Goal: Find specific page/section: Find specific page/section

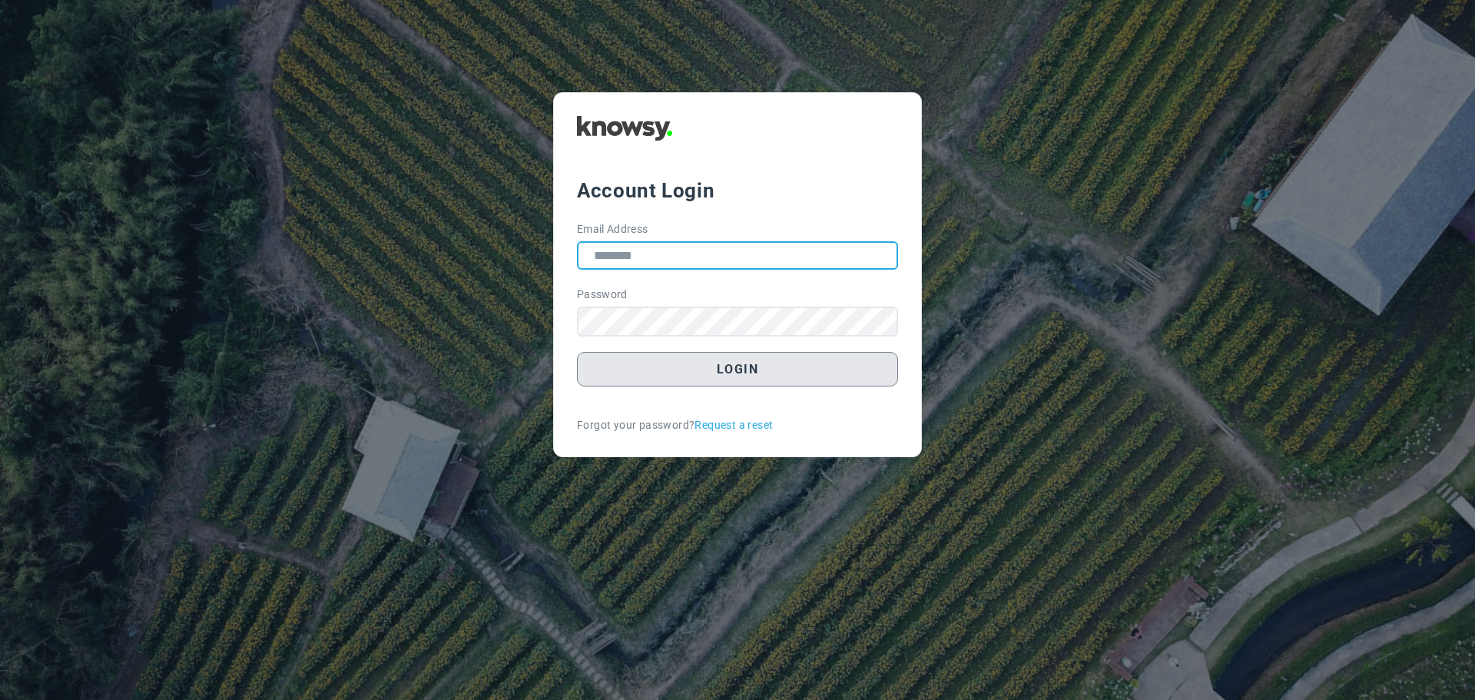
type input "**********"
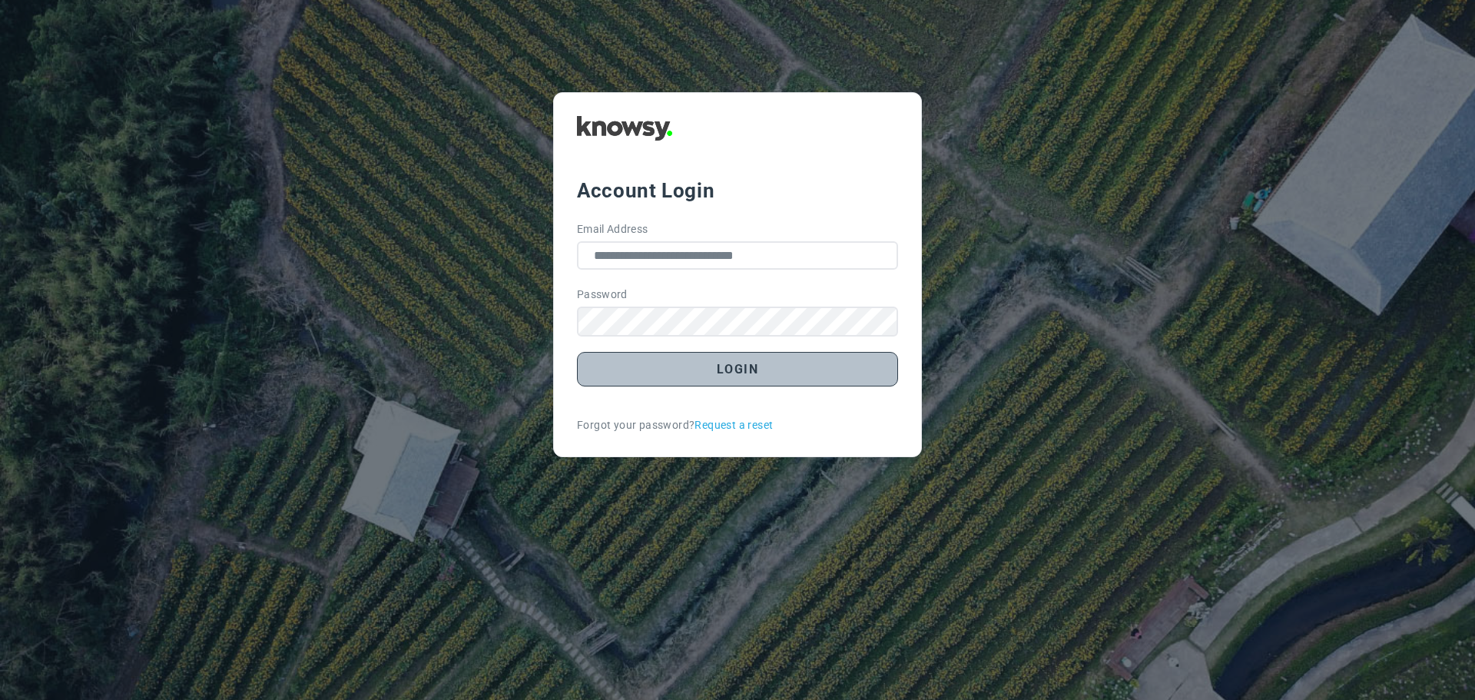
click at [763, 377] on button "Login" at bounding box center [737, 369] width 321 height 35
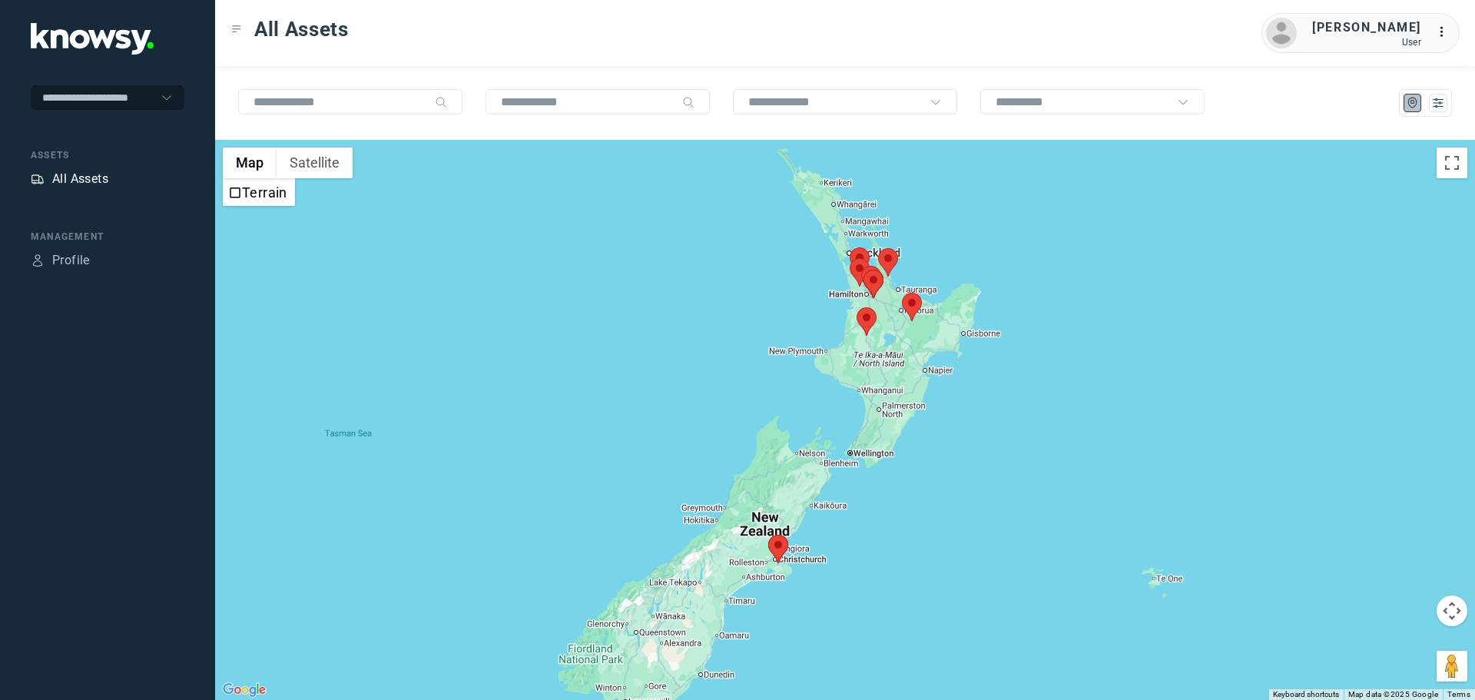
click at [95, 177] on div "All Assets" at bounding box center [80, 179] width 56 height 18
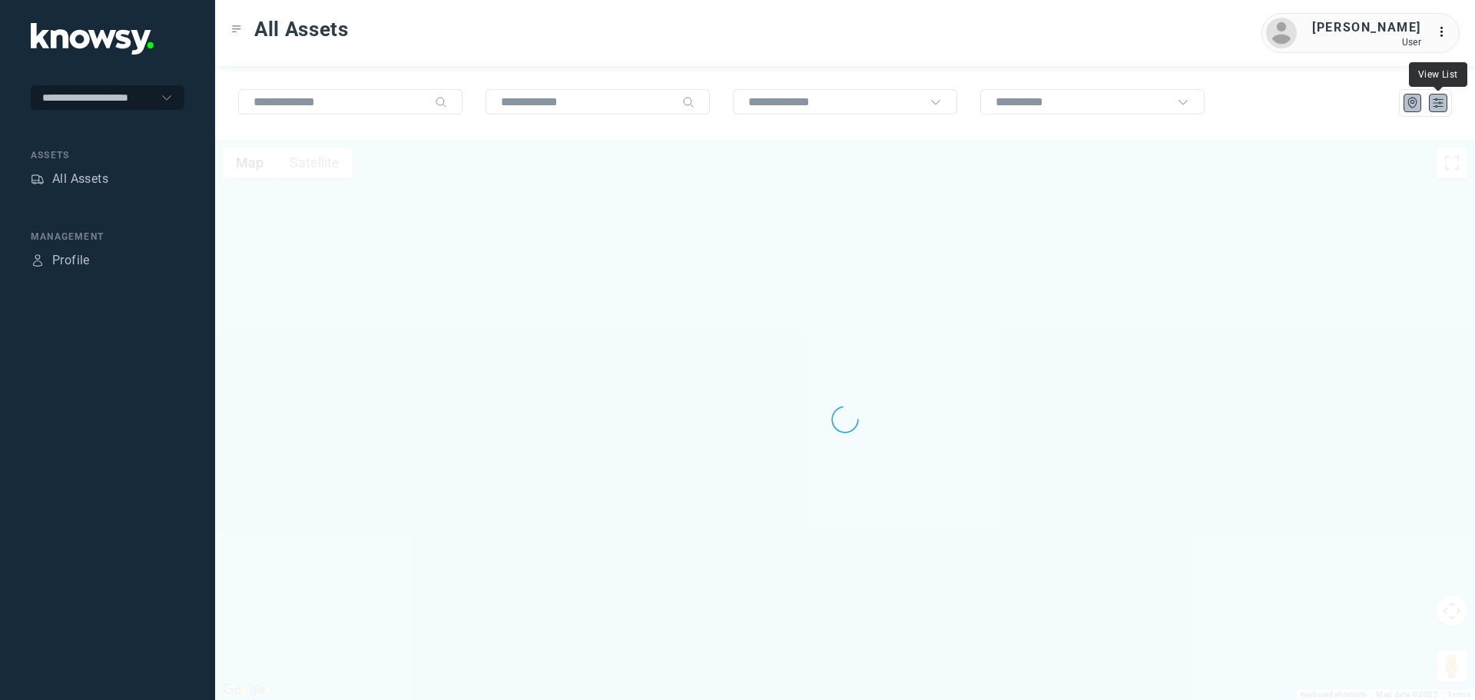
click at [1438, 106] on icon "List" at bounding box center [1438, 103] width 9 height 8
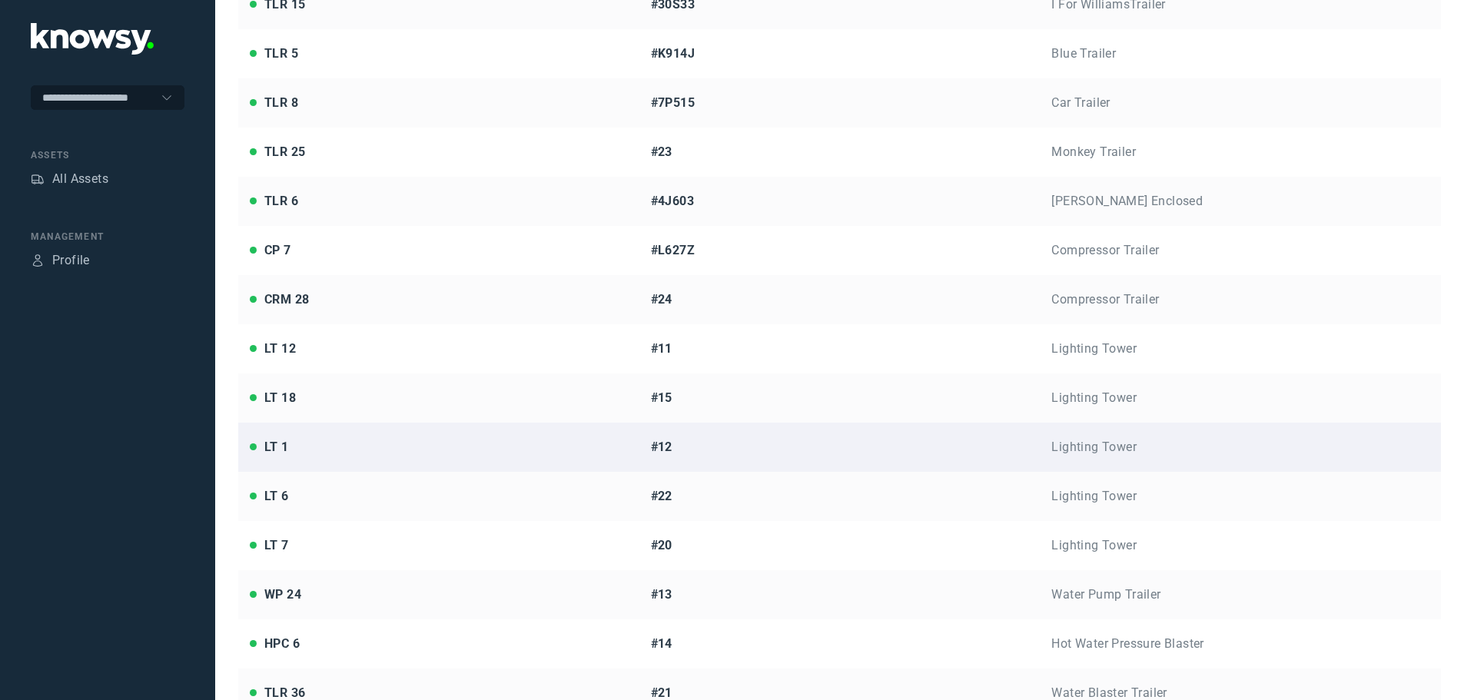
scroll to position [737, 0]
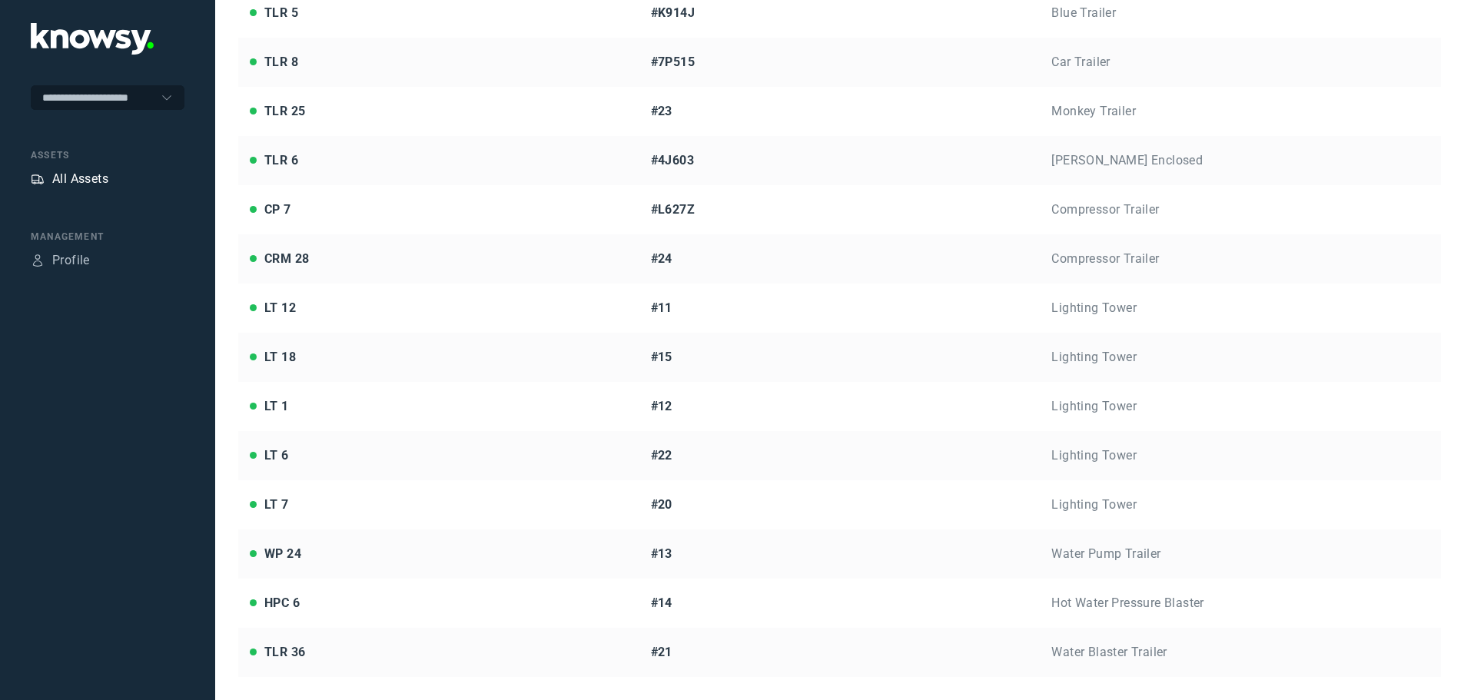
click at [99, 175] on div "All Assets" at bounding box center [80, 179] width 56 height 18
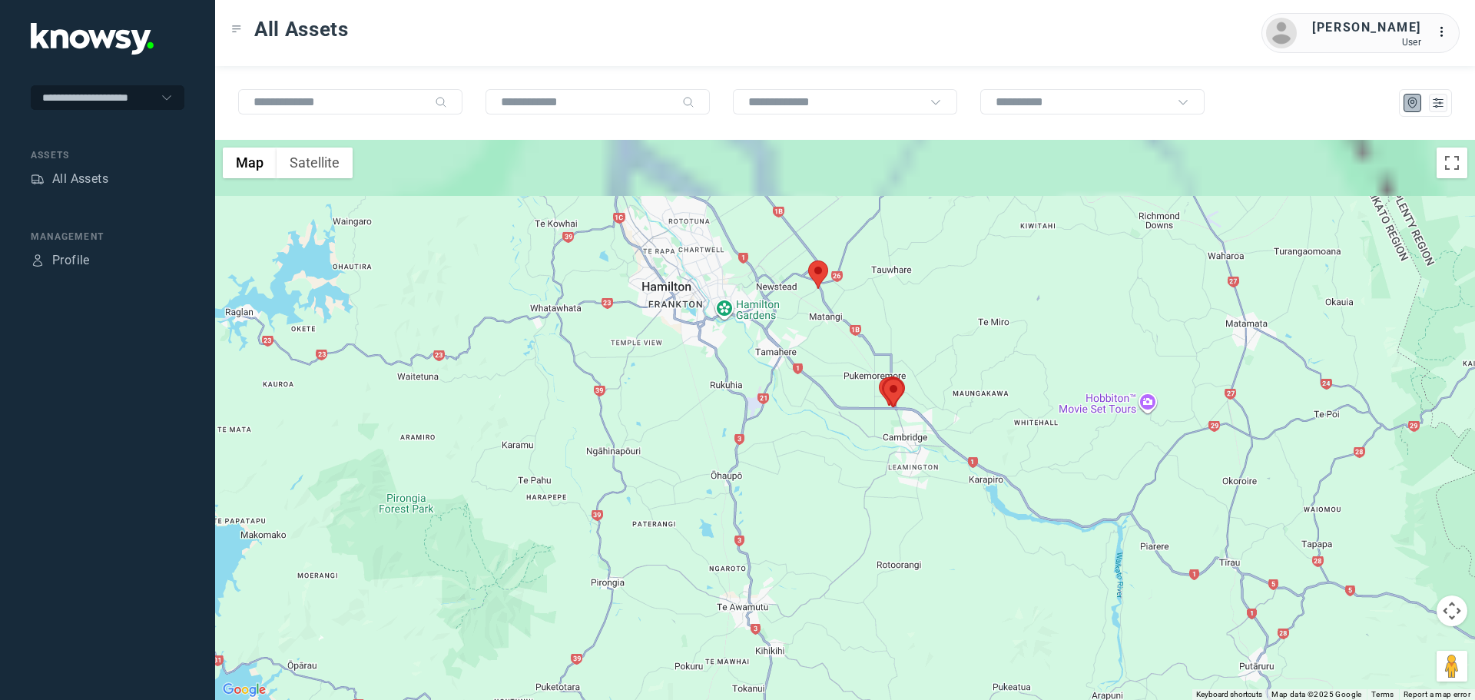
drag, startPoint x: 930, startPoint y: 380, endPoint x: 946, endPoint y: 439, distance: 61.9
click at [946, 439] on div at bounding box center [845, 420] width 1260 height 560
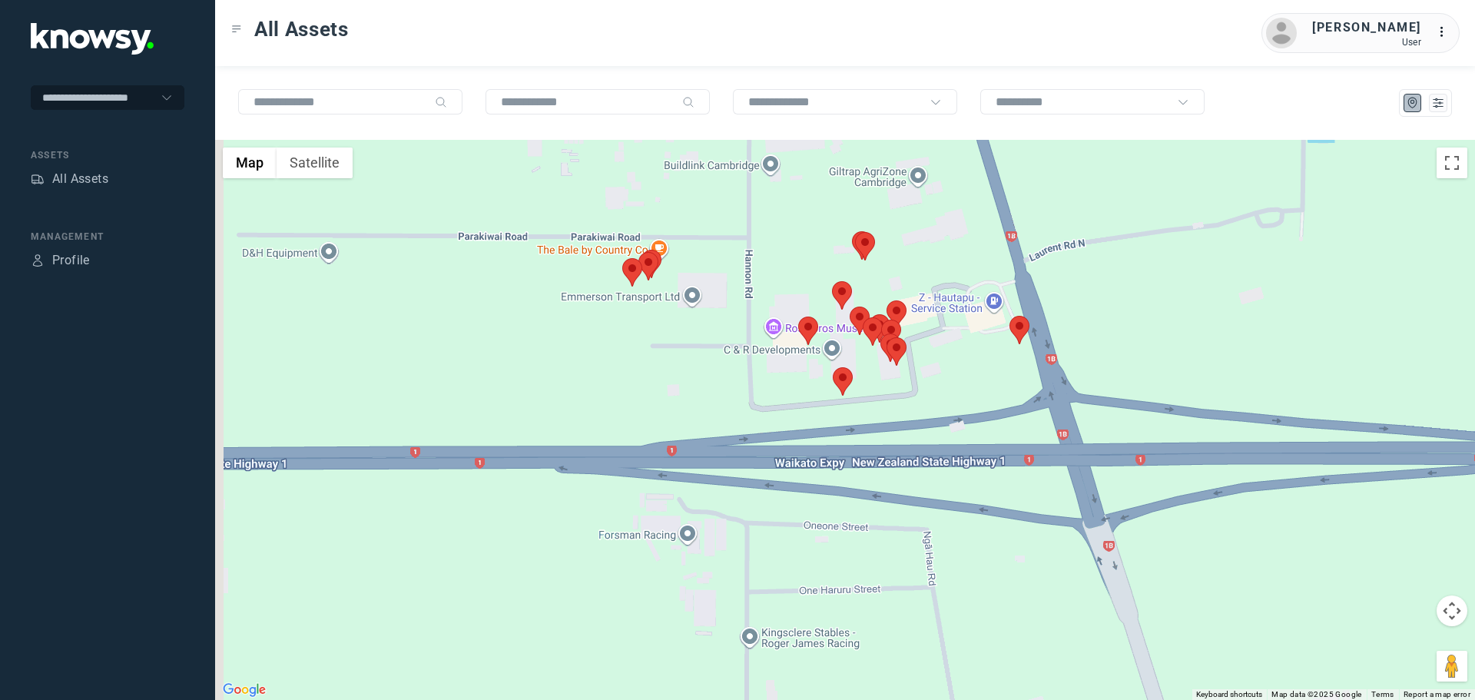
drag, startPoint x: 848, startPoint y: 383, endPoint x: 897, endPoint y: 468, distance: 98.4
click at [897, 468] on div at bounding box center [845, 420] width 1260 height 560
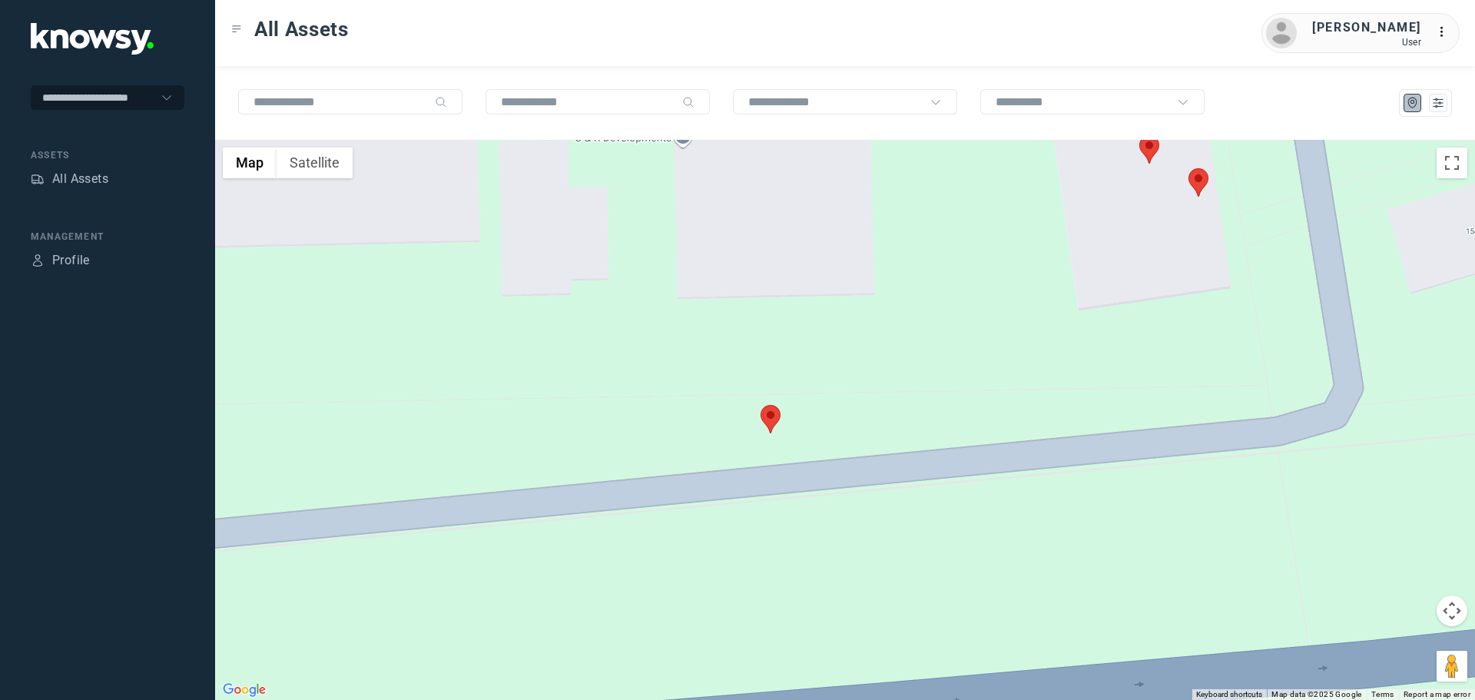
click at [761, 405] on area at bounding box center [761, 405] width 0 height 0
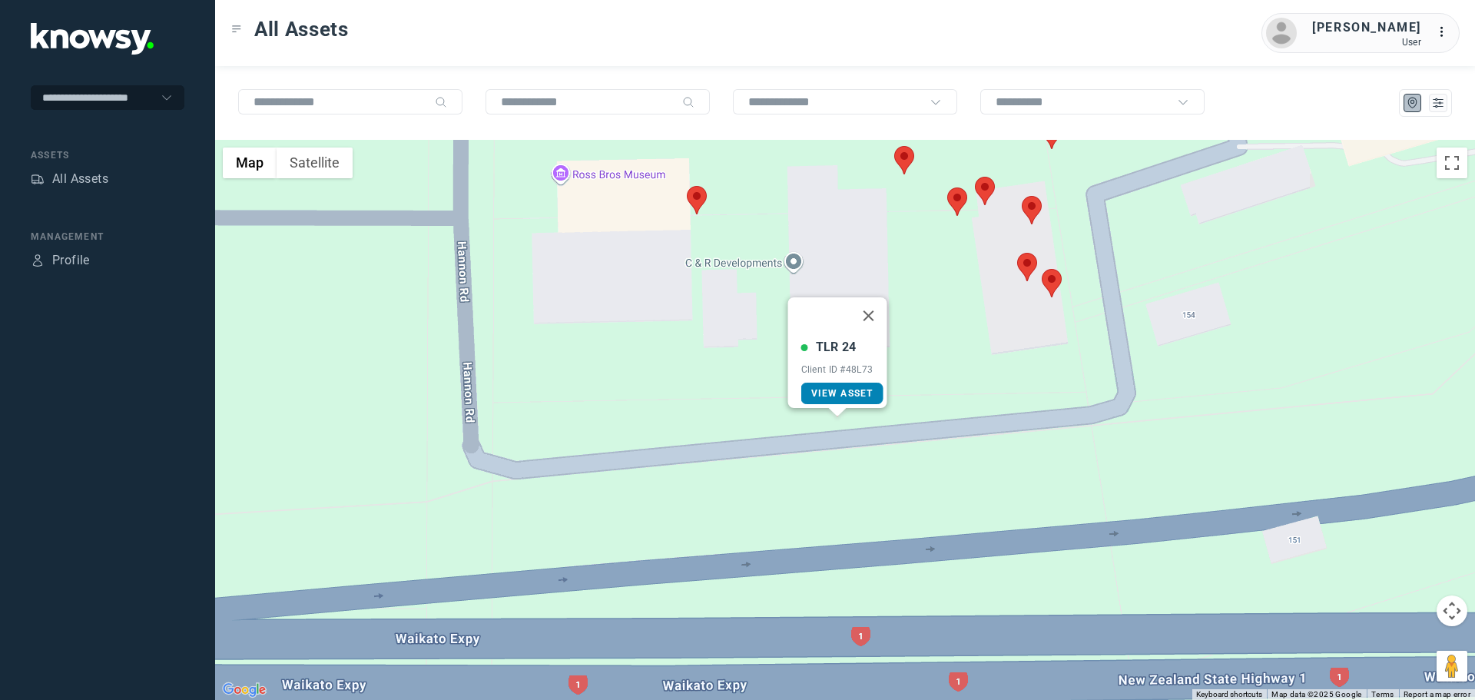
click at [818, 388] on span "View Asset" at bounding box center [842, 393] width 62 height 11
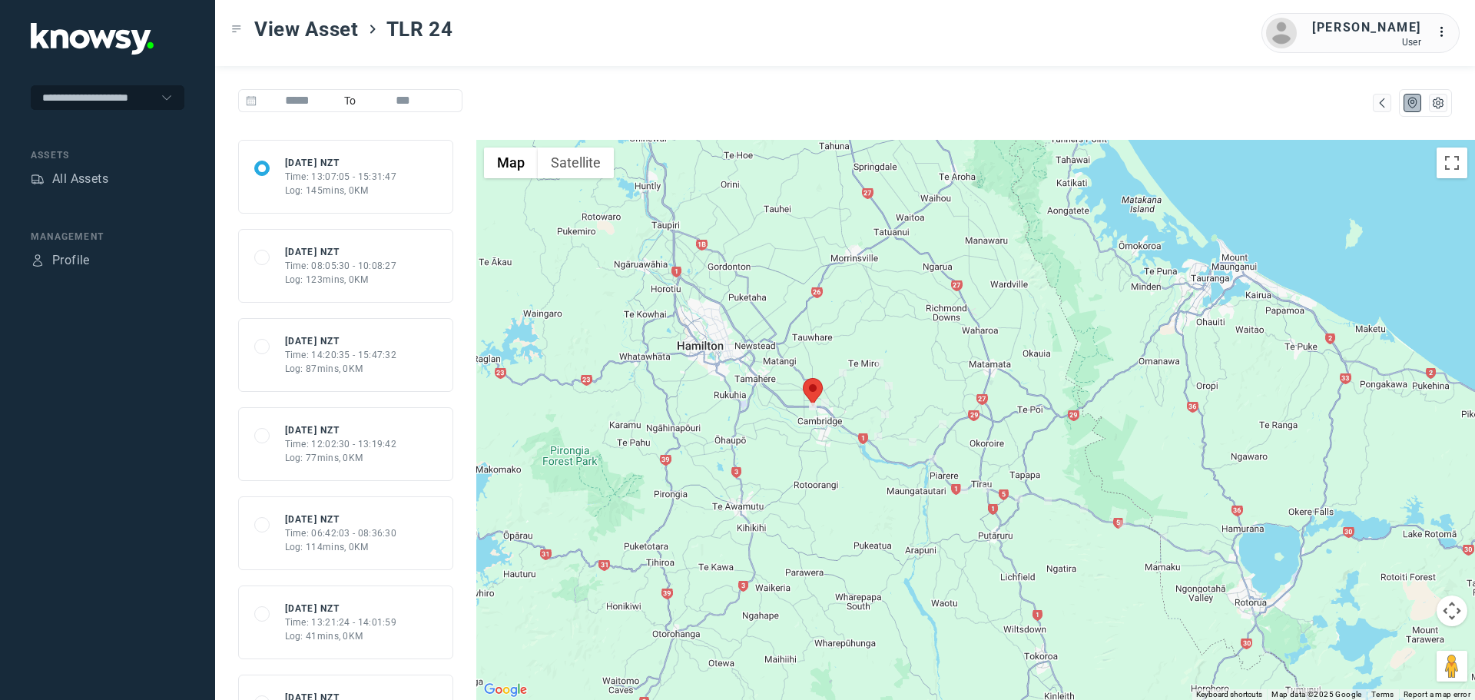
drag, startPoint x: 900, startPoint y: 297, endPoint x: 1043, endPoint y: 452, distance: 211.0
click at [1043, 452] on div at bounding box center [975, 420] width 999 height 560
click at [323, 181] on div "Time: 13:07:05 - 15:31:47" at bounding box center [341, 177] width 112 height 14
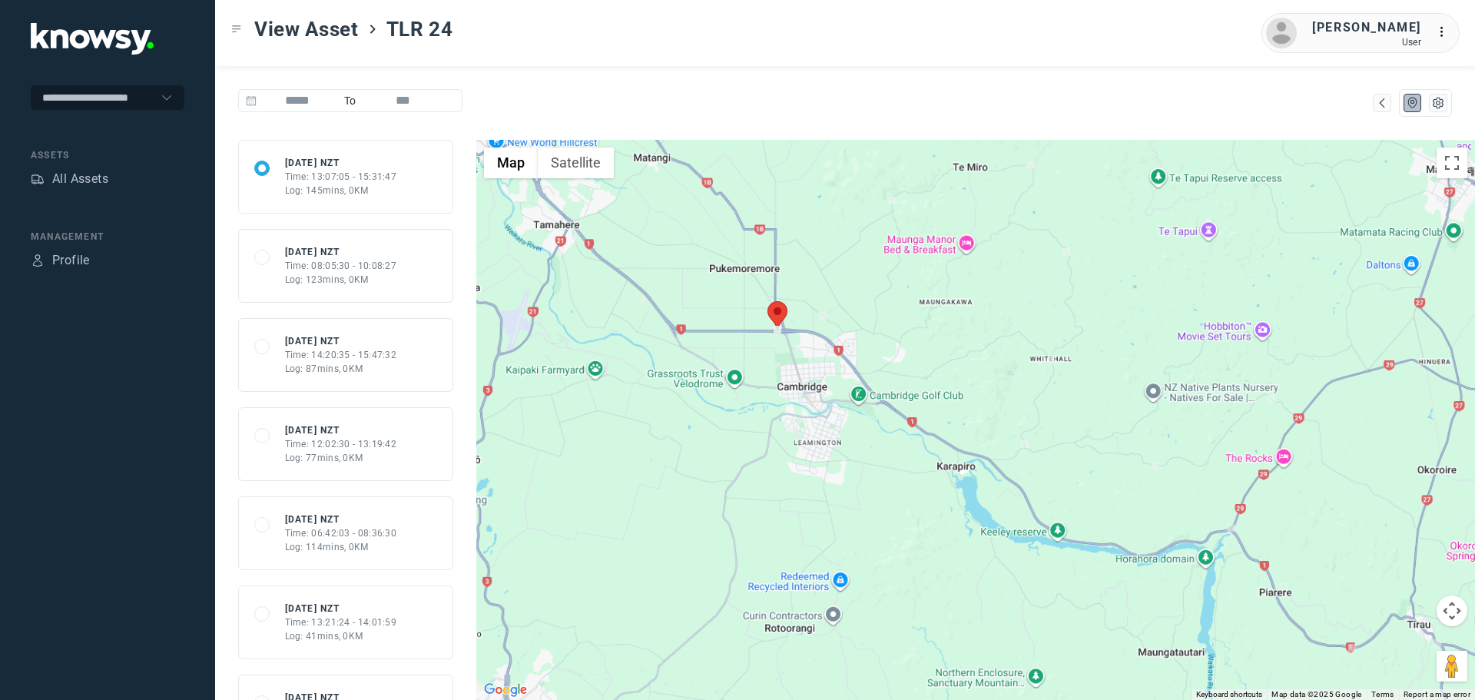
drag, startPoint x: 711, startPoint y: 265, endPoint x: 794, endPoint y: 502, distance: 251.8
click at [794, 502] on div at bounding box center [975, 420] width 999 height 560
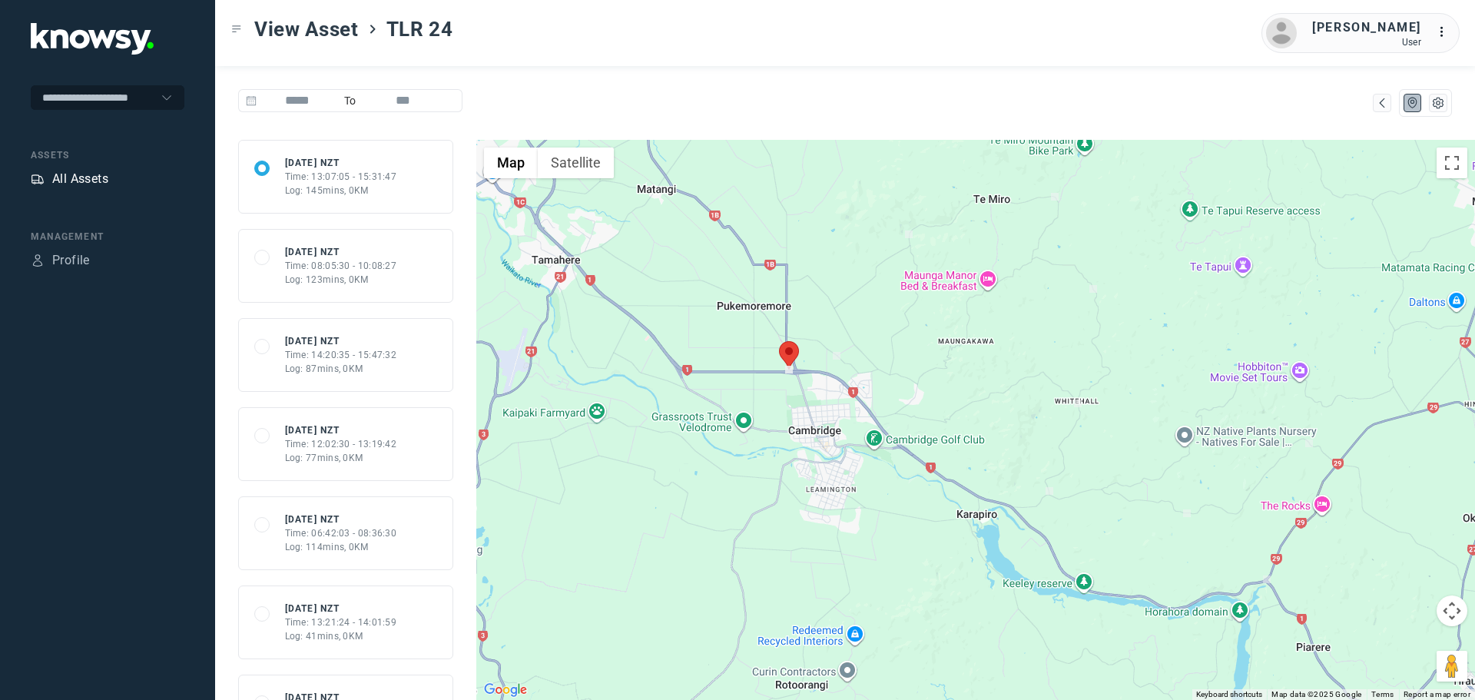
click at [91, 179] on div "All Assets" at bounding box center [80, 179] width 56 height 18
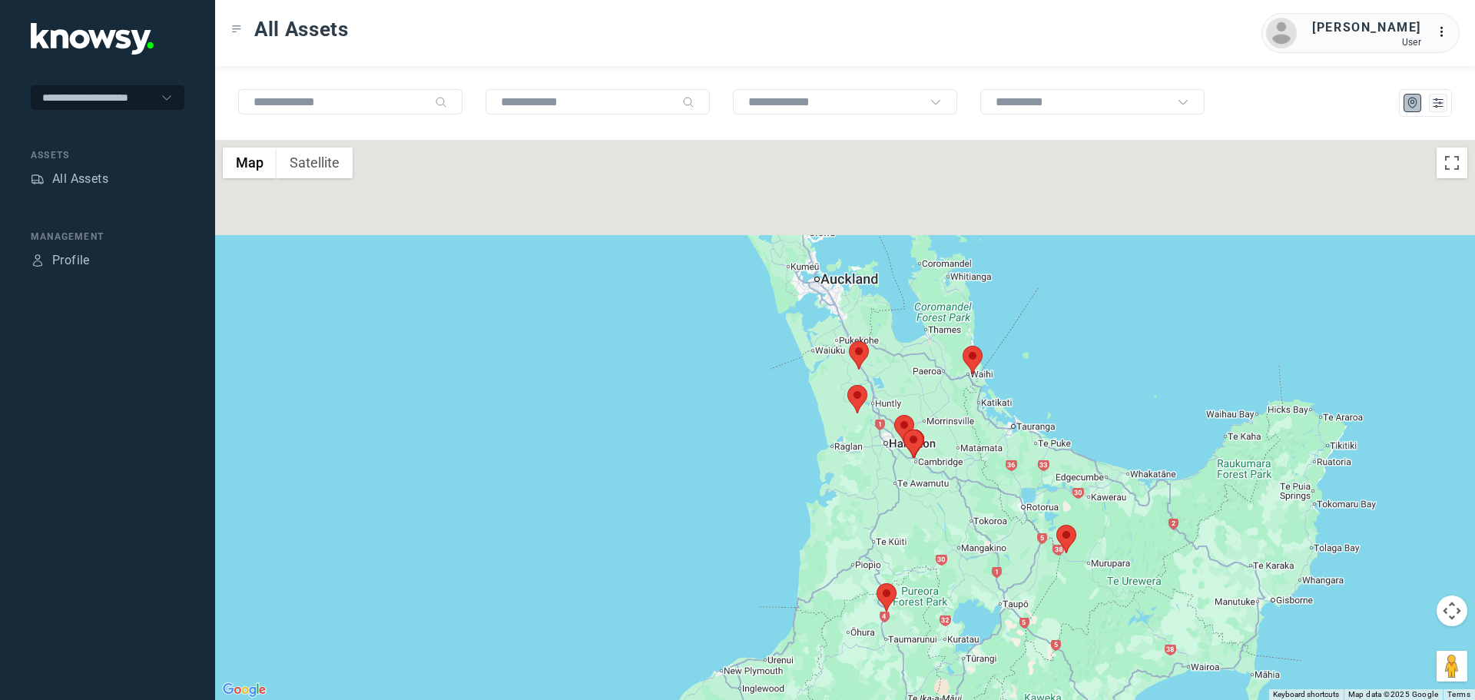
drag, startPoint x: 823, startPoint y: 239, endPoint x: 976, endPoint y: 443, distance: 255.2
click at [984, 436] on div at bounding box center [845, 420] width 1260 height 560
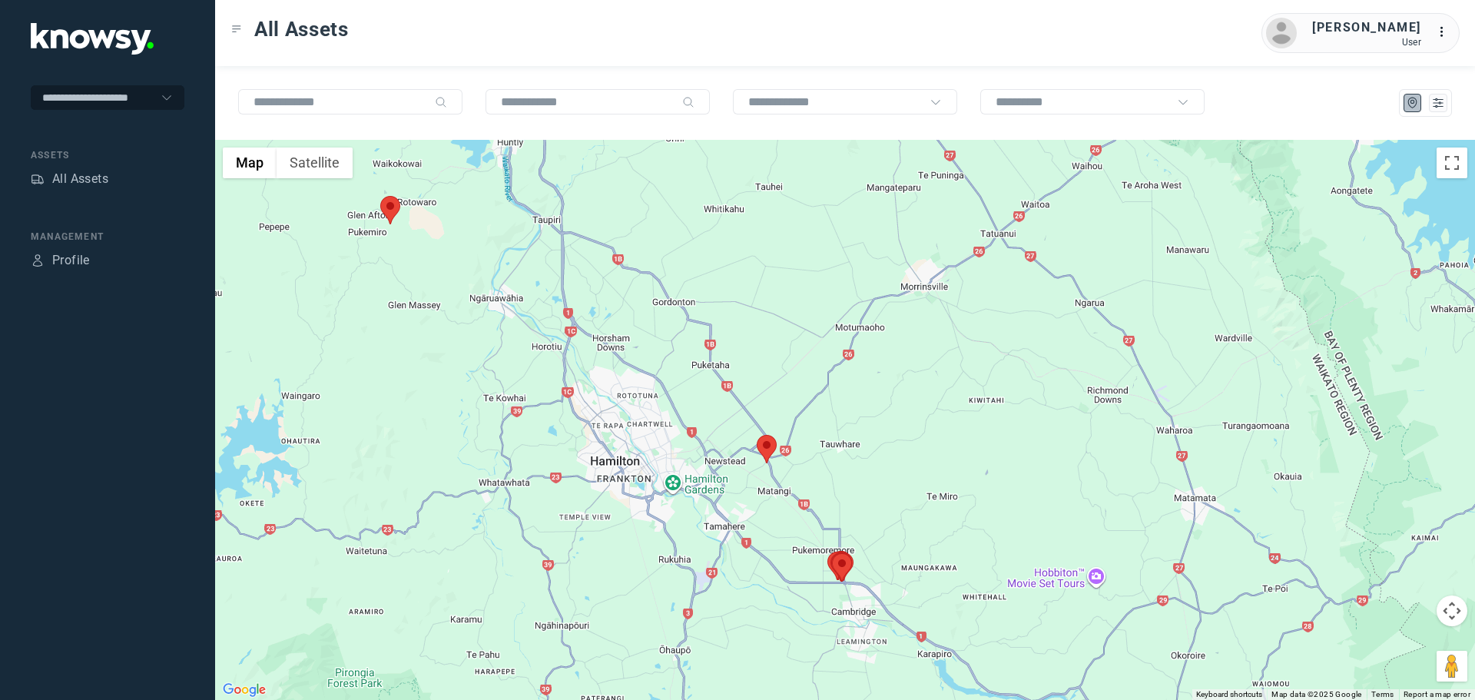
click at [877, 583] on div at bounding box center [845, 420] width 1260 height 560
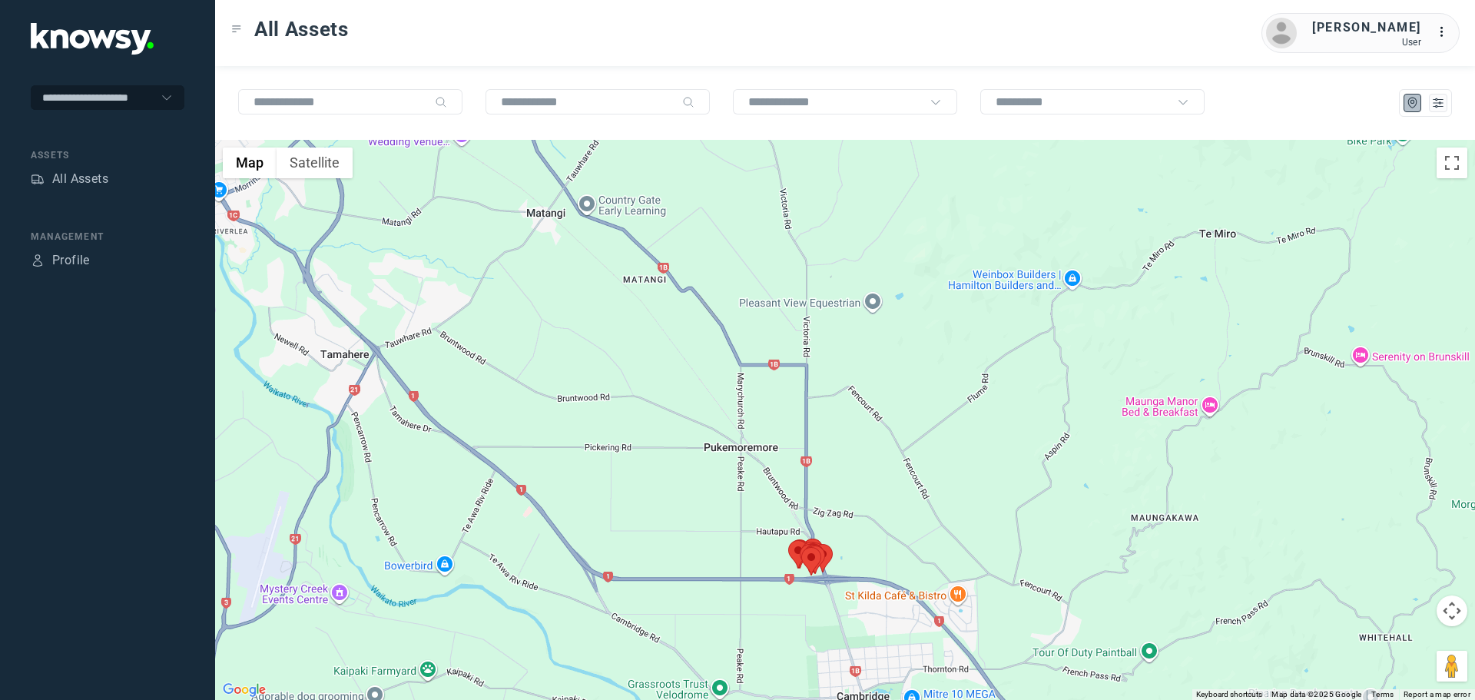
drag, startPoint x: 861, startPoint y: 507, endPoint x: 867, endPoint y: 423, distance: 84.7
click at [870, 421] on div at bounding box center [845, 420] width 1260 height 560
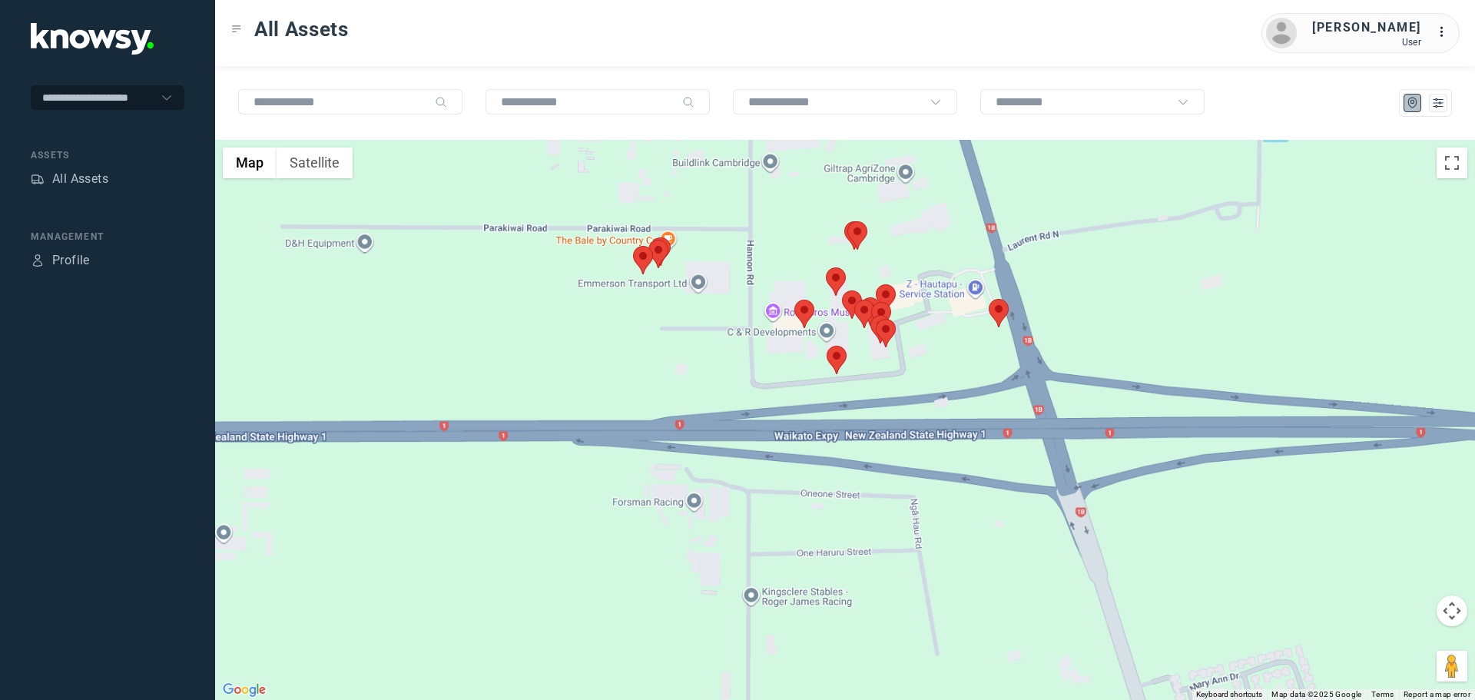
drag, startPoint x: 843, startPoint y: 492, endPoint x: 904, endPoint y: 643, distance: 163.1
click at [907, 645] on div at bounding box center [845, 420] width 1260 height 560
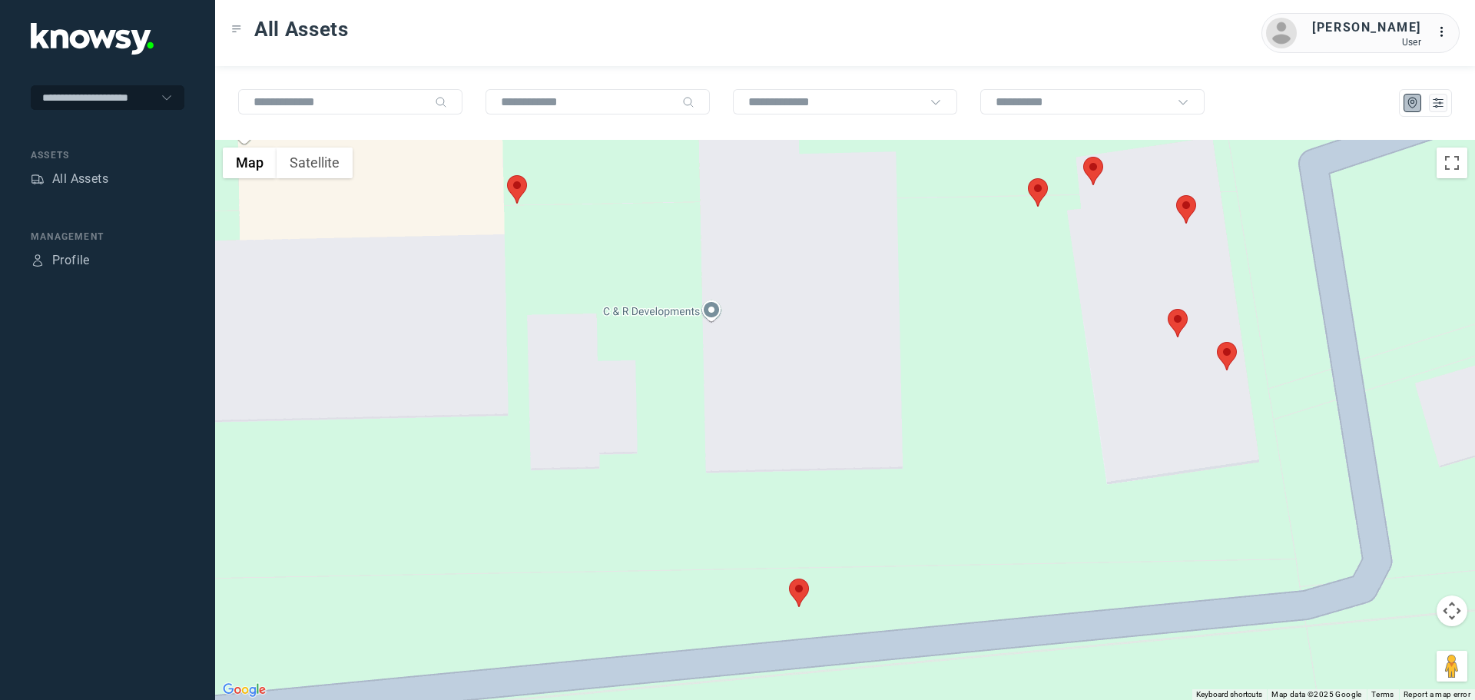
drag, startPoint x: 840, startPoint y: 588, endPoint x: 921, endPoint y: 685, distance: 126.5
click at [918, 691] on div at bounding box center [845, 420] width 1260 height 560
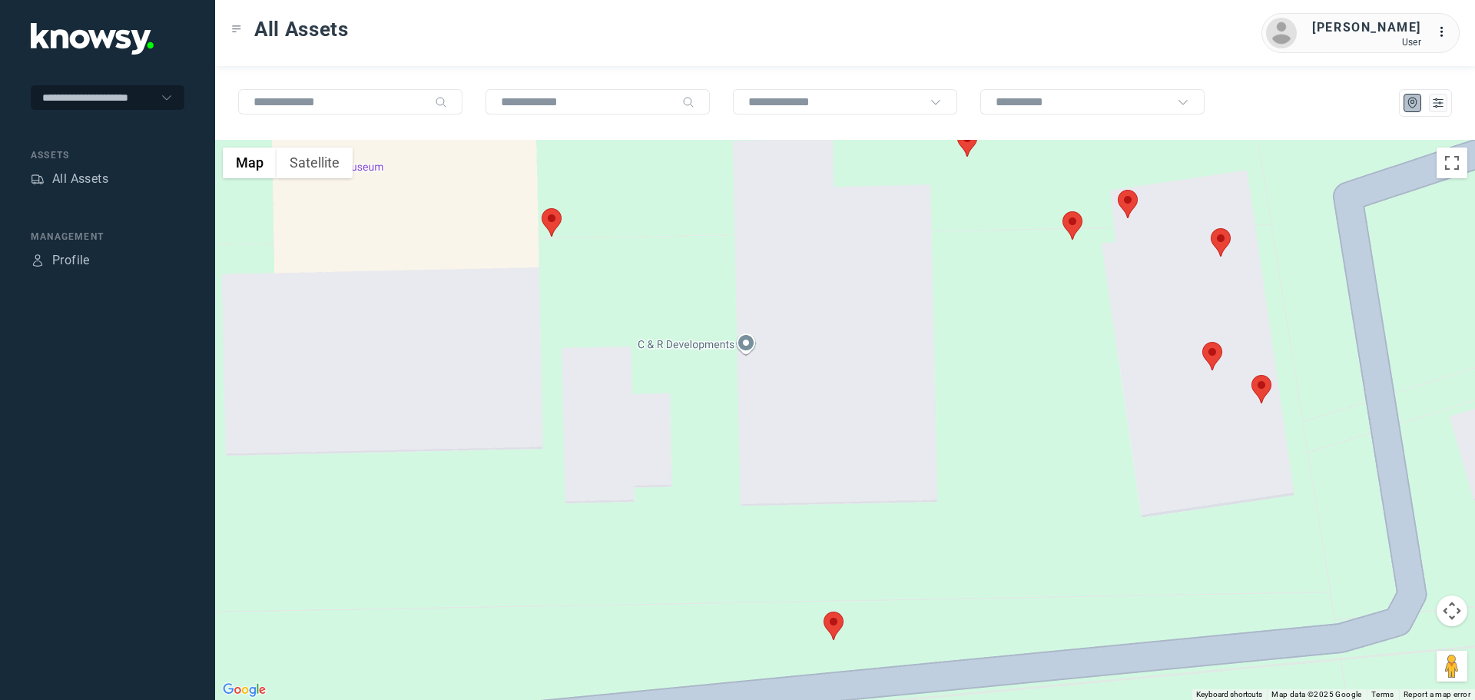
click at [1252, 375] on area at bounding box center [1252, 375] width 0 height 0
click at [1183, 349] on div "TLR 5 Client ID #K914J View Asset" at bounding box center [845, 420] width 1260 height 560
click at [1306, 290] on button "Close" at bounding box center [1293, 302] width 37 height 37
click at [1211, 228] on area at bounding box center [1211, 228] width 0 height 0
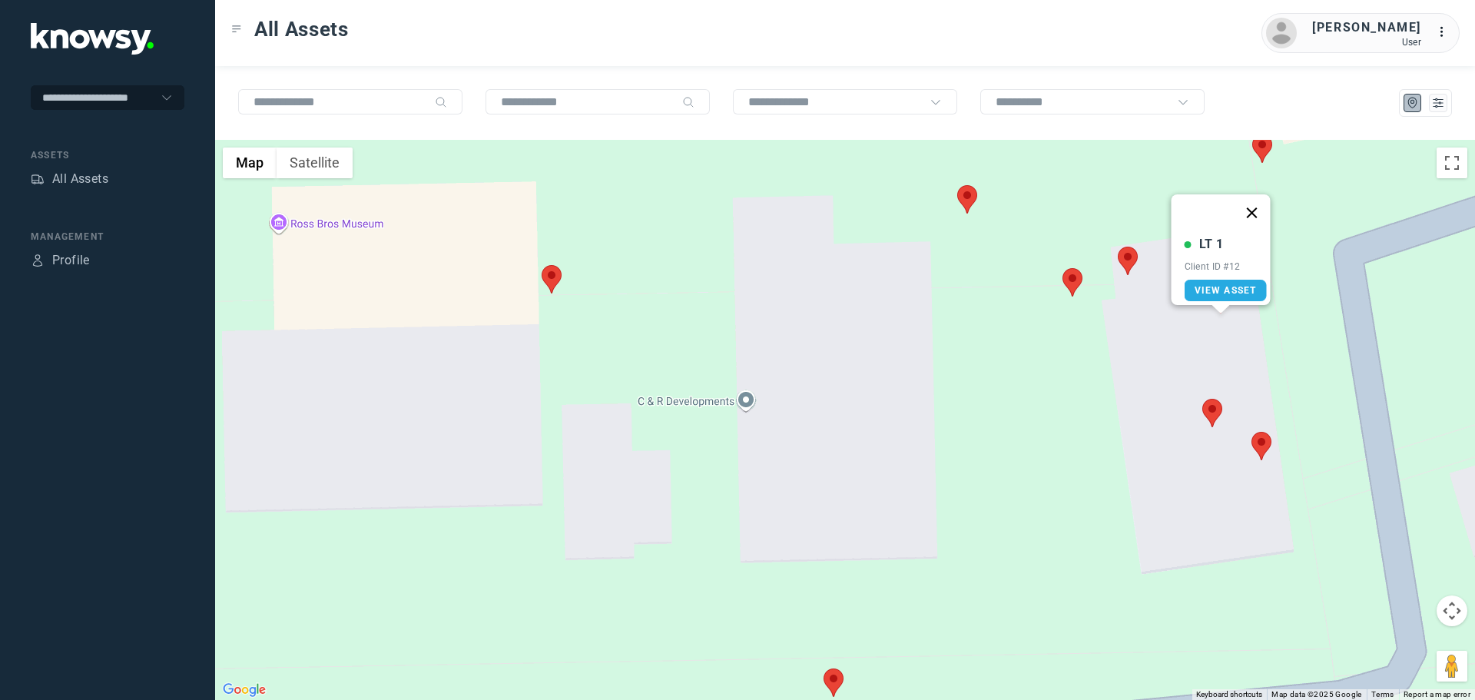
click at [1259, 202] on button "Close" at bounding box center [1252, 212] width 37 height 37
click at [1202, 399] on area at bounding box center [1202, 399] width 0 height 0
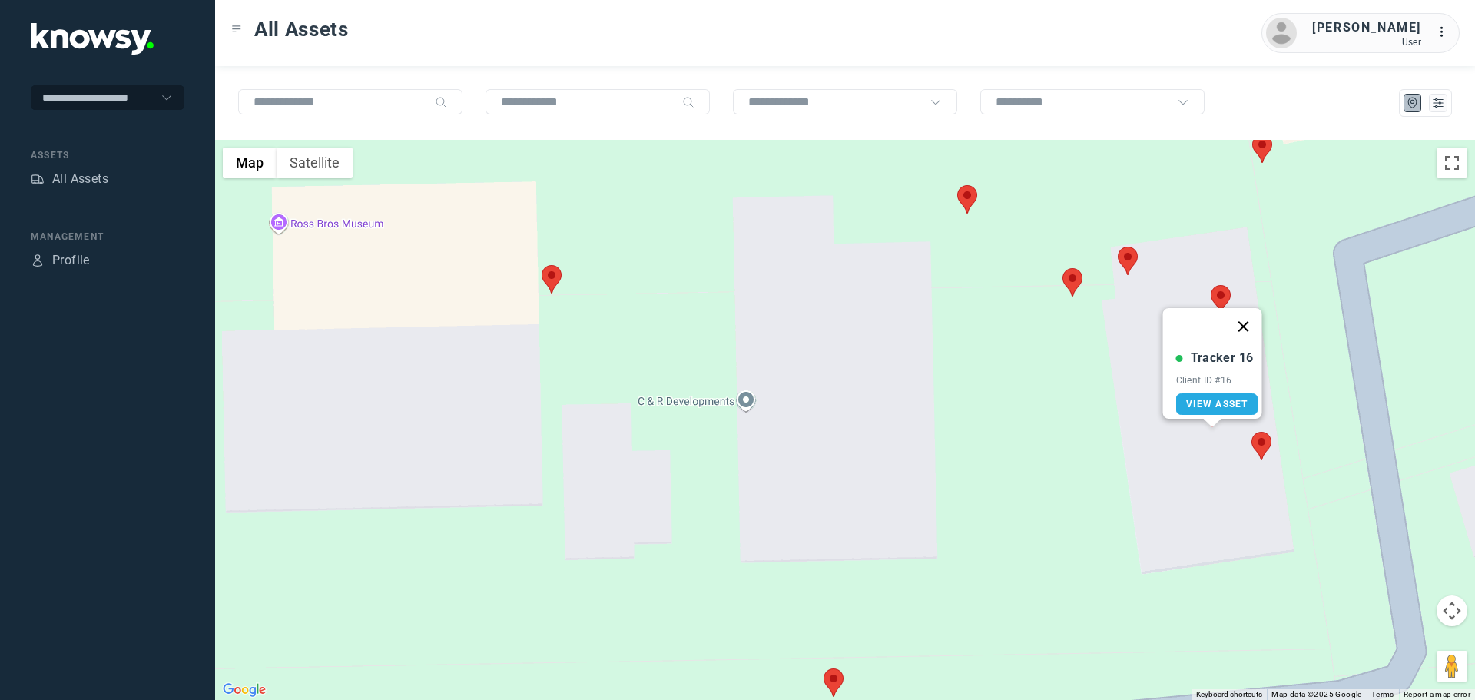
click at [1251, 315] on button "Close" at bounding box center [1243, 326] width 37 height 37
click at [1118, 247] on area at bounding box center [1118, 247] width 0 height 0
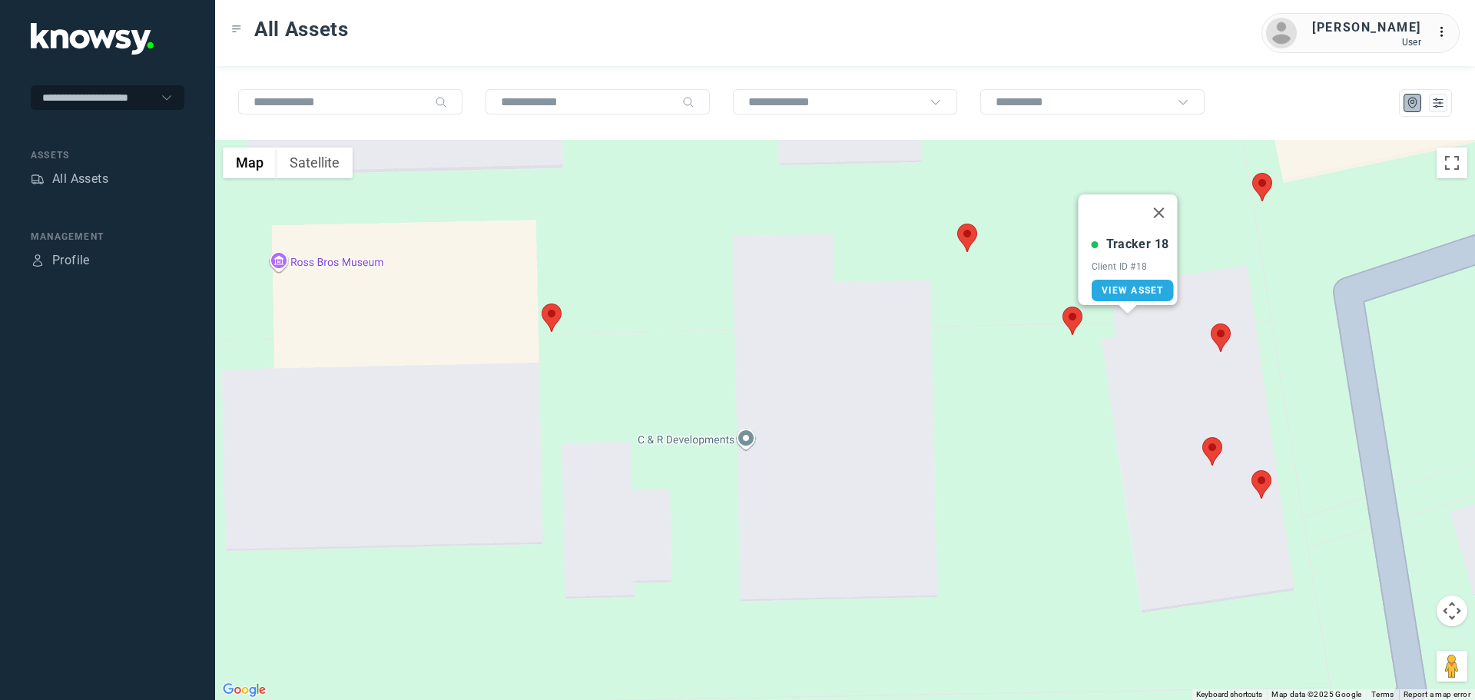
click at [1166, 210] on button "Close" at bounding box center [1159, 212] width 37 height 37
click at [1081, 330] on img at bounding box center [1073, 321] width 20 height 28
click at [1063, 307] on area at bounding box center [1063, 307] width 0 height 0
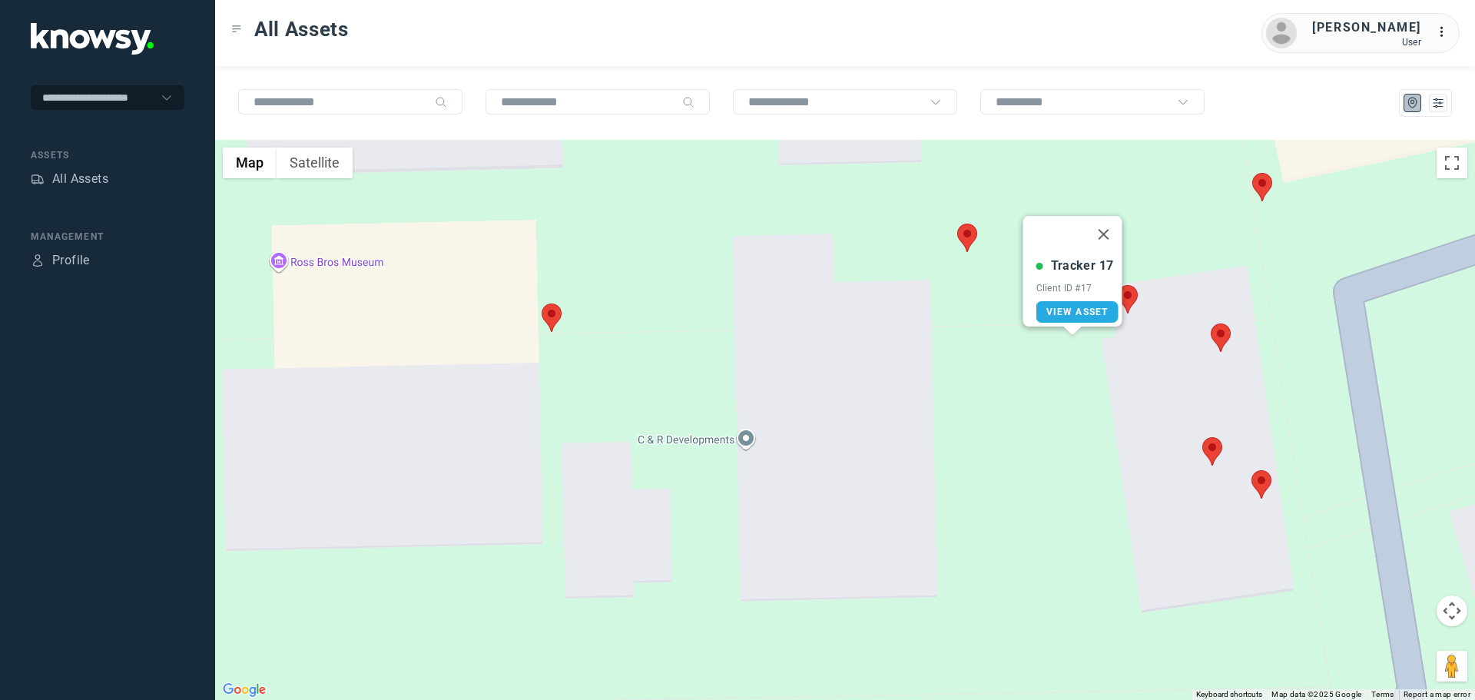
click at [1116, 222] on button "Close" at bounding box center [1104, 234] width 37 height 37
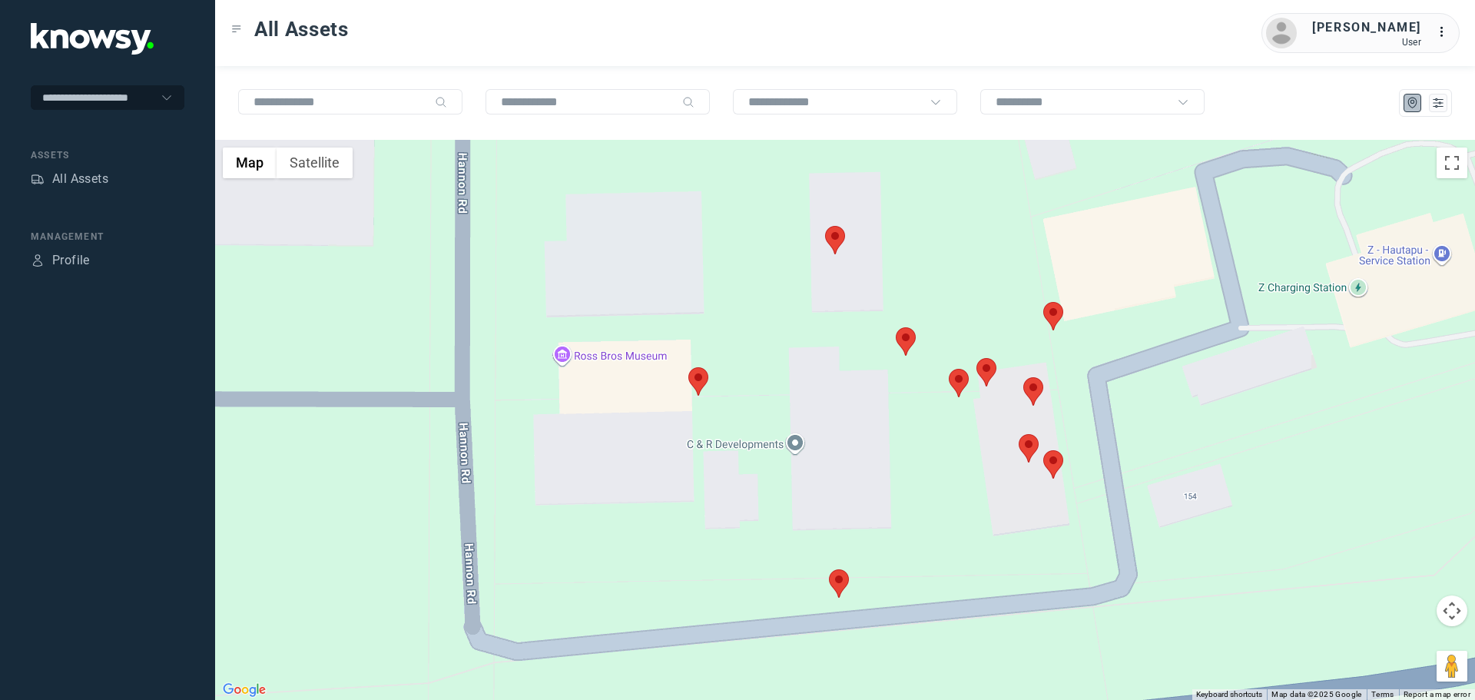
click at [829, 569] on area at bounding box center [829, 569] width 0 height 0
click at [1445, 104] on button at bounding box center [1438, 103] width 18 height 18
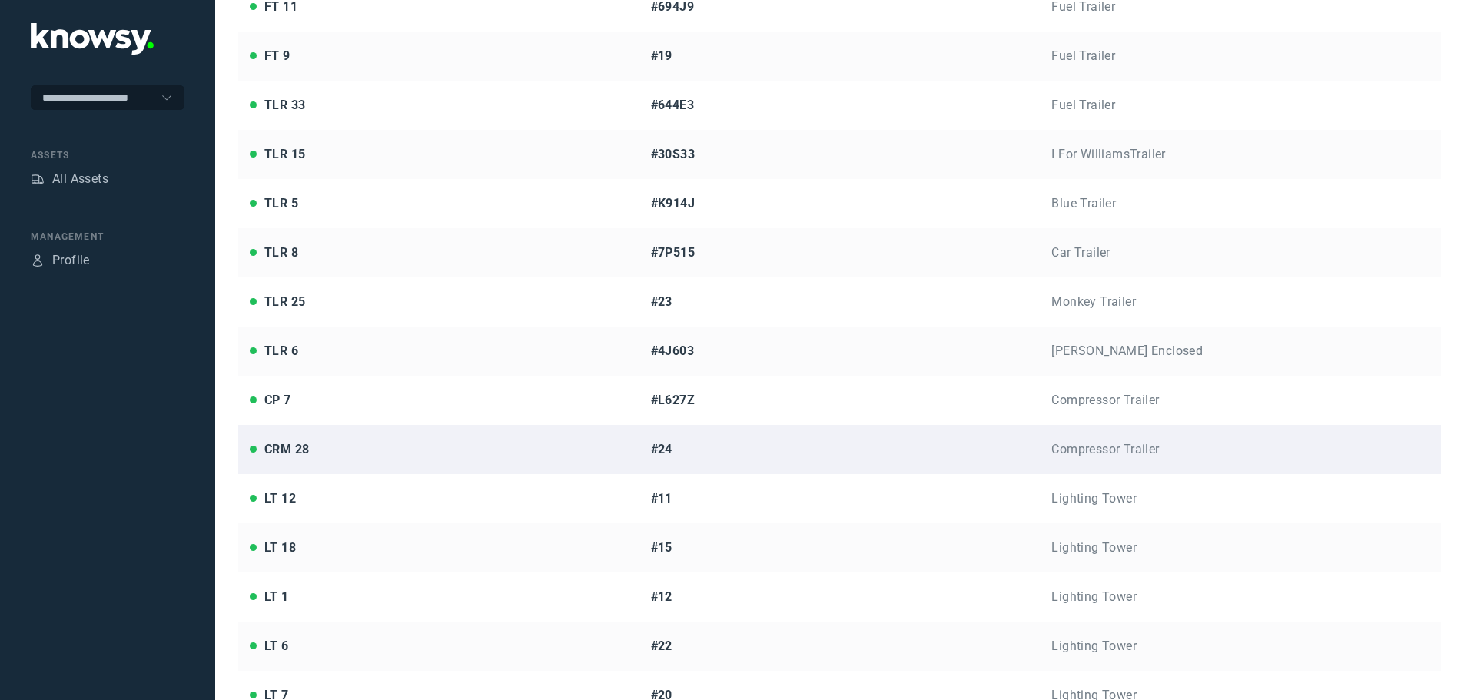
scroll to position [506, 0]
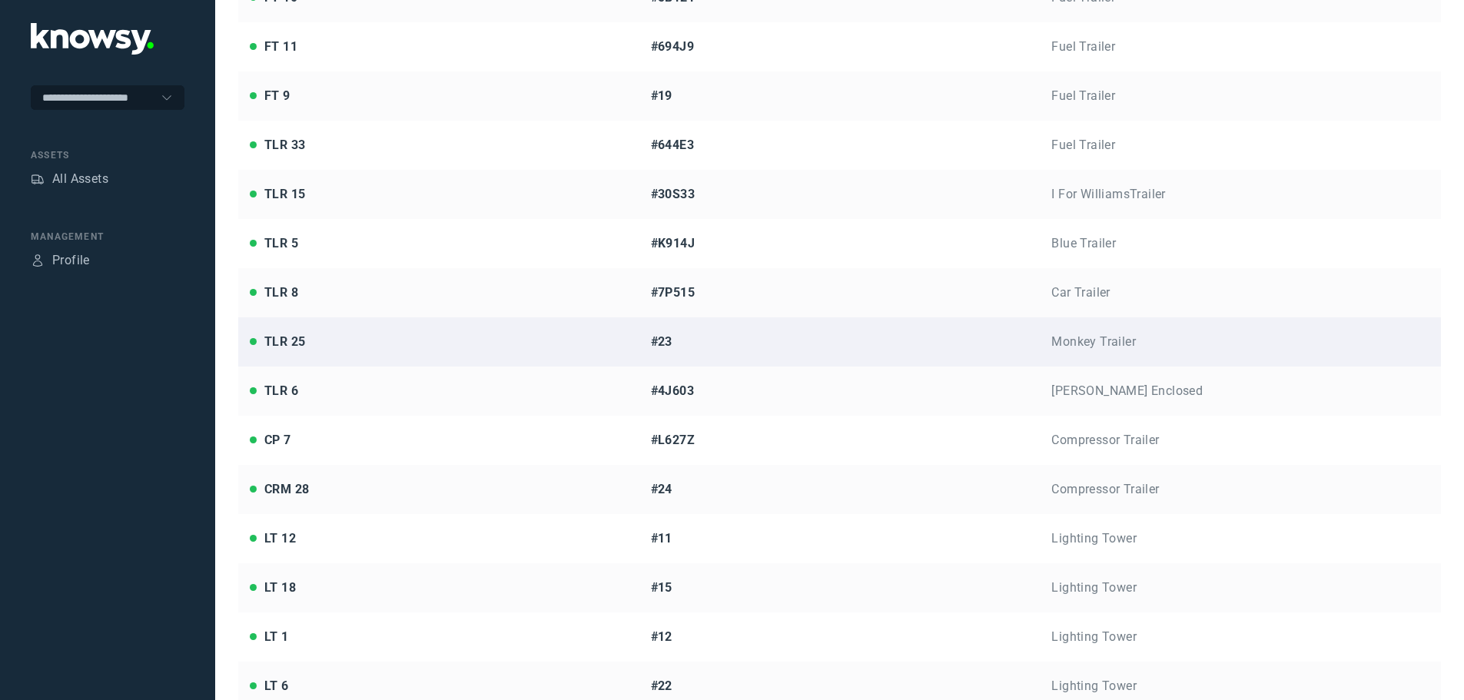
click at [377, 357] on link "TLR 25 #23 Monkey Trailer" at bounding box center [839, 341] width 1202 height 49
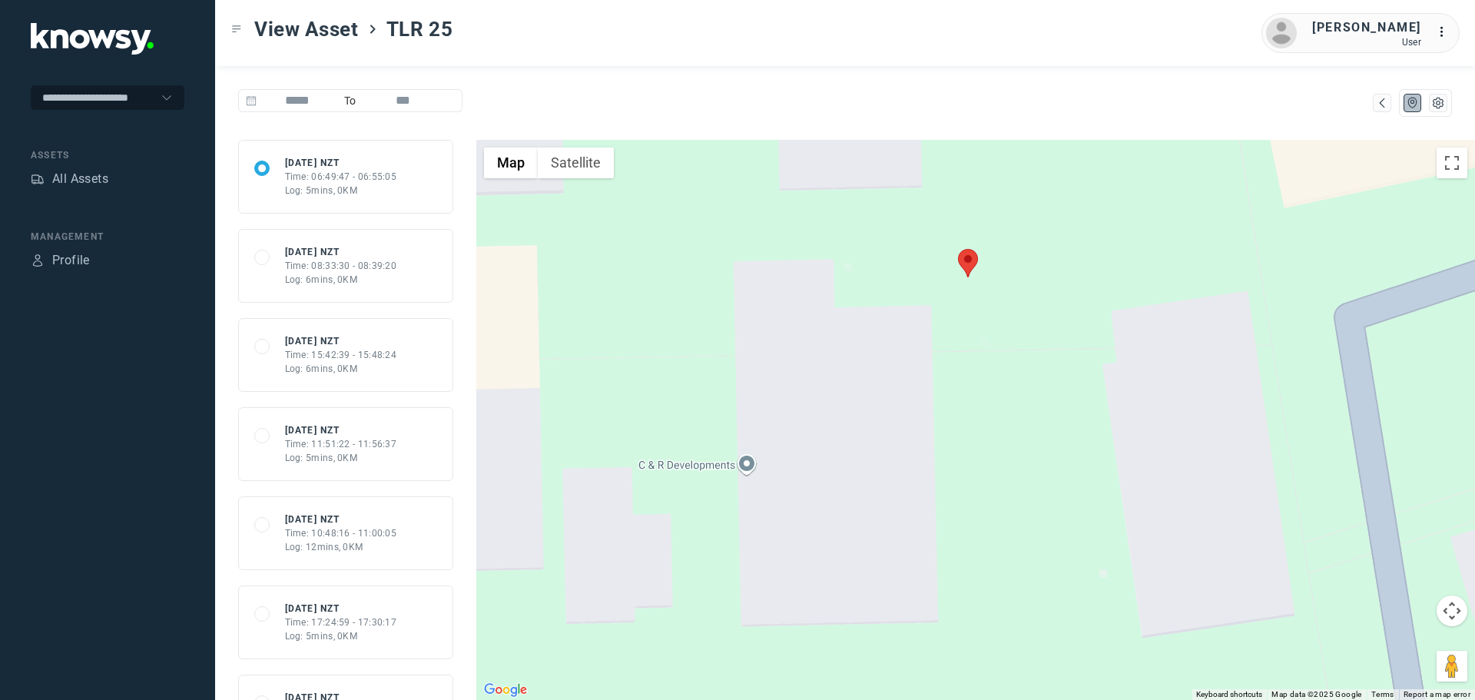
click at [317, 176] on div "Time: 06:49:47 - 06:55:05" at bounding box center [341, 177] width 112 height 14
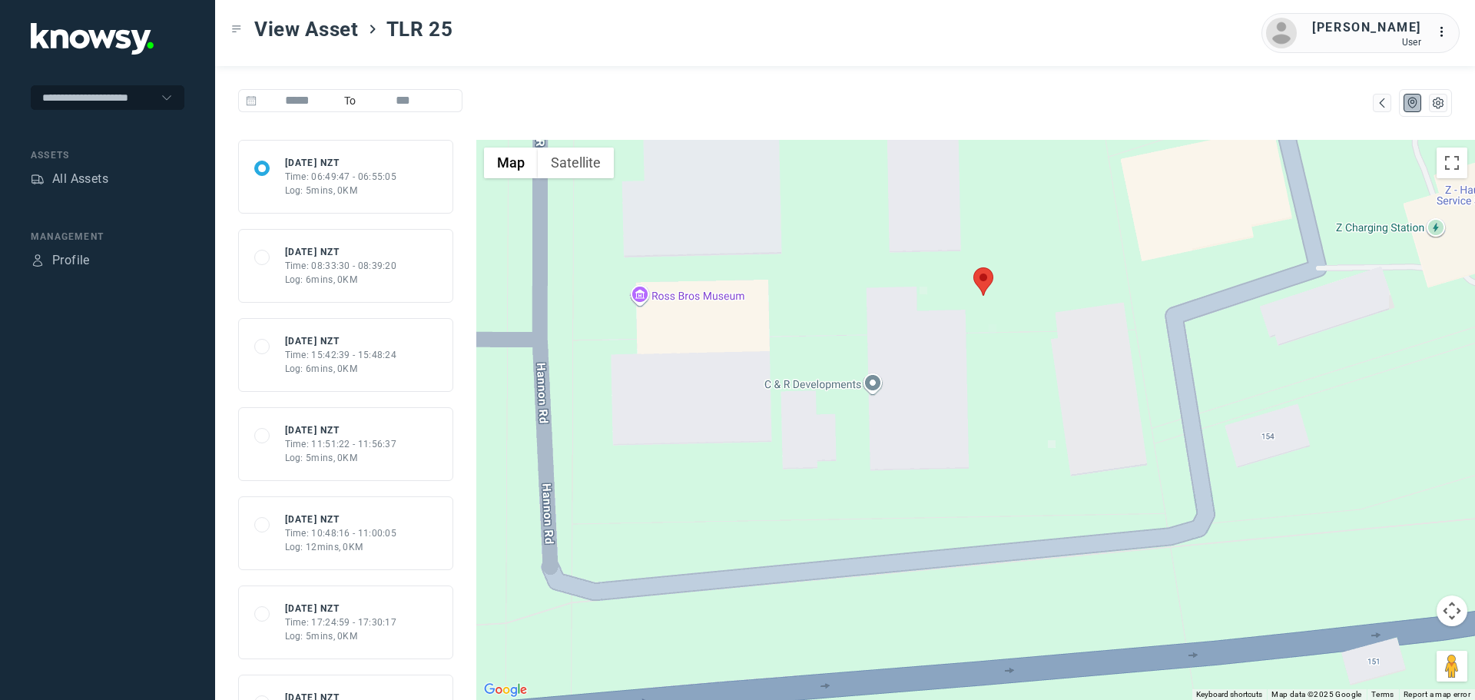
click at [926, 294] on div at bounding box center [975, 420] width 999 height 560
click at [992, 332] on div at bounding box center [975, 420] width 999 height 560
click at [349, 181] on div "Time: 06:49:47 - 06:55:05" at bounding box center [341, 177] width 112 height 14
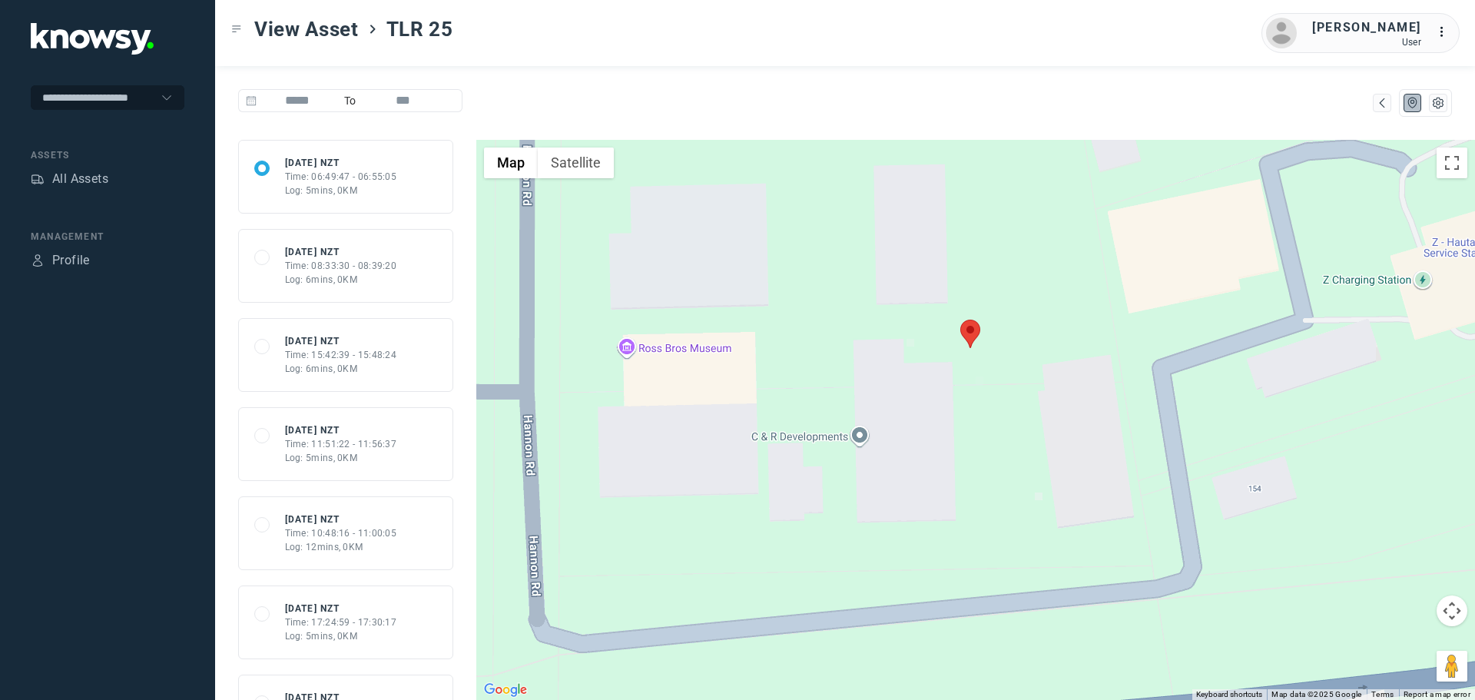
drag, startPoint x: 1069, startPoint y: 642, endPoint x: 993, endPoint y: 551, distance: 117.9
click at [993, 551] on div at bounding box center [975, 420] width 999 height 560
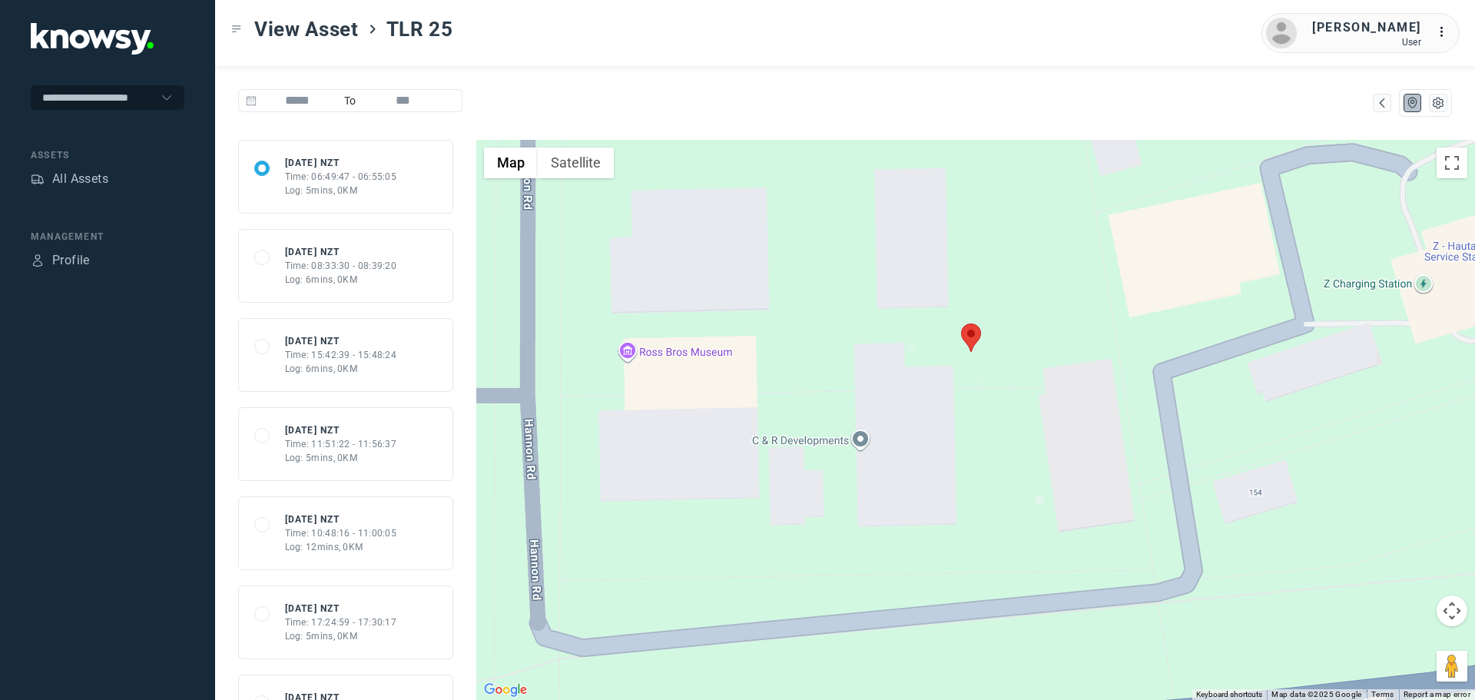
click at [1040, 504] on div at bounding box center [975, 420] width 999 height 560
click at [347, 182] on div "Time: 06:49:47 - 06:55:05" at bounding box center [341, 177] width 112 height 14
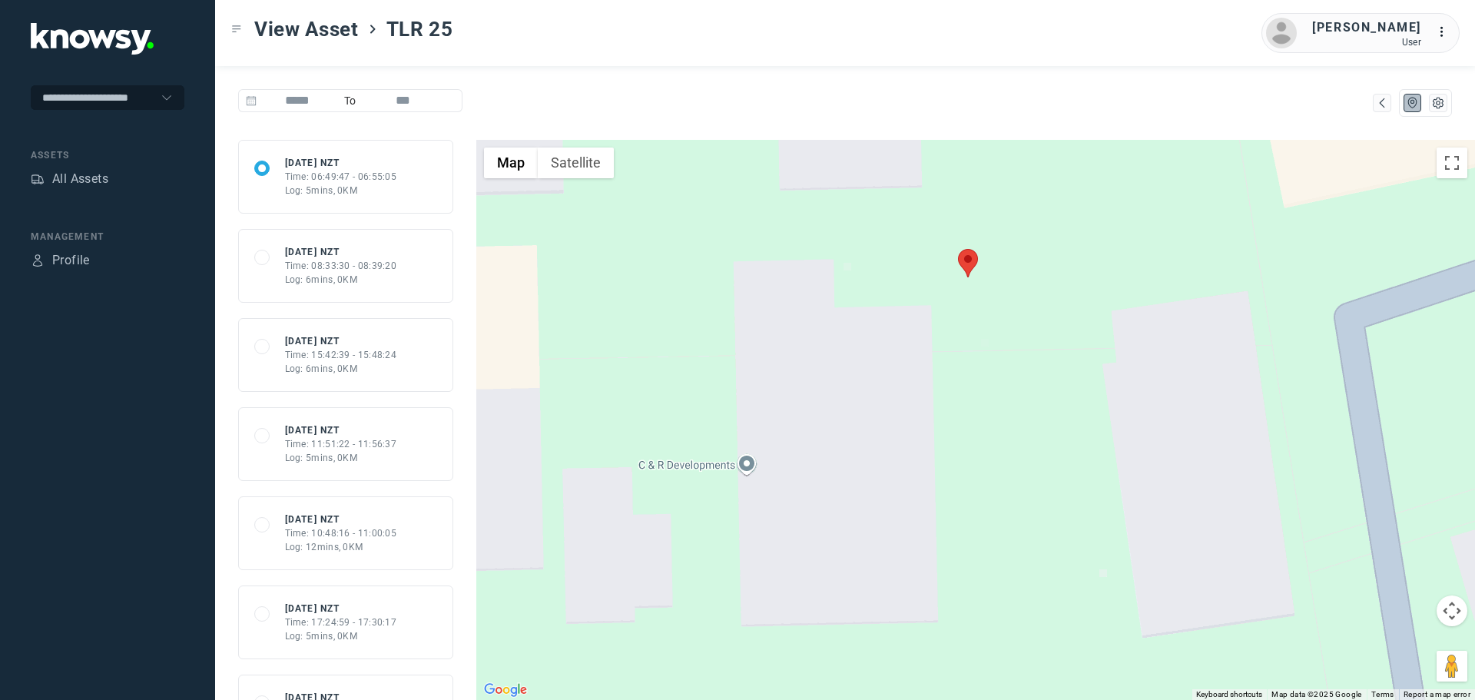
click at [975, 270] on img at bounding box center [968, 263] width 20 height 28
click at [958, 249] on area at bounding box center [958, 249] width 0 height 0
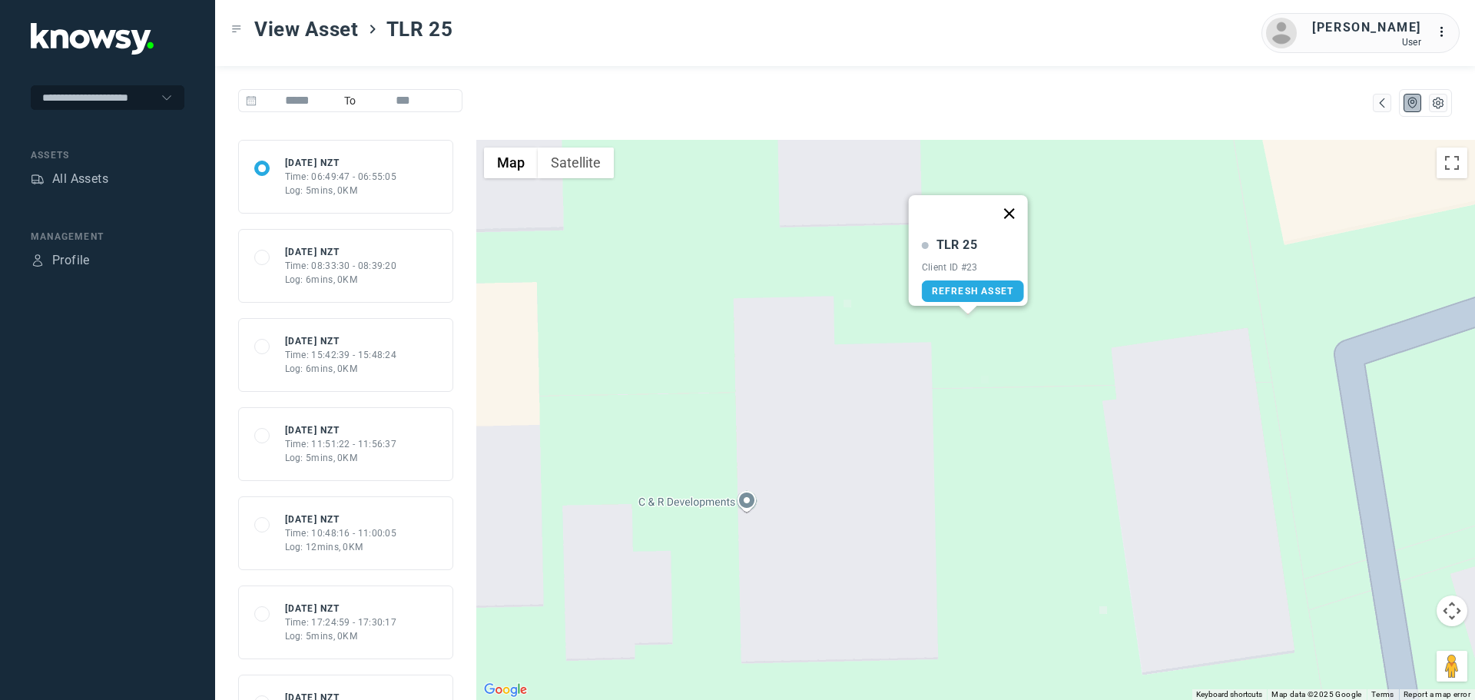
click at [1017, 205] on button "Close" at bounding box center [1008, 213] width 37 height 37
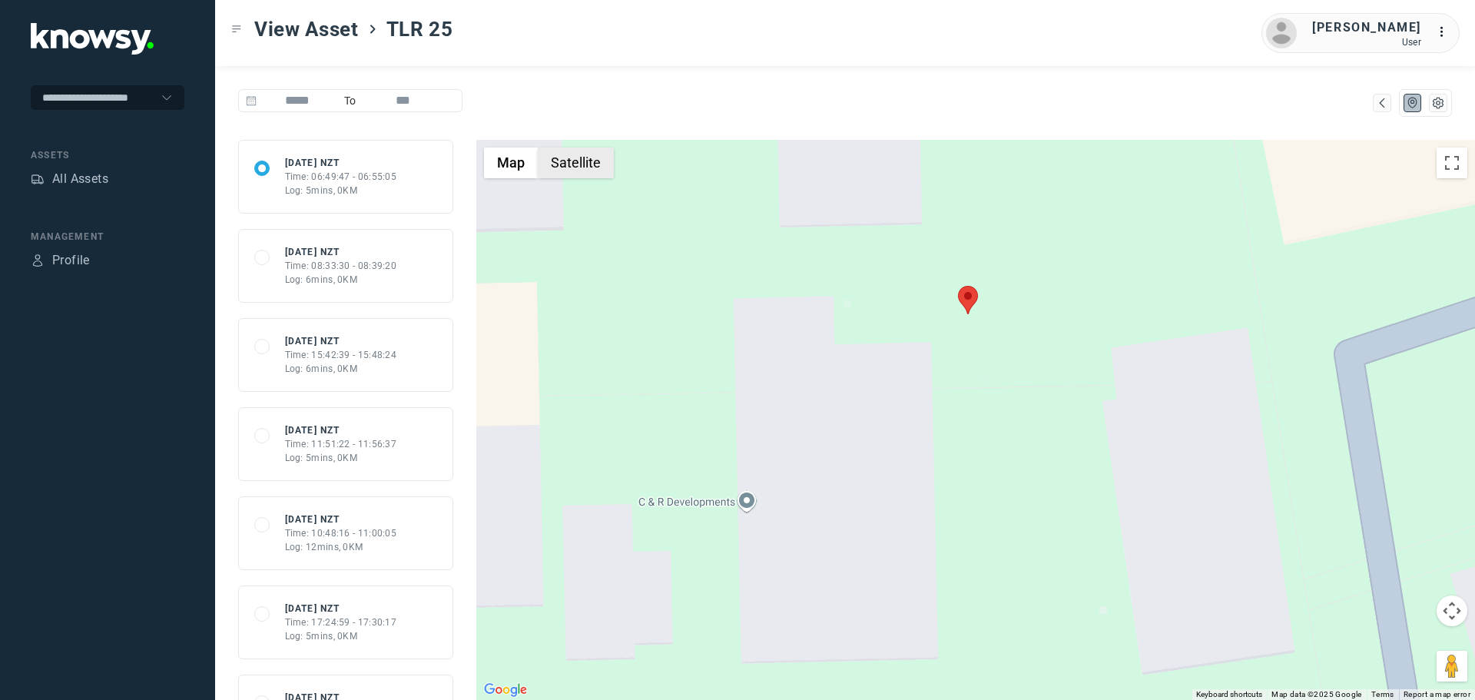
click at [556, 177] on button "Satellite" at bounding box center [576, 163] width 76 height 31
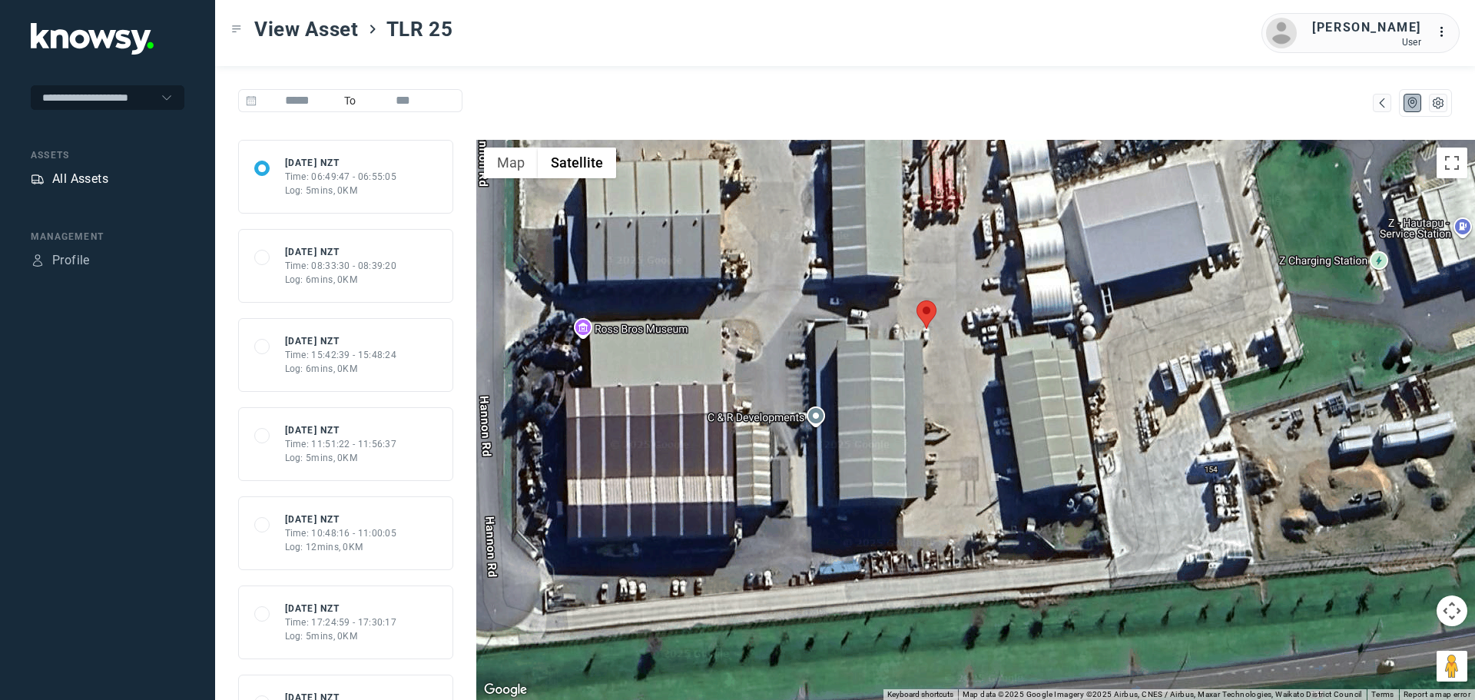
click at [59, 171] on div "All Assets" at bounding box center [80, 179] width 56 height 18
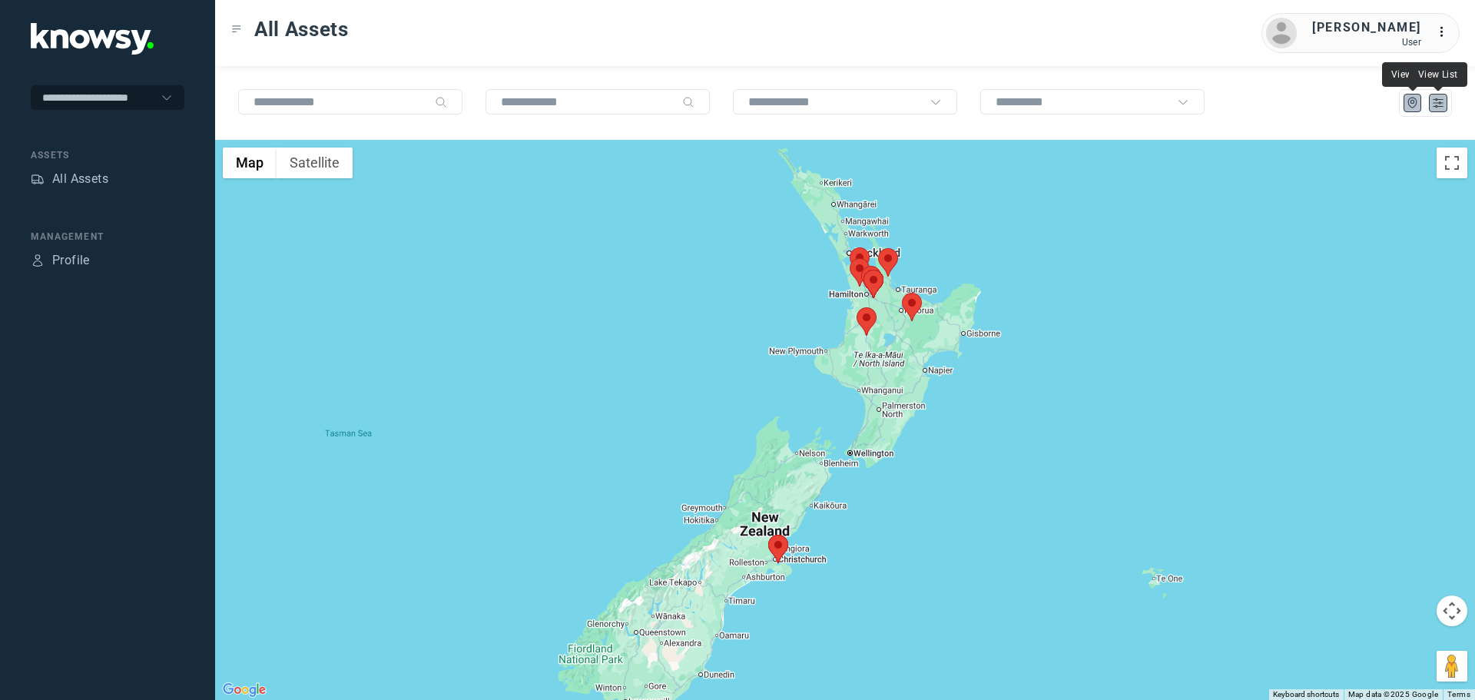
click at [1445, 106] on button at bounding box center [1438, 103] width 18 height 18
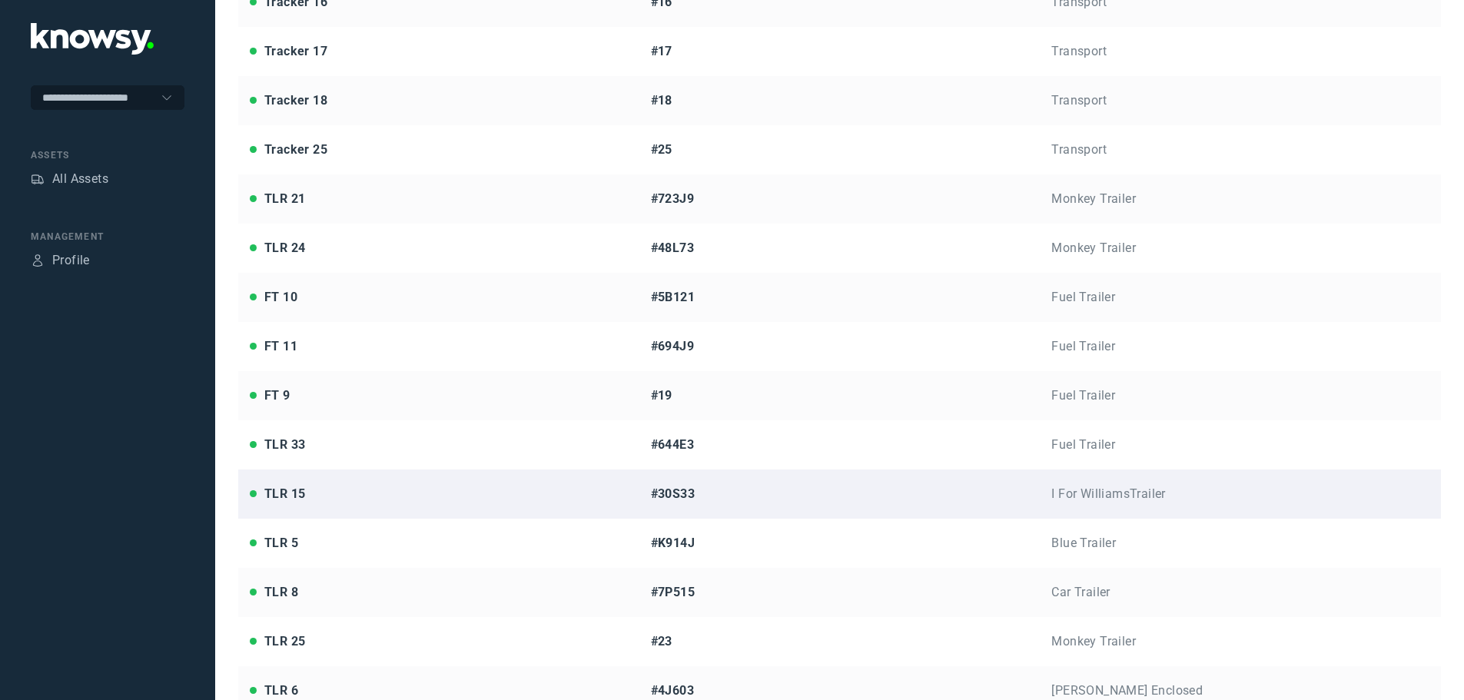
scroll to position [199, 0]
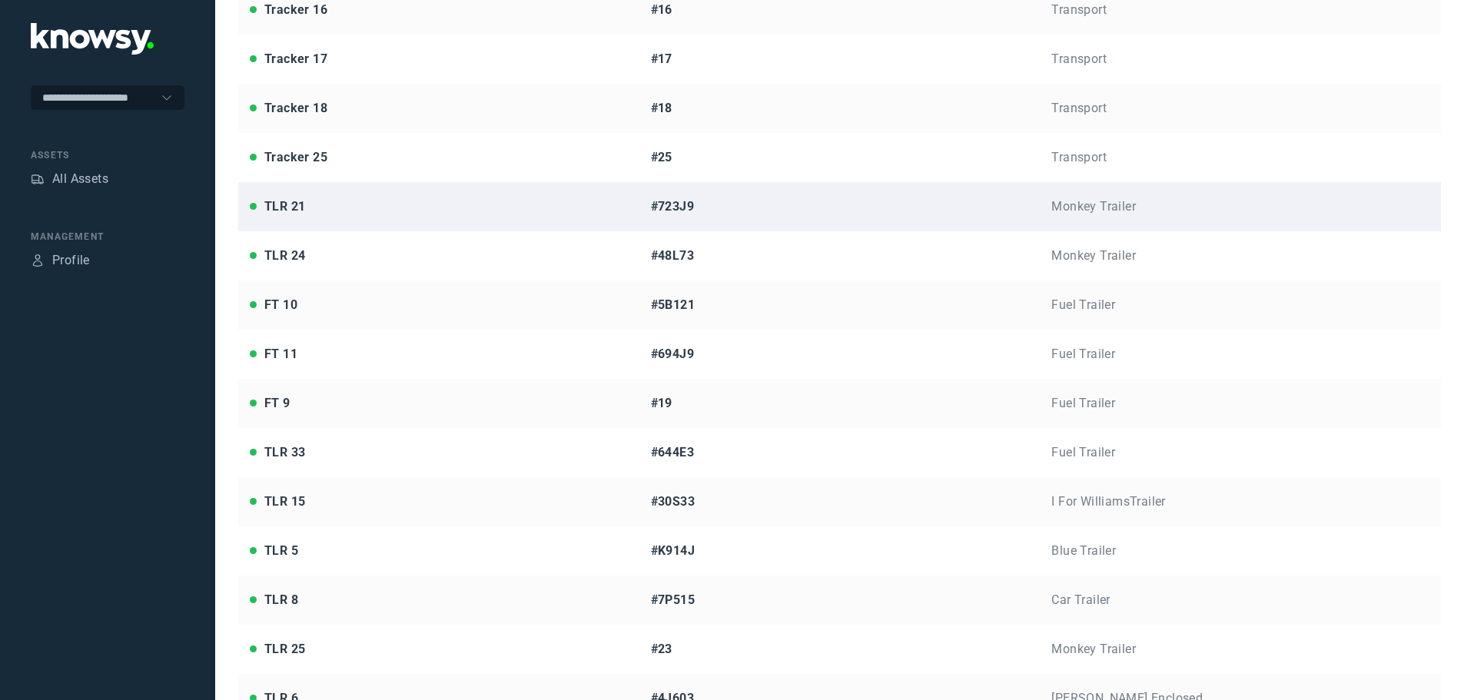
click at [1106, 206] on div "Monkey Trailer" at bounding box center [1240, 206] width 378 height 18
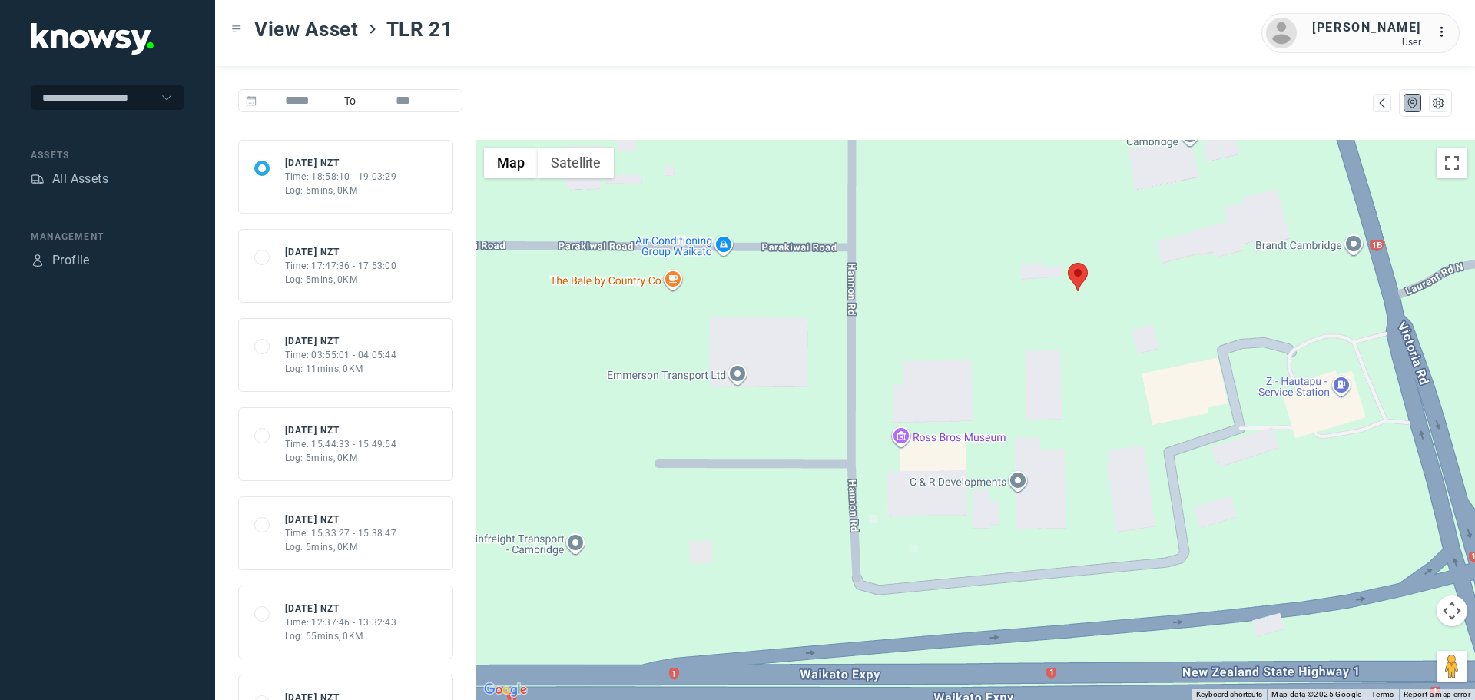
click at [1068, 263] on area at bounding box center [1068, 263] width 0 height 0
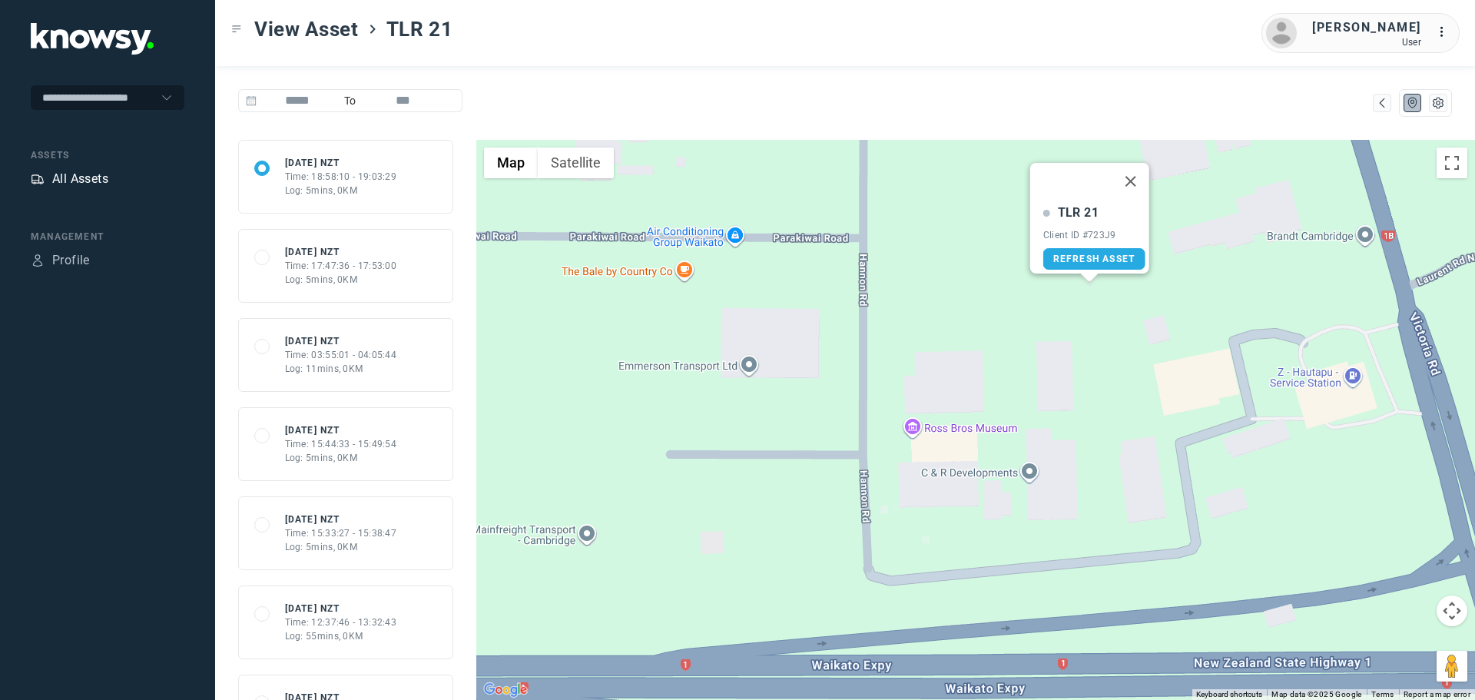
click at [91, 175] on div "All Assets" at bounding box center [80, 179] width 56 height 18
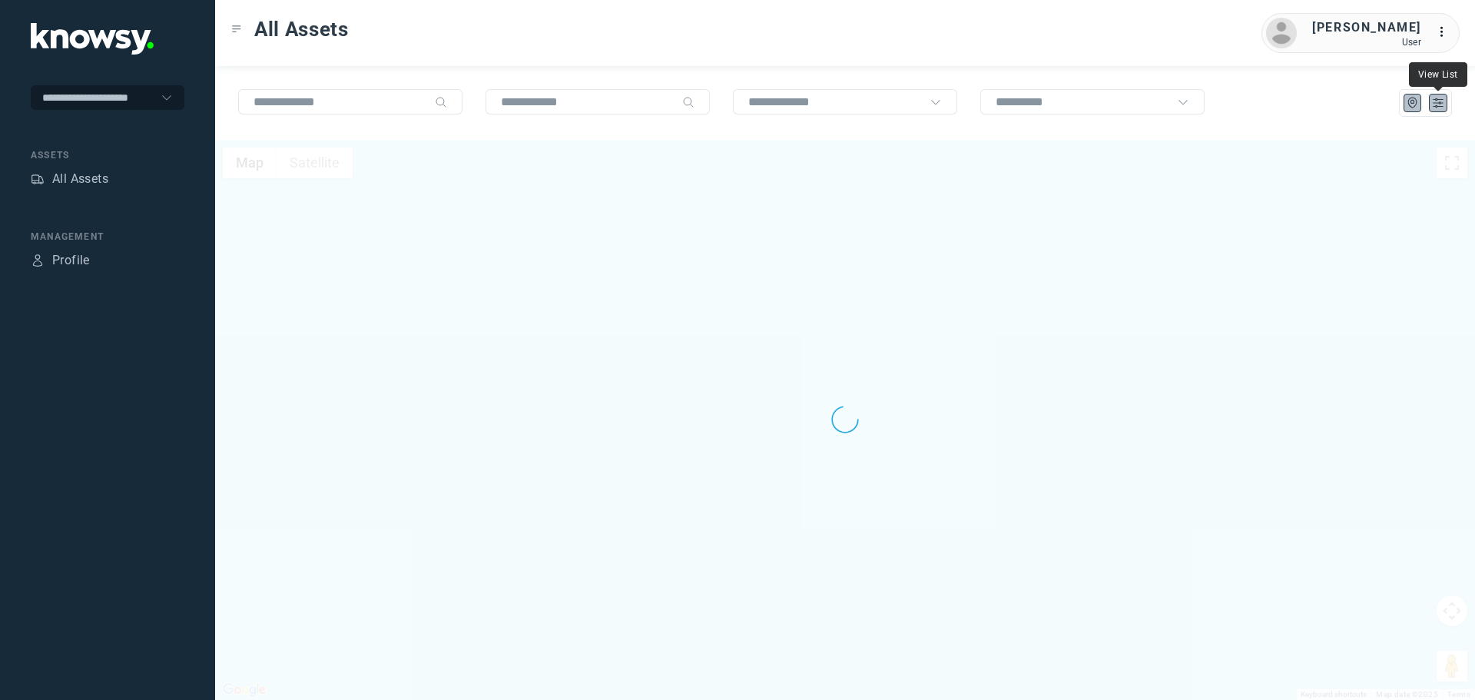
click at [1439, 106] on icon "List" at bounding box center [1438, 103] width 14 height 14
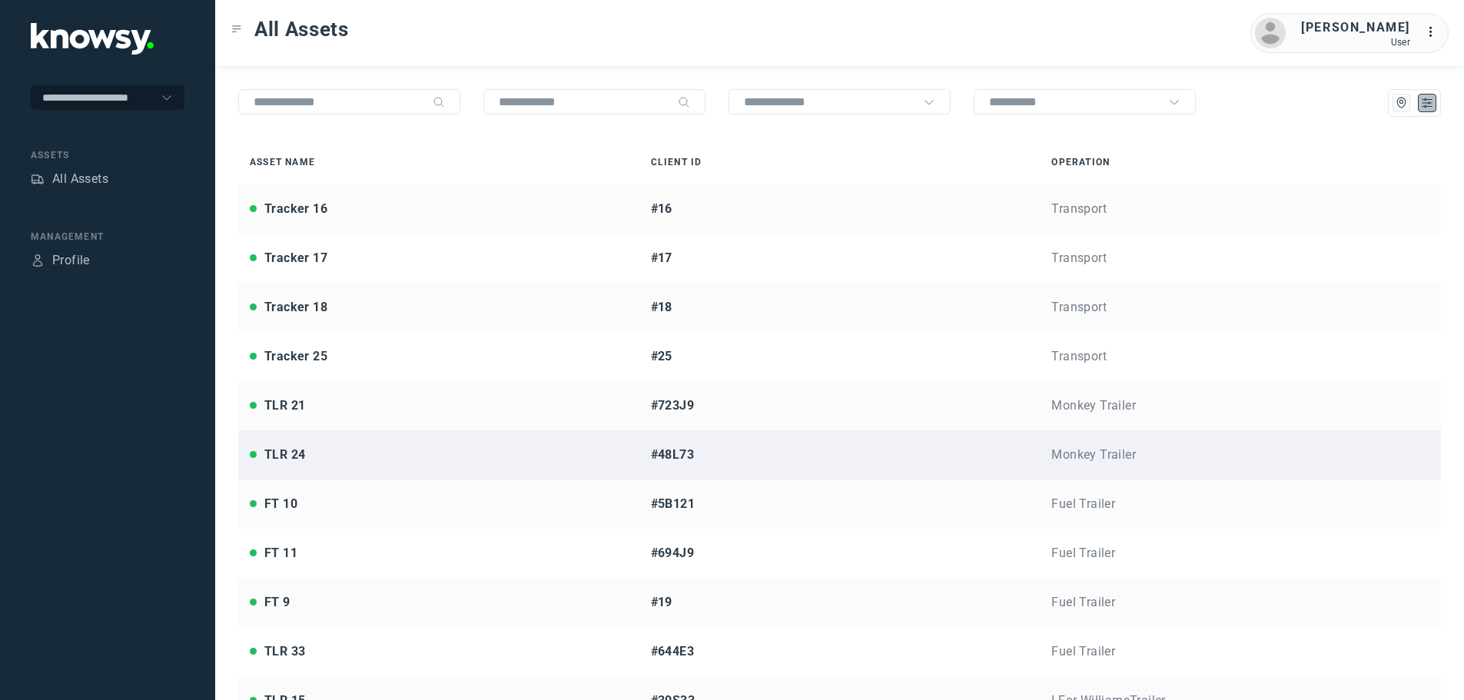
click at [374, 464] on link "TLR 24 #48L73 Monkey Trailer" at bounding box center [839, 454] width 1202 height 49
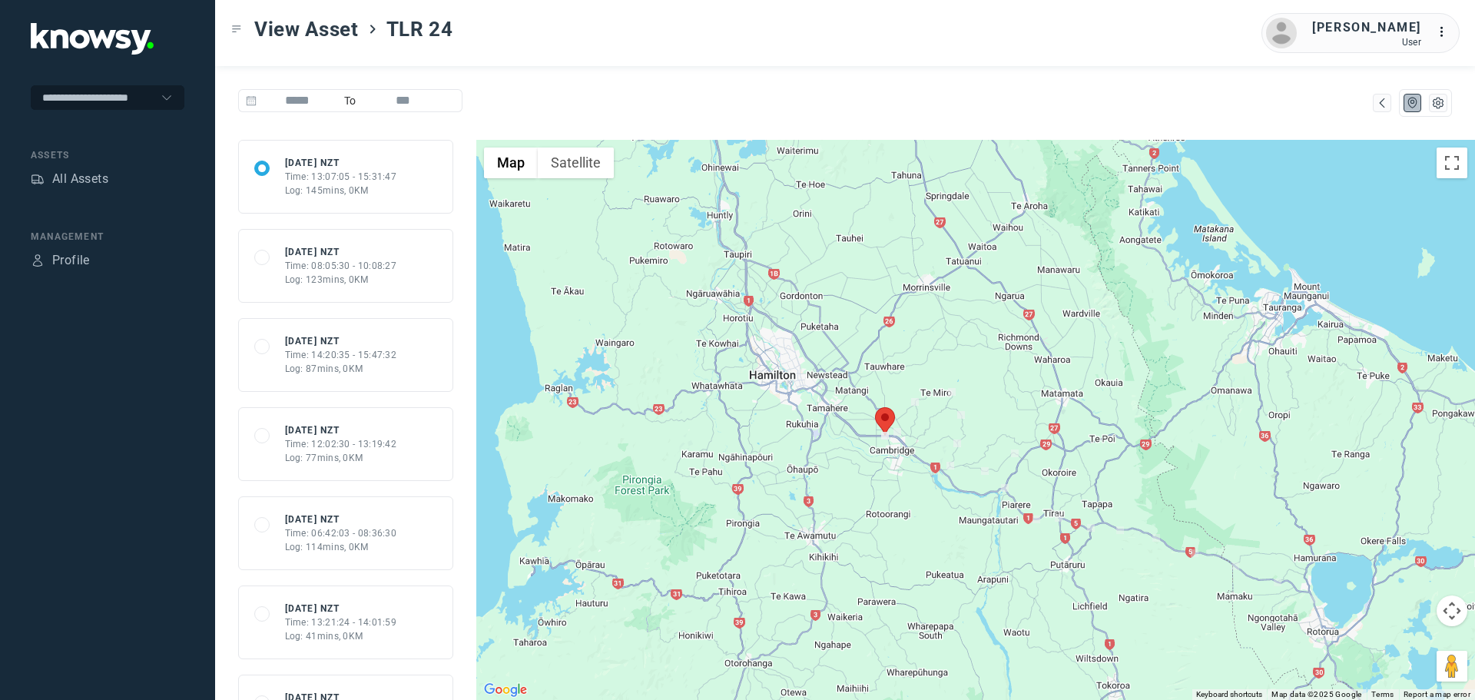
drag, startPoint x: 764, startPoint y: 439, endPoint x: 938, endPoint y: 587, distance: 227.8
click at [946, 593] on div at bounding box center [975, 420] width 999 height 560
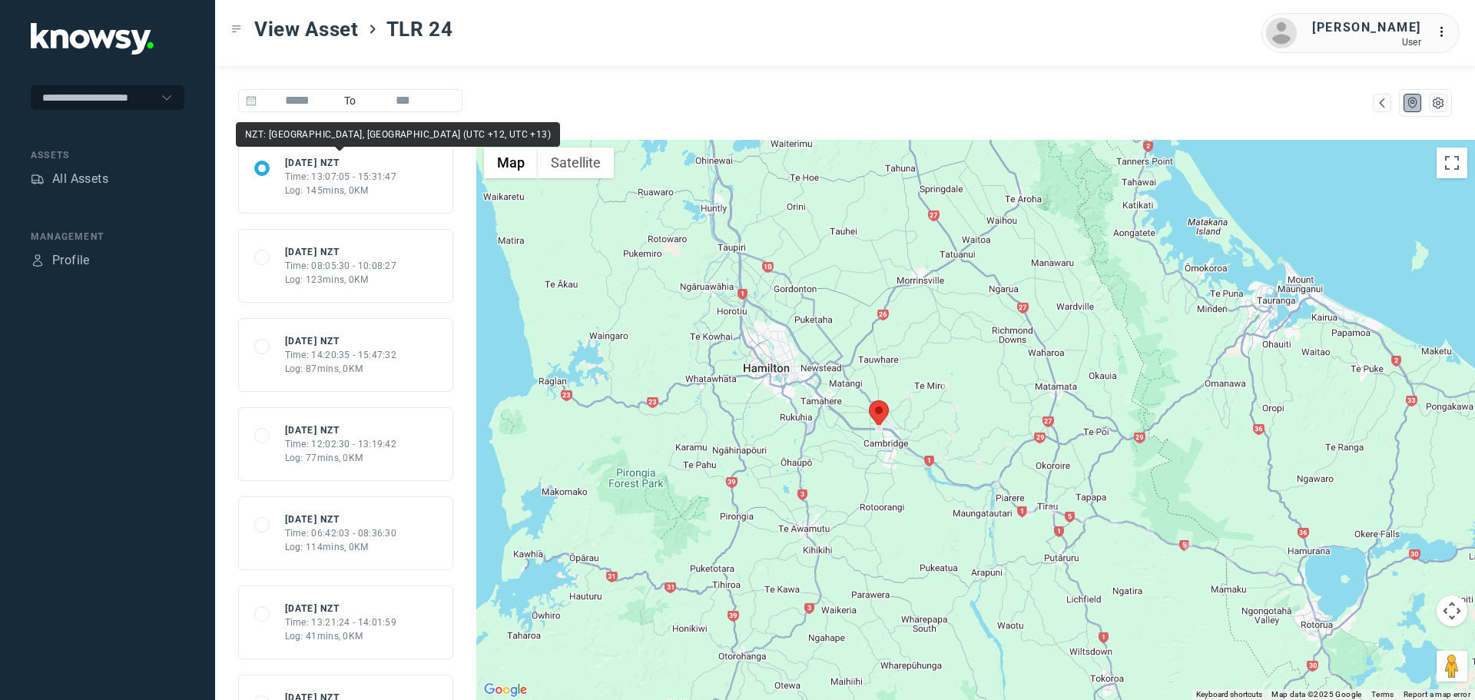
click at [310, 171] on div "Time: 13:07:05 - 15:31:47" at bounding box center [341, 177] width 112 height 14
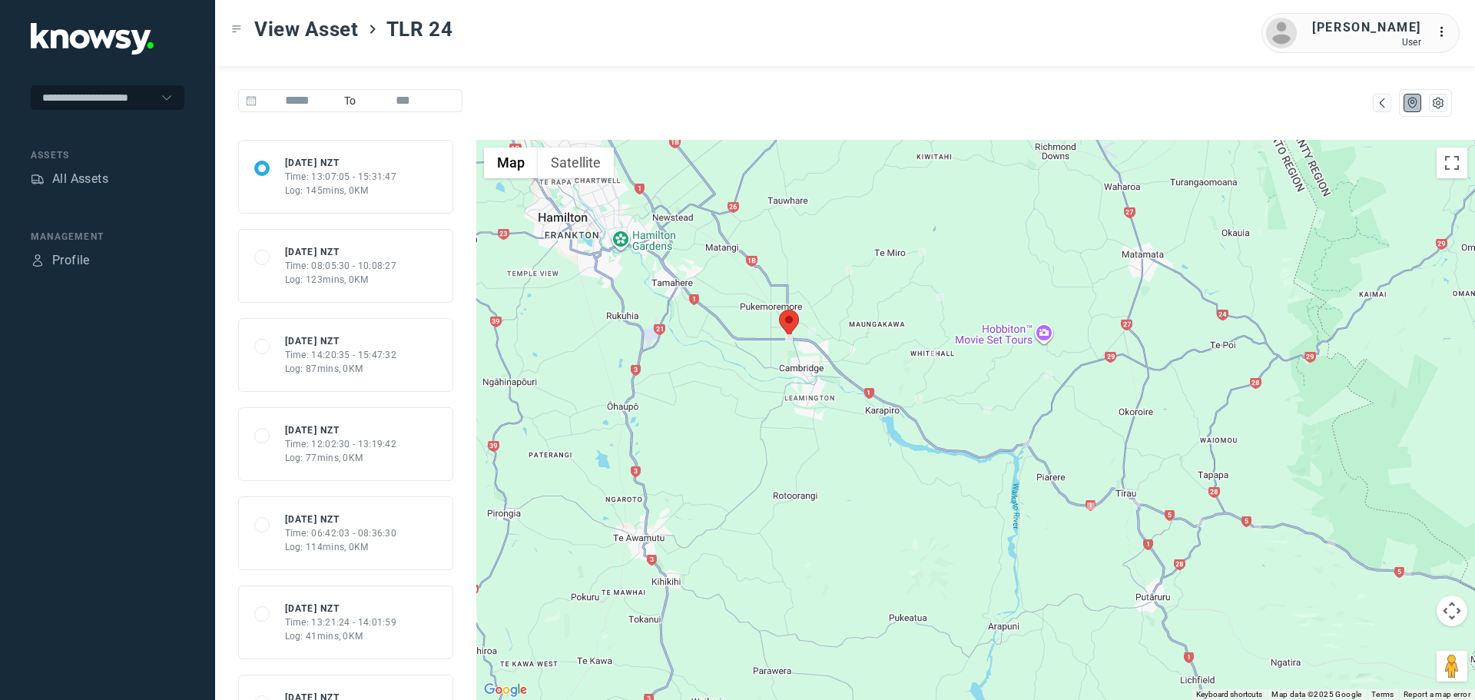
drag, startPoint x: 725, startPoint y: 296, endPoint x: 847, endPoint y: 400, distance: 159.7
click at [847, 400] on div at bounding box center [975, 420] width 999 height 560
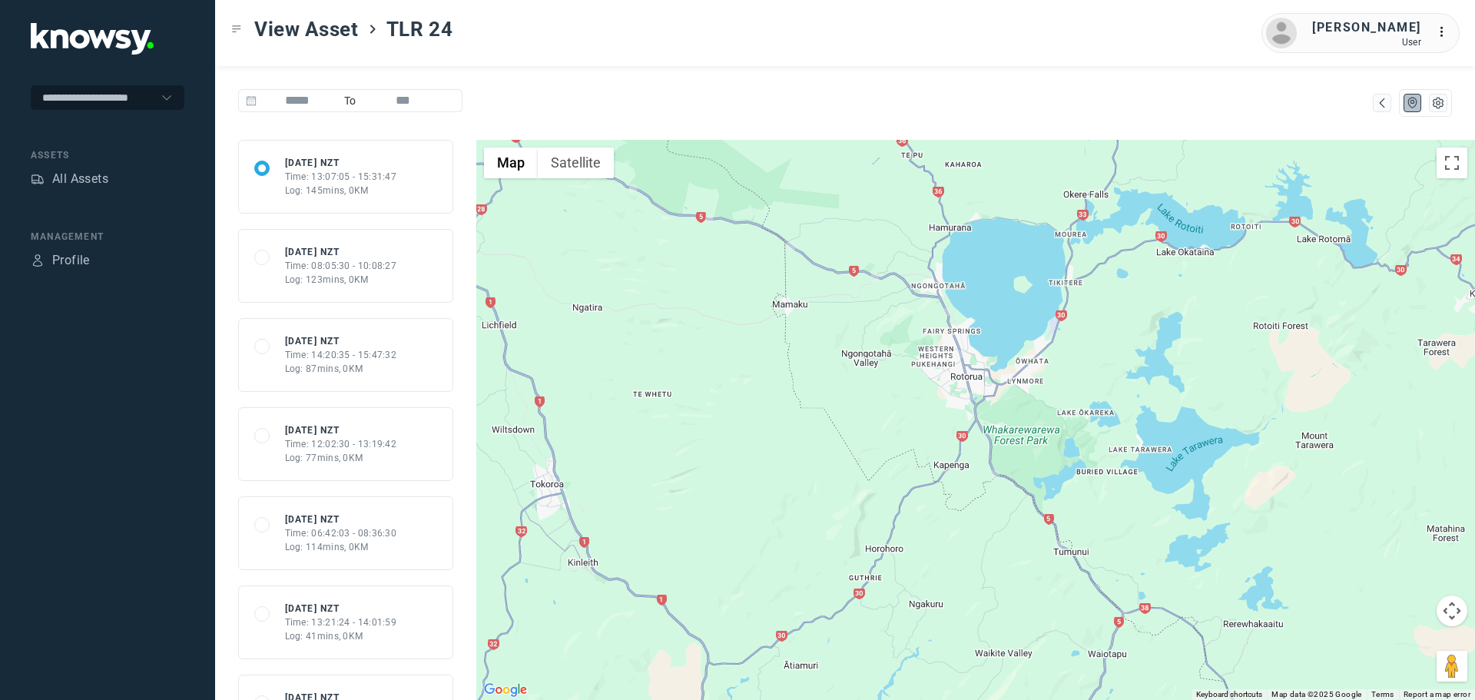
drag, startPoint x: 1308, startPoint y: 610, endPoint x: 622, endPoint y: 274, distance: 763.2
click at [622, 274] on div at bounding box center [975, 420] width 999 height 560
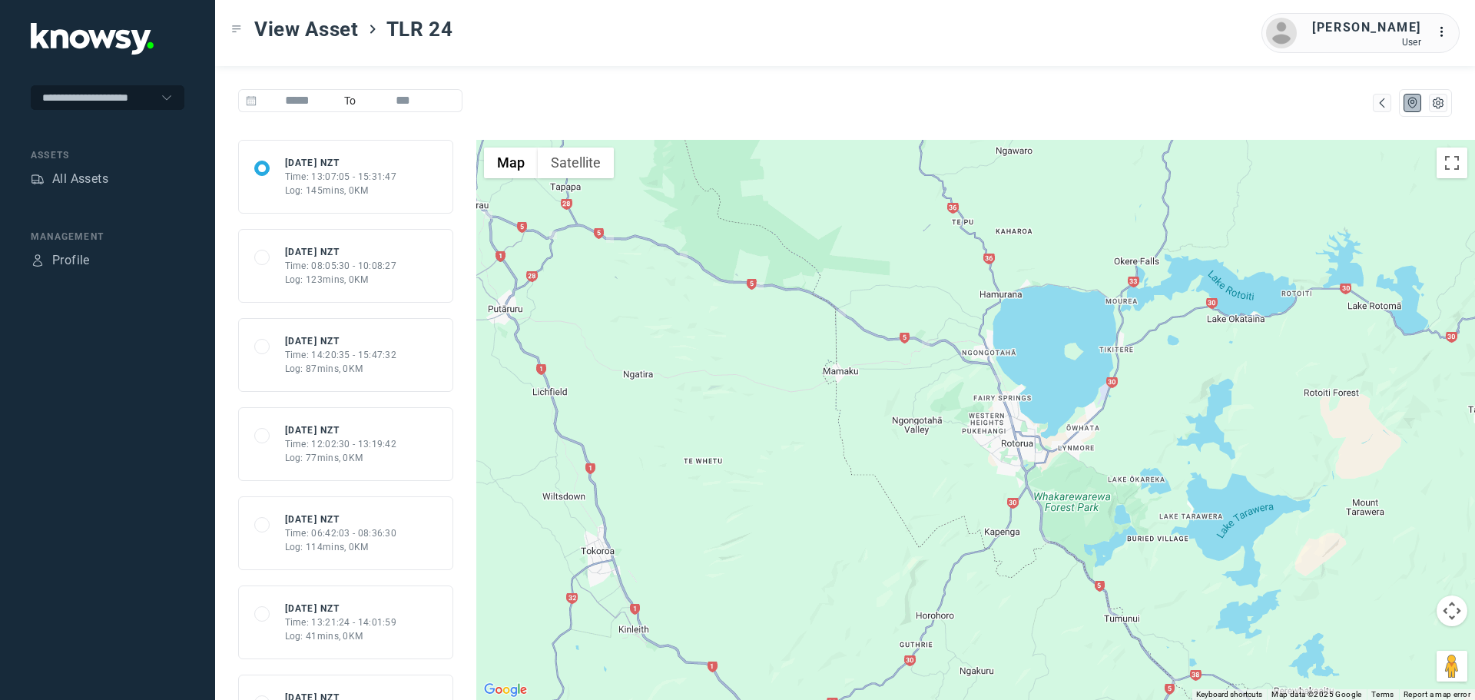
drag, startPoint x: 936, startPoint y: 437, endPoint x: 978, endPoint y: 491, distance: 68.4
click at [977, 491] on div at bounding box center [975, 420] width 999 height 560
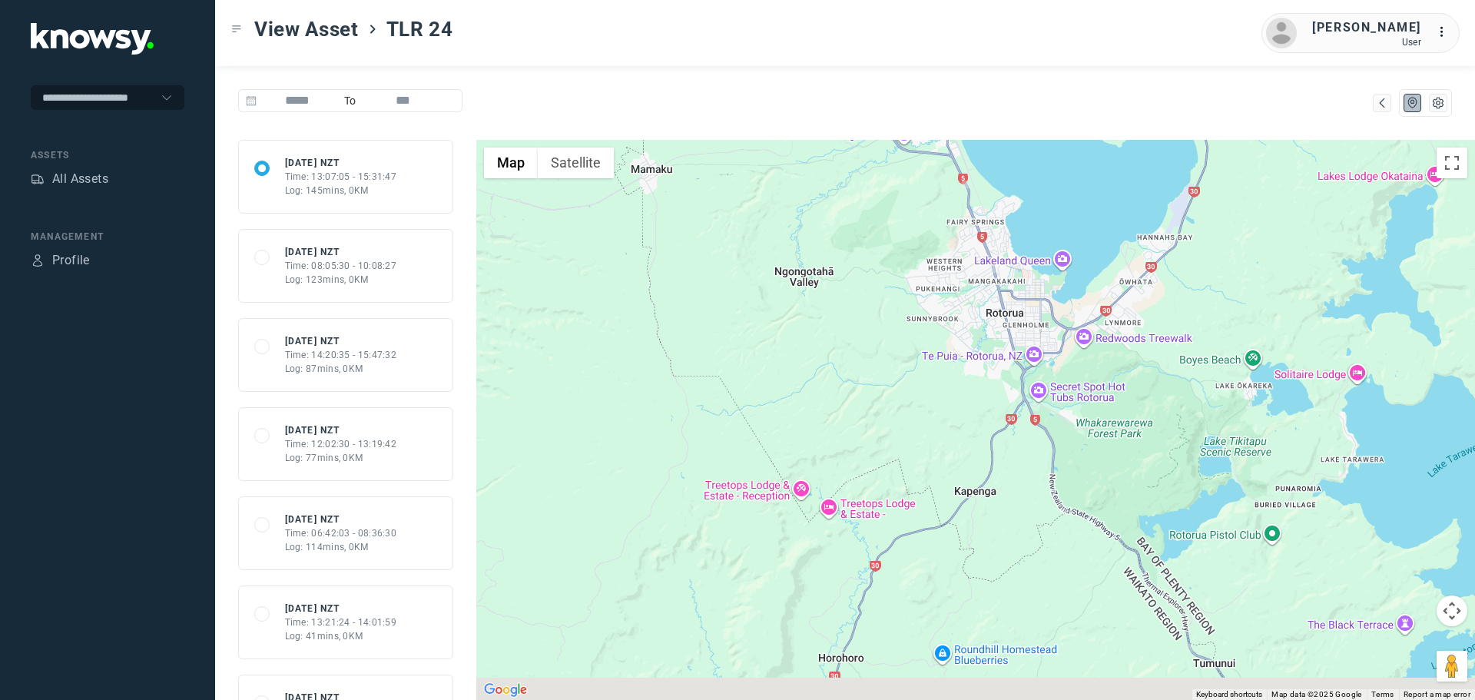
drag, startPoint x: 1161, startPoint y: 630, endPoint x: 1038, endPoint y: 499, distance: 179.9
click at [1040, 501] on div at bounding box center [975, 420] width 999 height 560
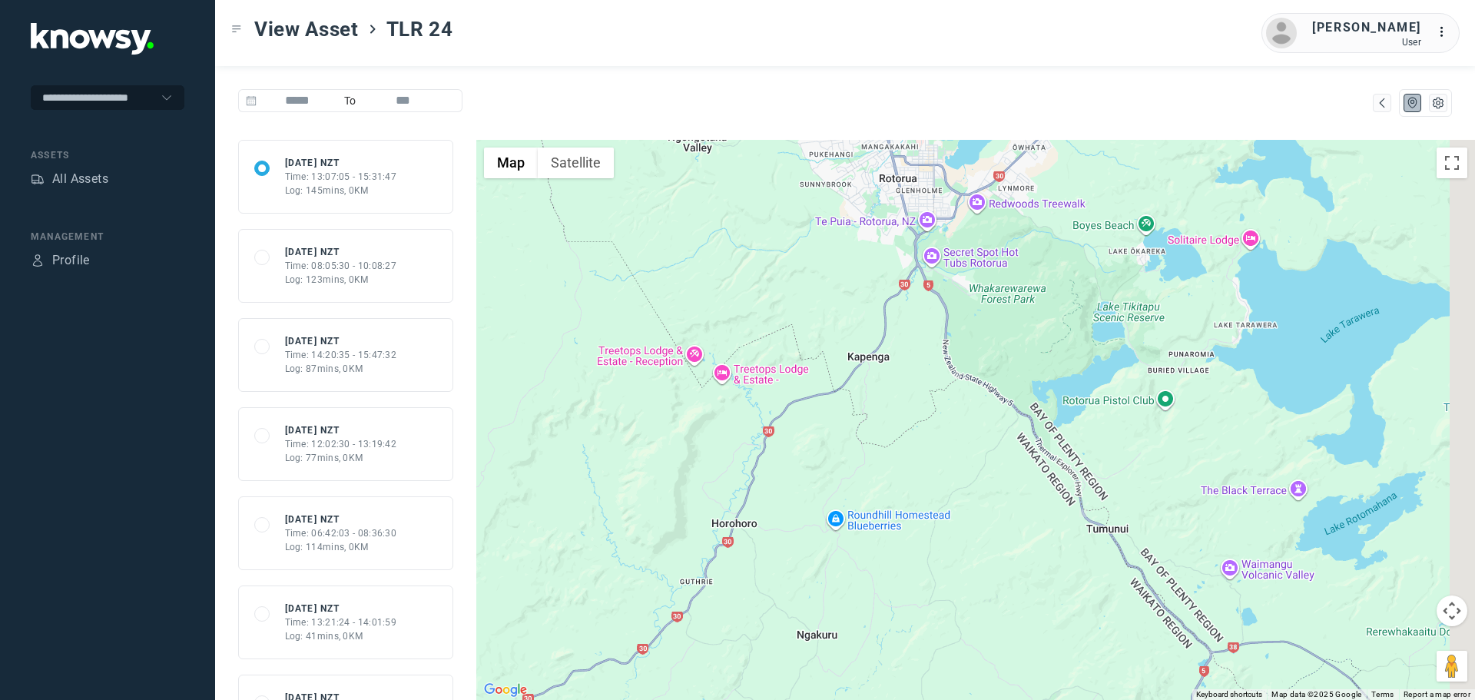
drag, startPoint x: 1017, startPoint y: 506, endPoint x: 936, endPoint y: 407, distance: 128.3
click at [936, 407] on div at bounding box center [975, 420] width 999 height 560
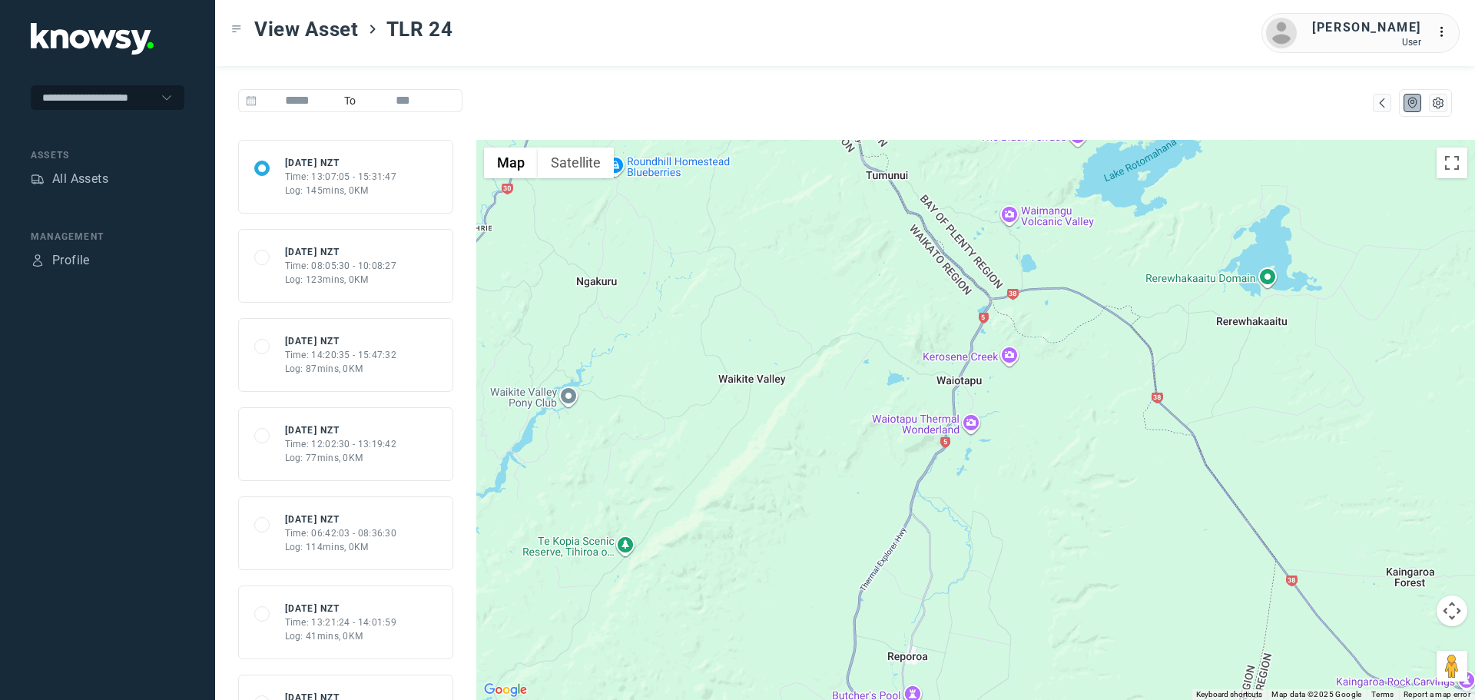
drag, startPoint x: 1143, startPoint y: 529, endPoint x: 1084, endPoint y: 388, distance: 152.2
click at [1084, 388] on div at bounding box center [975, 420] width 999 height 560
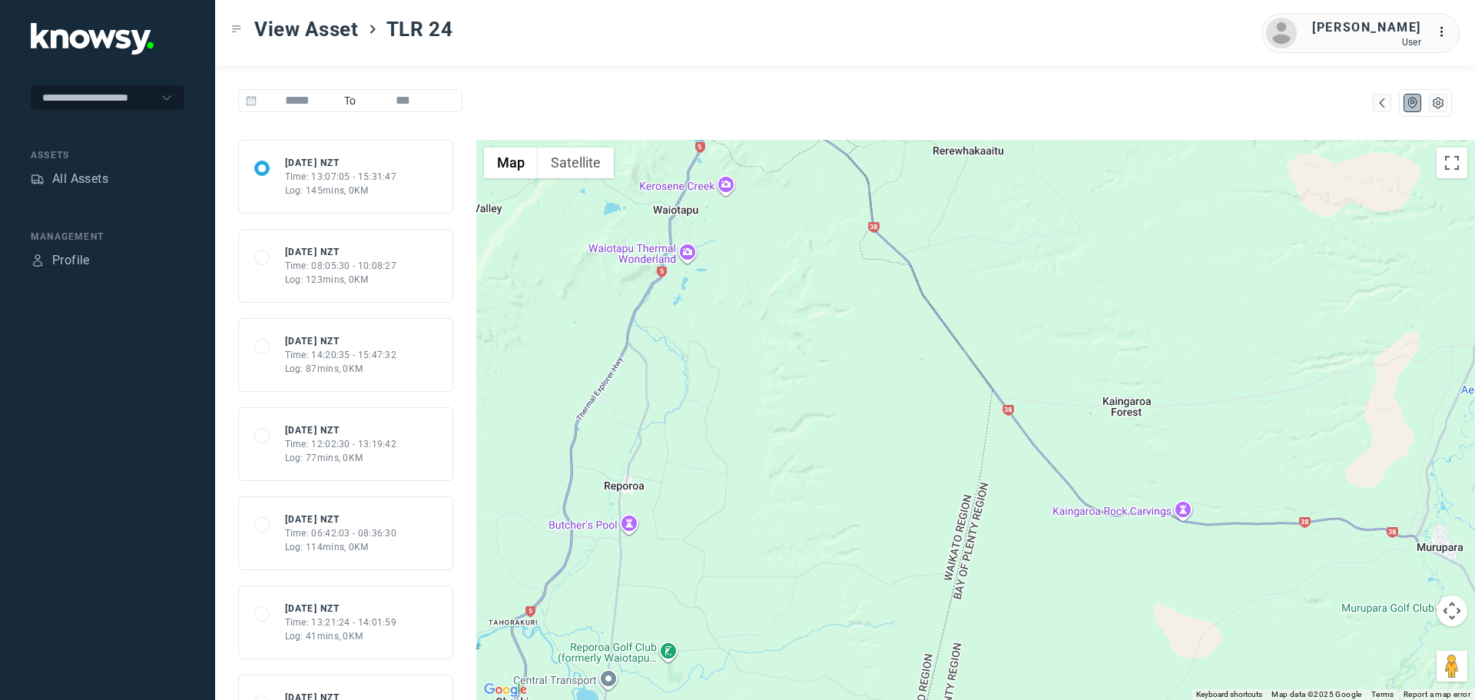
drag, startPoint x: 1310, startPoint y: 602, endPoint x: 1041, endPoint y: 447, distance: 310.5
click at [1041, 447] on div at bounding box center [975, 420] width 999 height 560
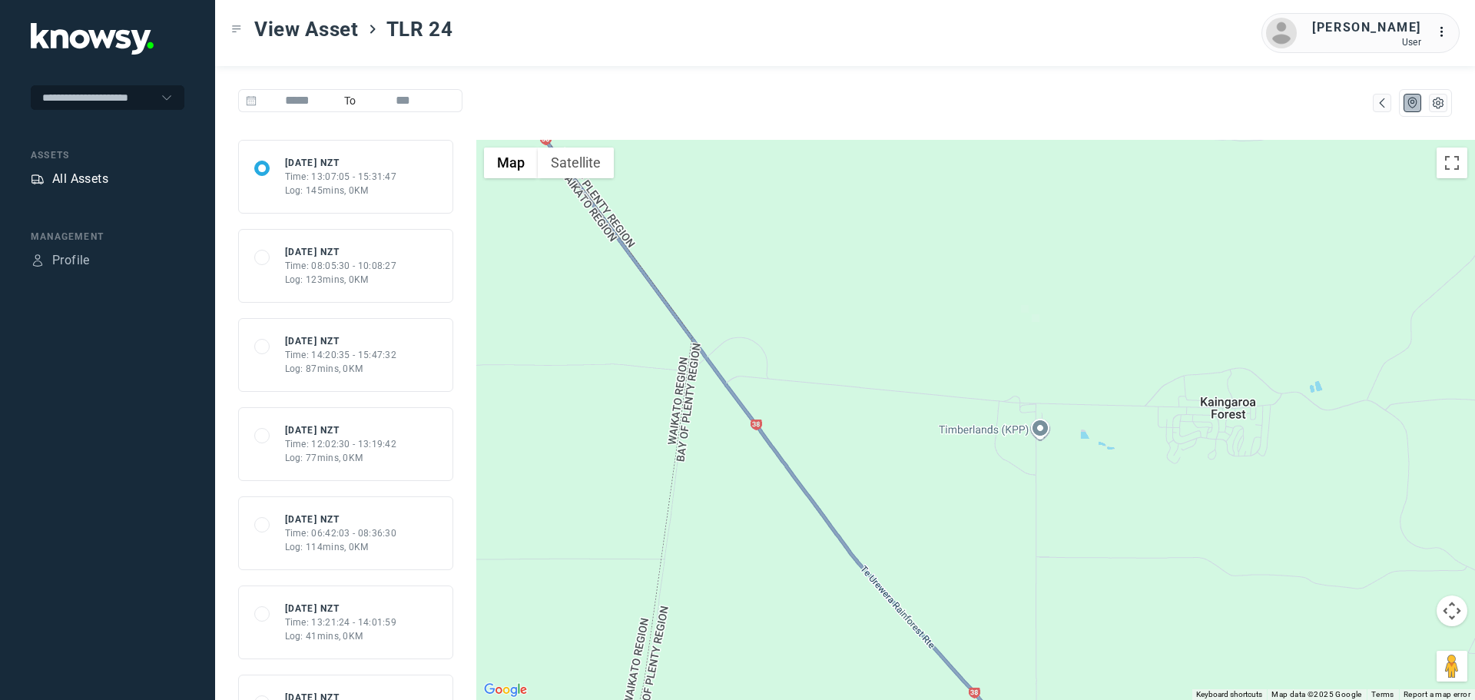
click at [85, 179] on div "All Assets" at bounding box center [80, 179] width 56 height 18
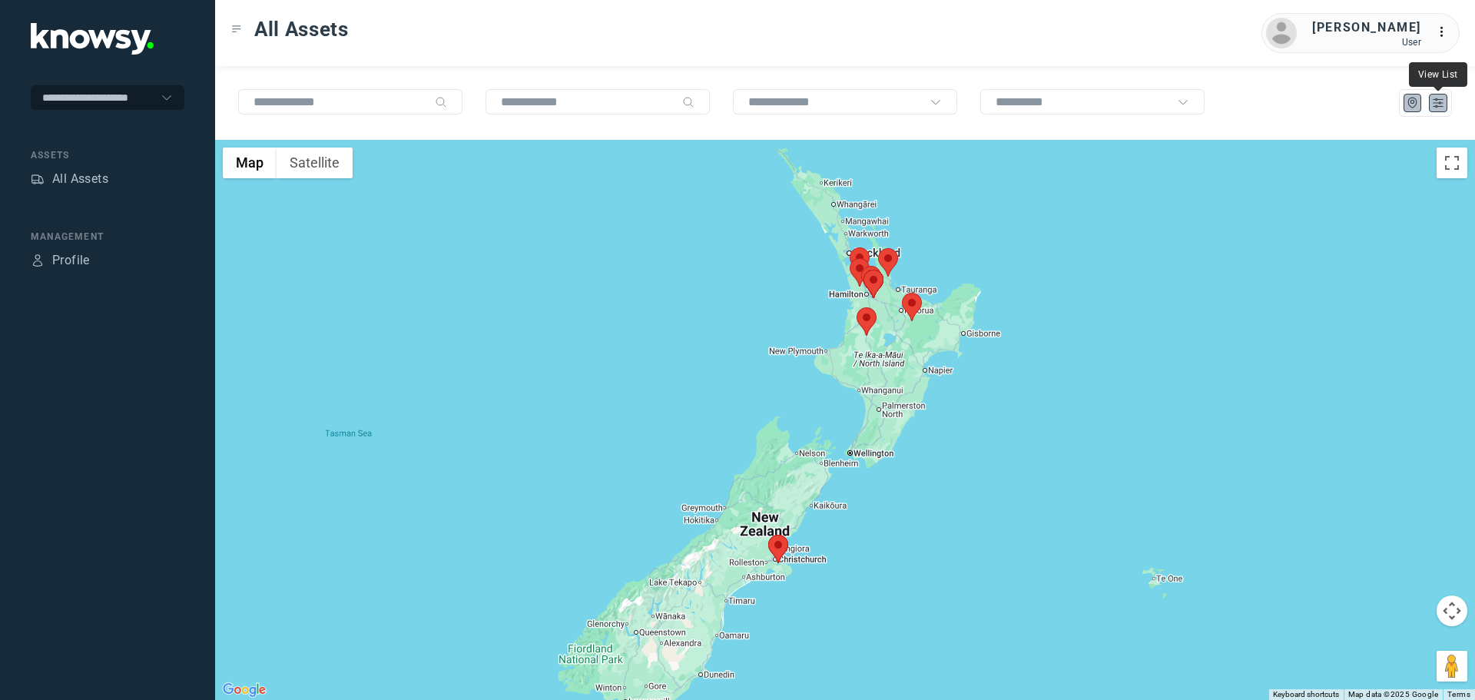
click at [1441, 106] on icon "List" at bounding box center [1438, 103] width 14 height 14
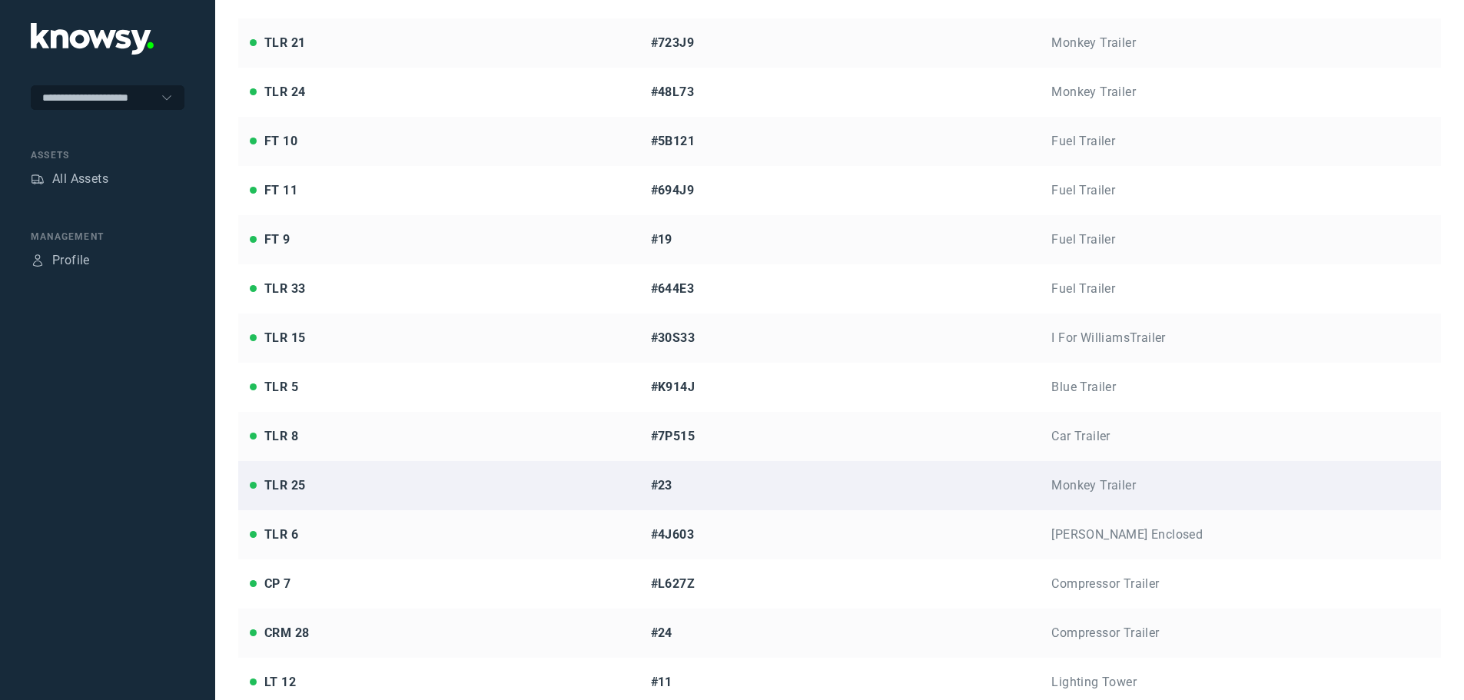
scroll to position [384, 0]
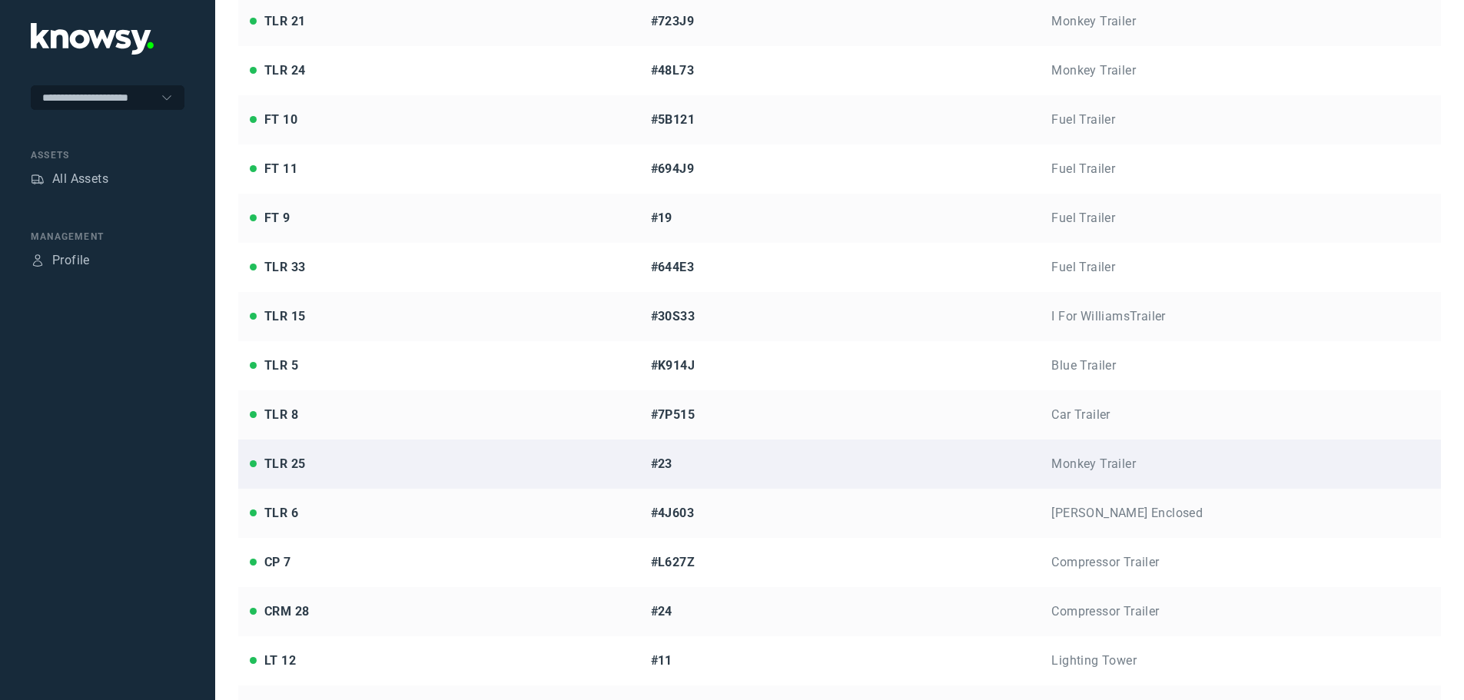
click at [363, 466] on div "TLR 25" at bounding box center [439, 464] width 378 height 18
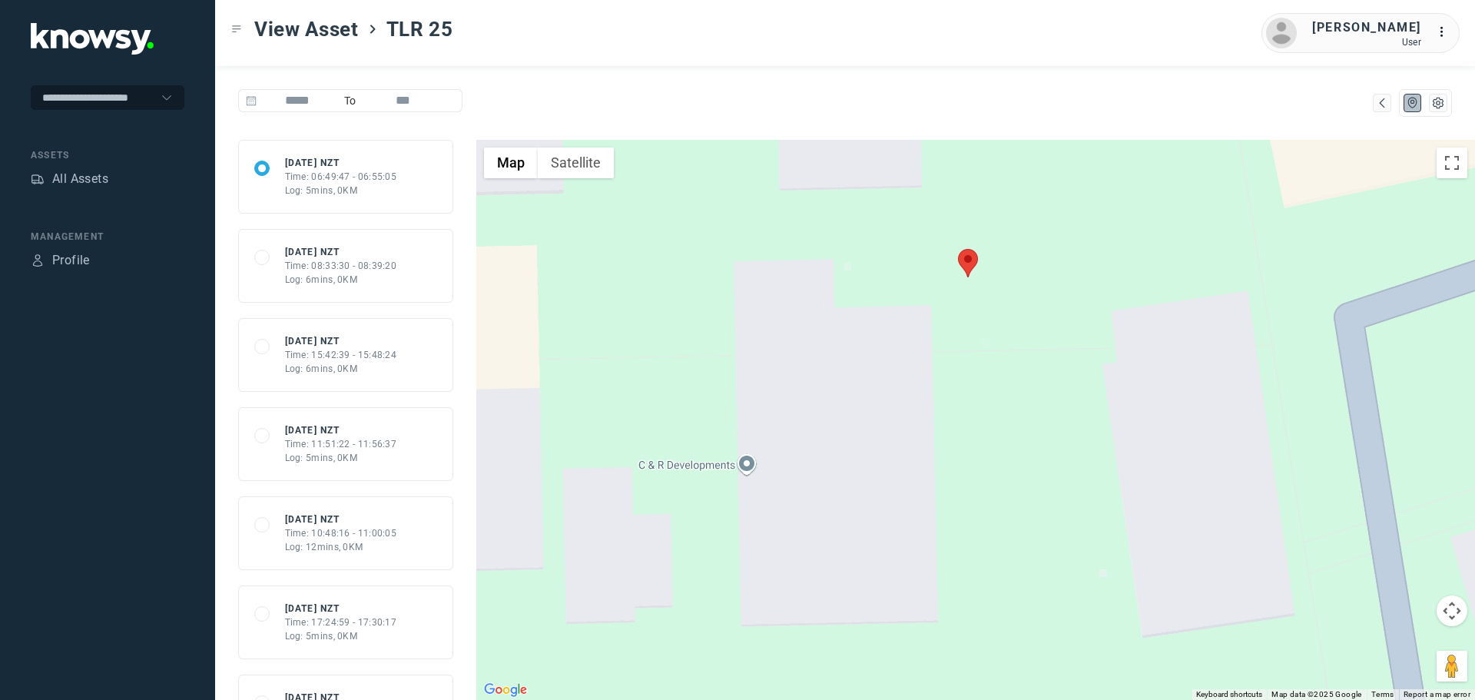
click at [344, 170] on div "Time: 06:49:47 - 06:55:05" at bounding box center [341, 177] width 112 height 14
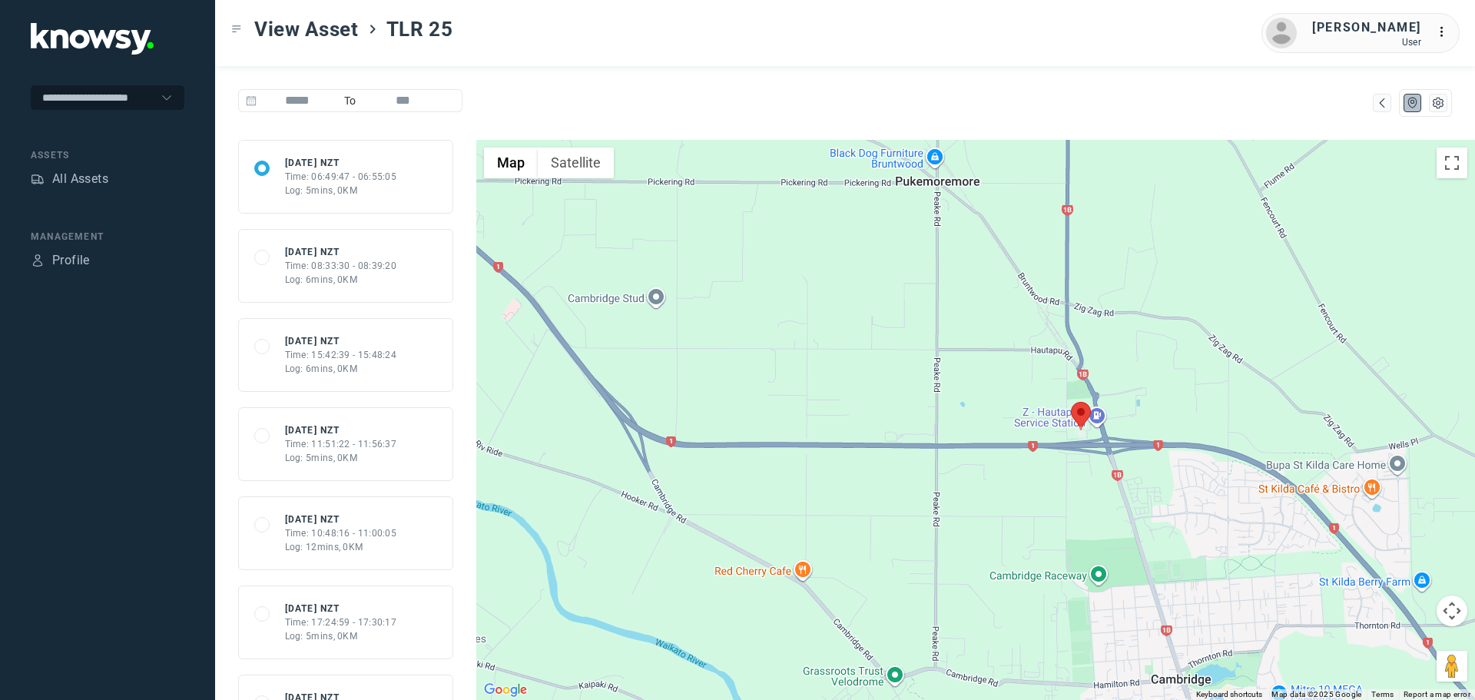
drag, startPoint x: 1381, startPoint y: 487, endPoint x: 1176, endPoint y: 438, distance: 210.2
click at [1176, 438] on div at bounding box center [975, 420] width 999 height 560
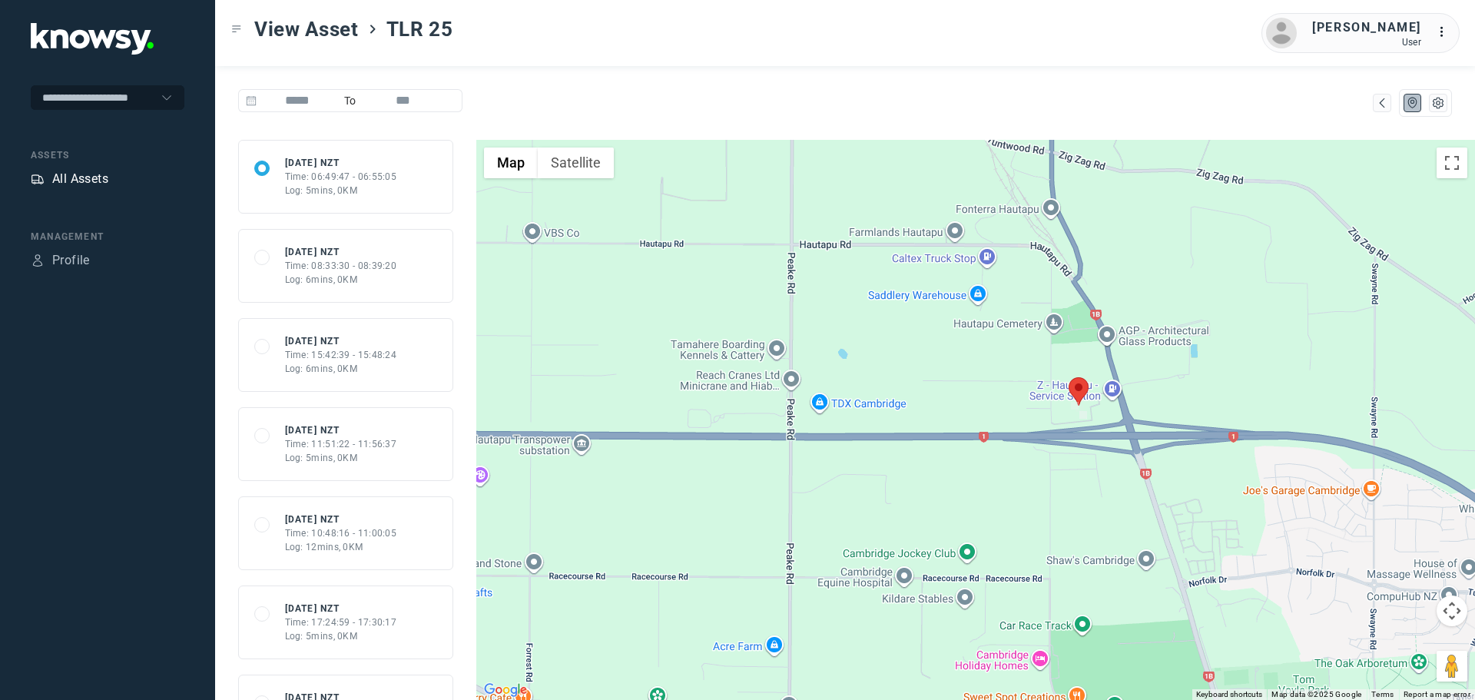
click at [91, 177] on div "All Assets" at bounding box center [80, 179] width 56 height 18
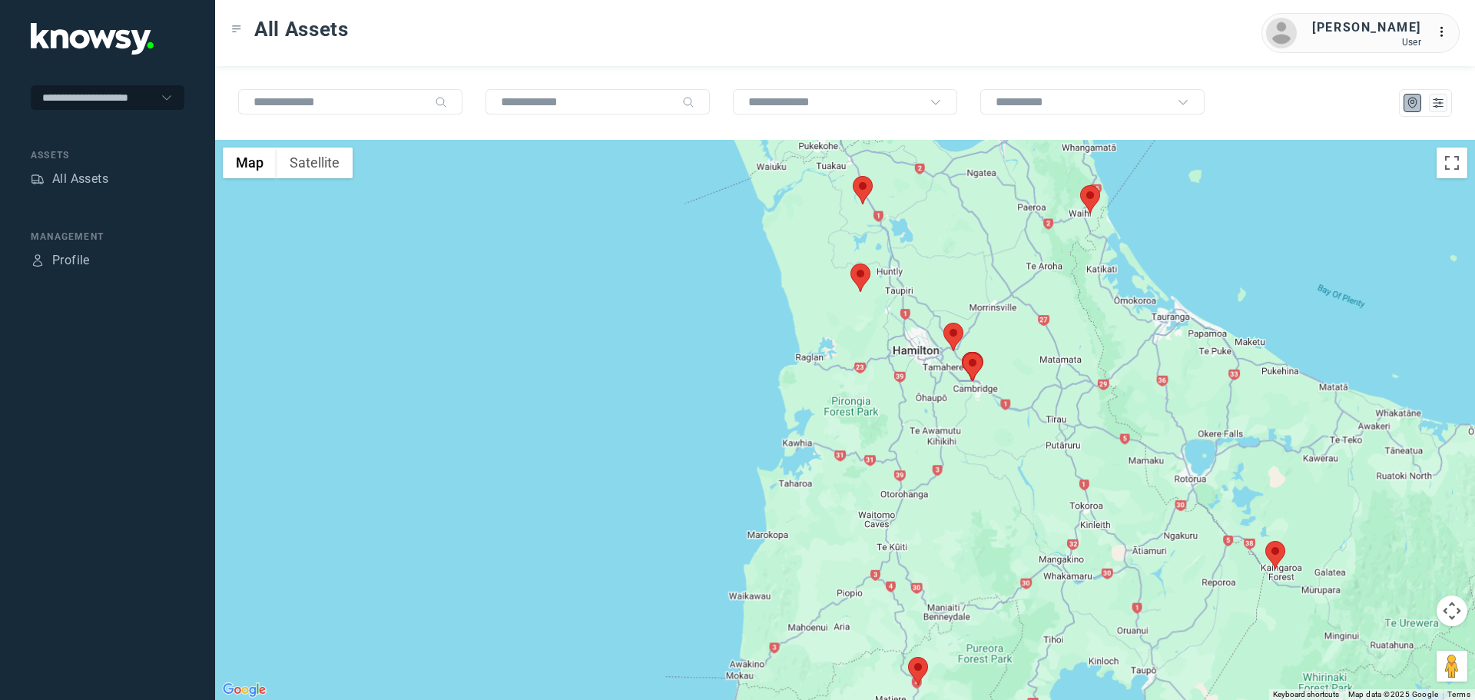
drag, startPoint x: 806, startPoint y: 303, endPoint x: 999, endPoint y: 419, distance: 225.1
click at [1059, 501] on div at bounding box center [845, 420] width 1260 height 560
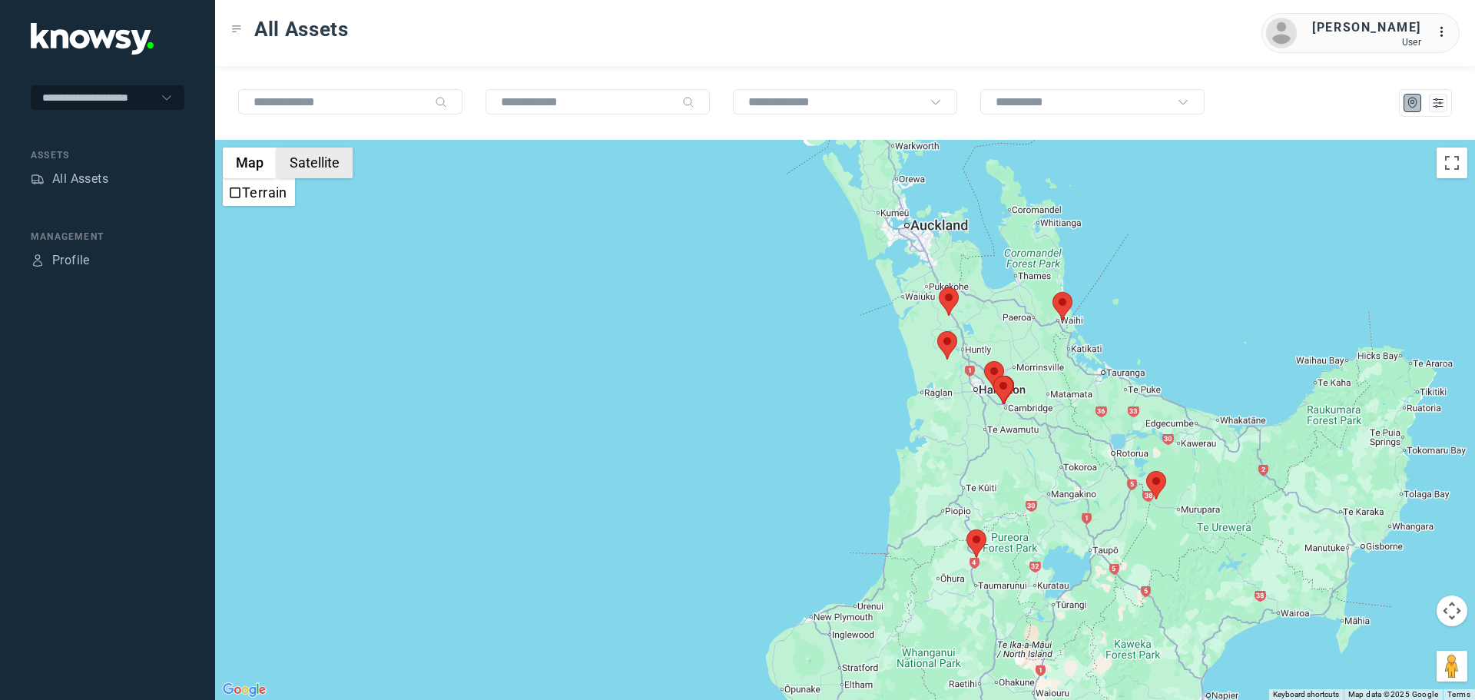
click at [309, 168] on button "Satellite" at bounding box center [315, 163] width 76 height 31
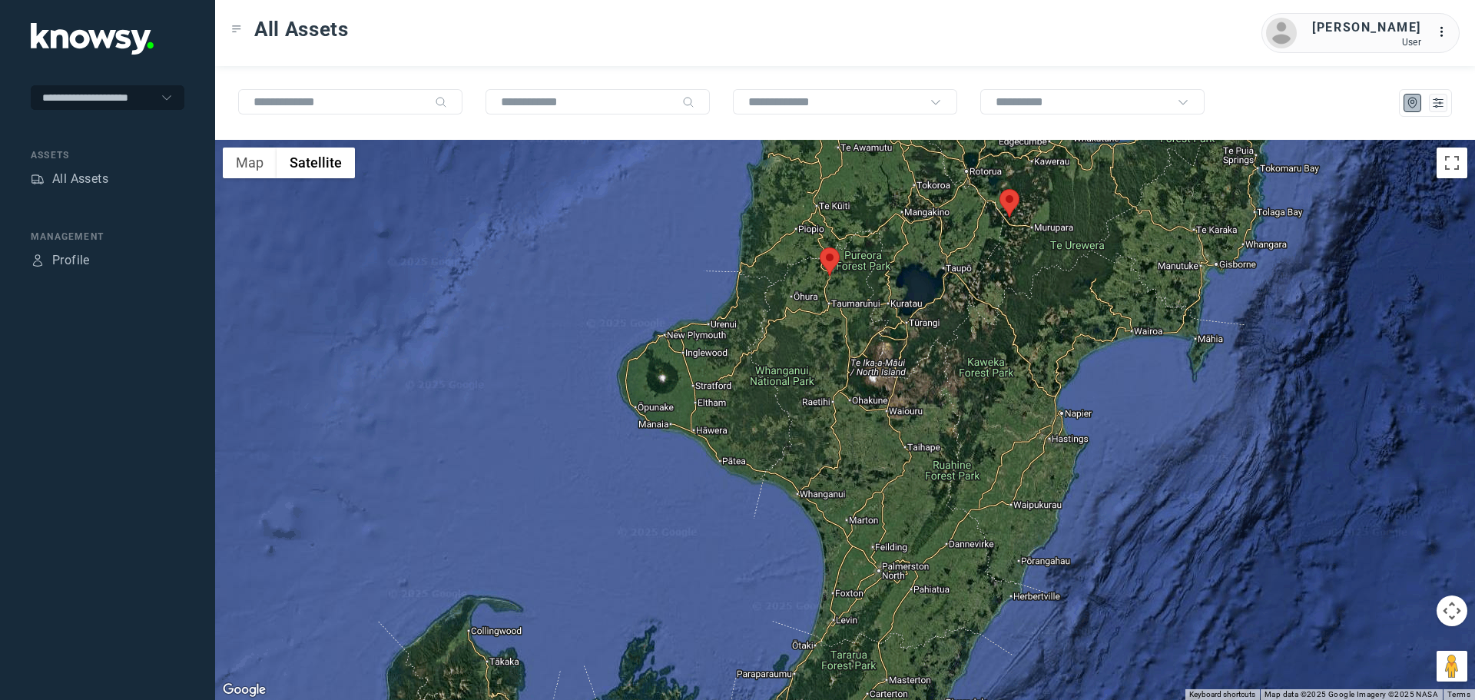
drag, startPoint x: 719, startPoint y: 519, endPoint x: 464, endPoint y: 107, distance: 484.4
click at [463, 106] on div "← Move left → Move right ↑ Move up ↓ Move down + Zoom in - Zoom out Home Jump l…" at bounding box center [845, 383] width 1260 height 634
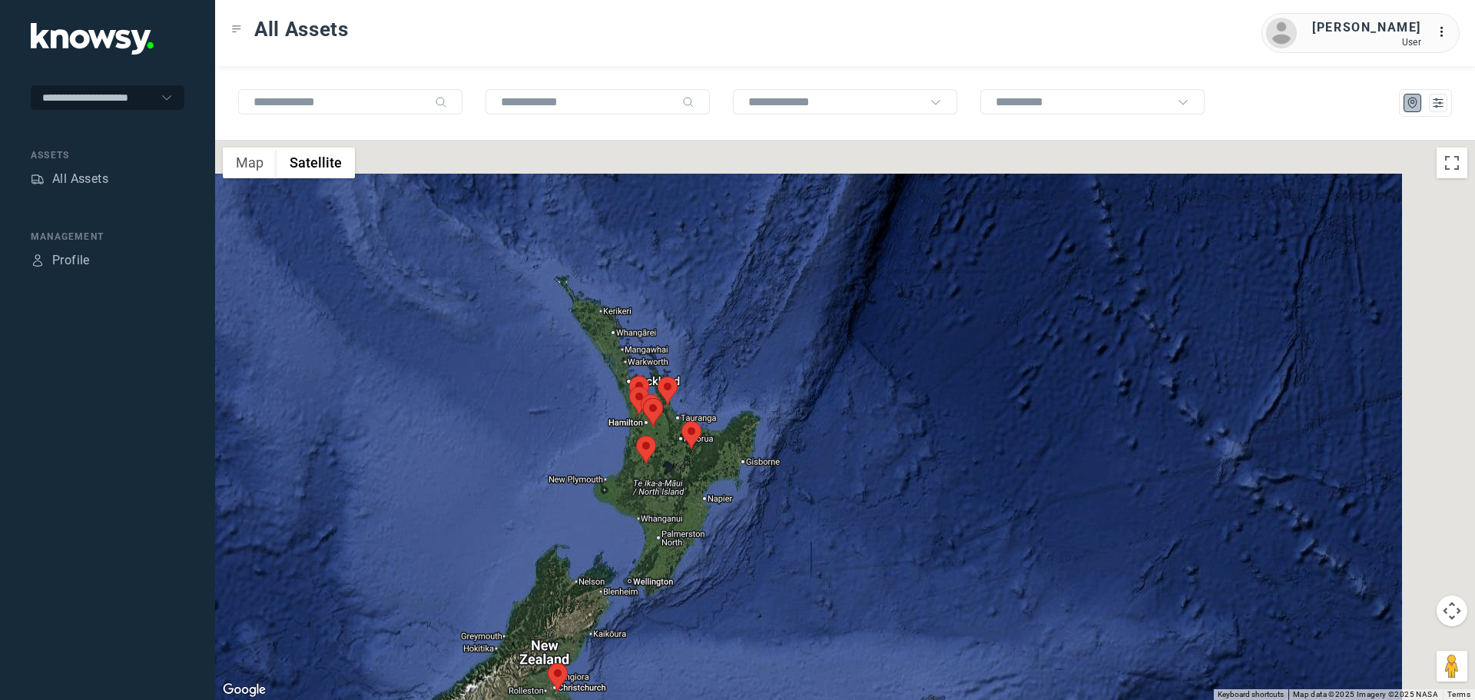
drag, startPoint x: 846, startPoint y: 548, endPoint x: 743, endPoint y: 648, distance: 144.0
click at [744, 652] on div at bounding box center [845, 420] width 1260 height 560
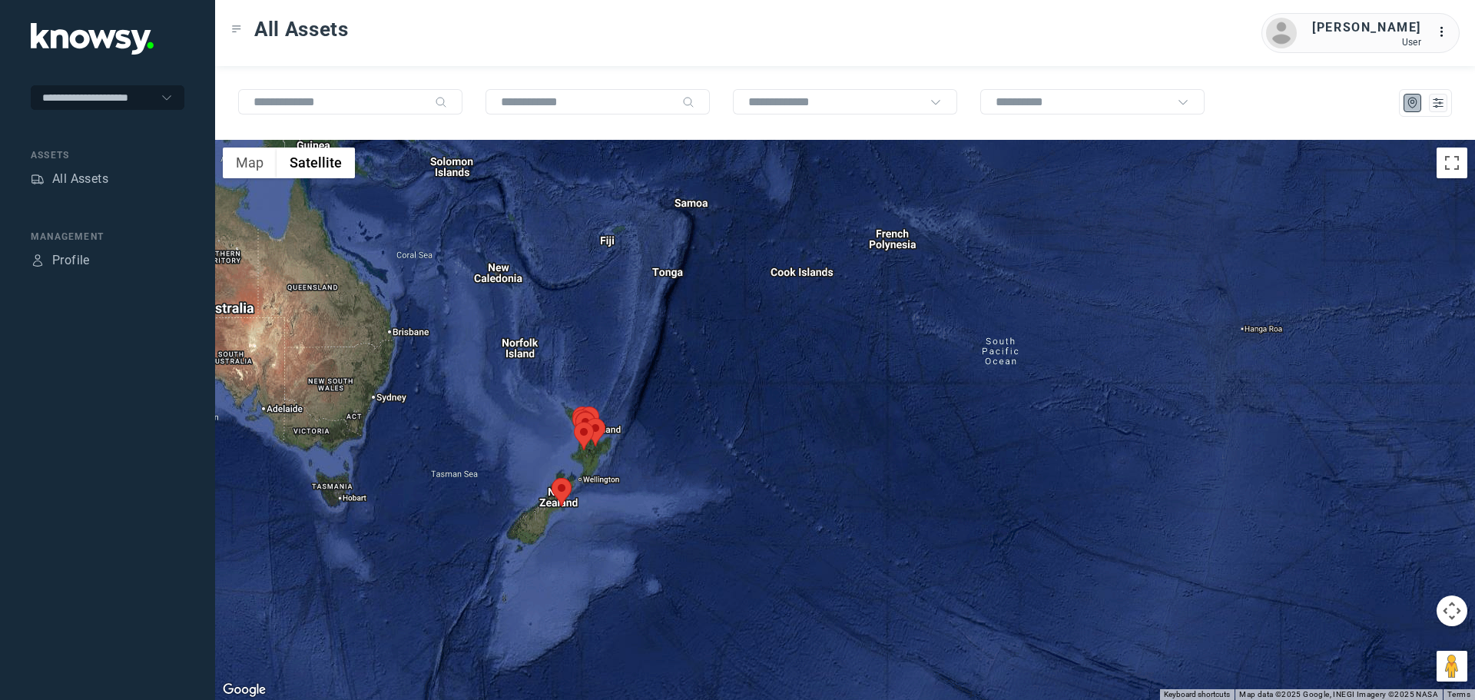
drag, startPoint x: 870, startPoint y: 558, endPoint x: 689, endPoint y: 522, distance: 184.1
click at [689, 522] on div at bounding box center [845, 420] width 1260 height 560
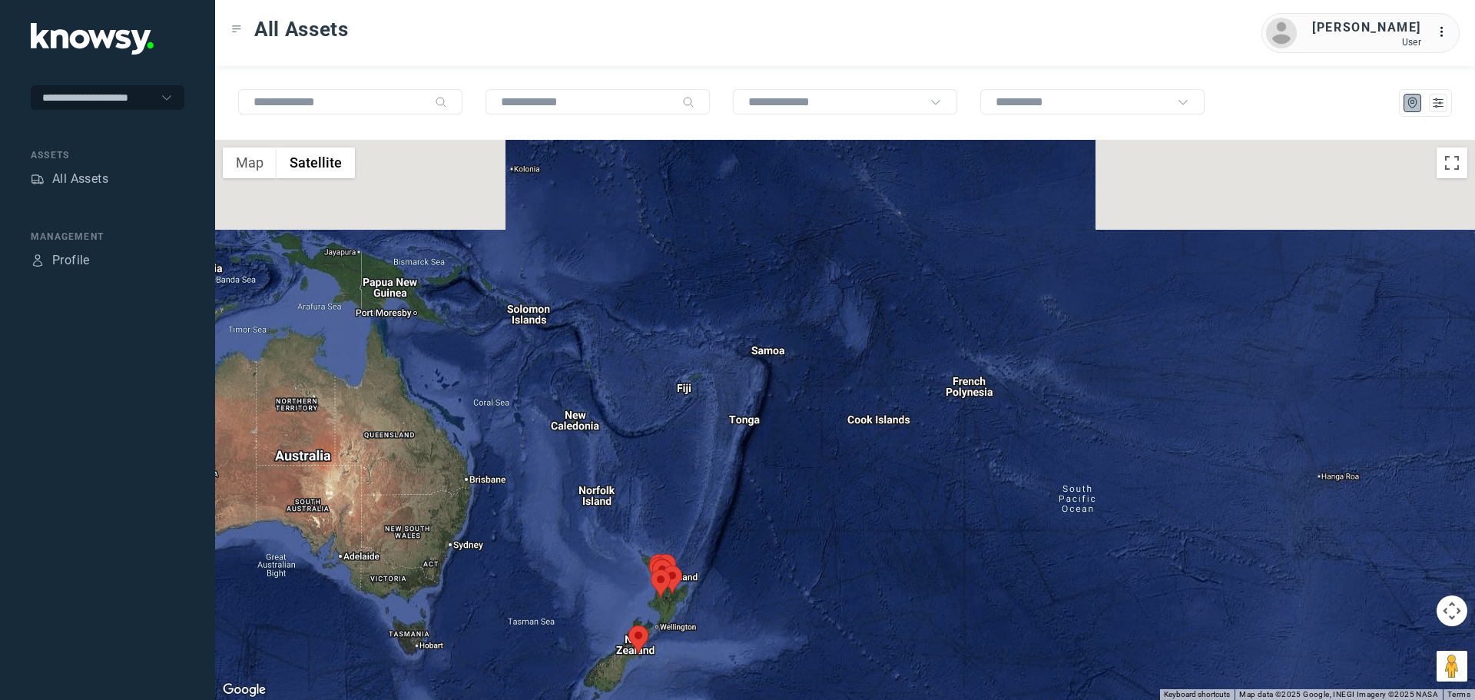
drag, startPoint x: 829, startPoint y: 376, endPoint x: 904, endPoint y: 506, distance: 150.1
click at [904, 506] on div at bounding box center [845, 420] width 1260 height 560
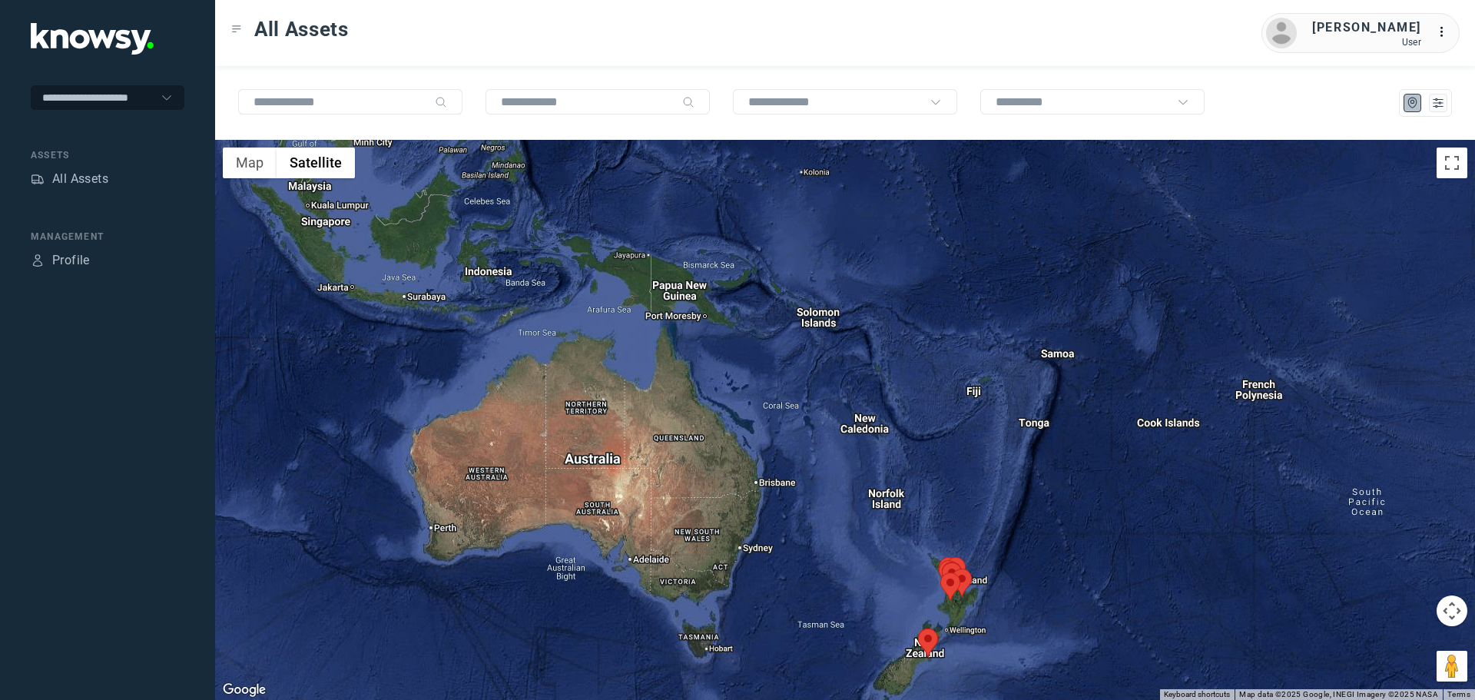
drag, startPoint x: 570, startPoint y: 258, endPoint x: 843, endPoint y: 231, distance: 274.2
click at [843, 231] on div at bounding box center [845, 420] width 1260 height 560
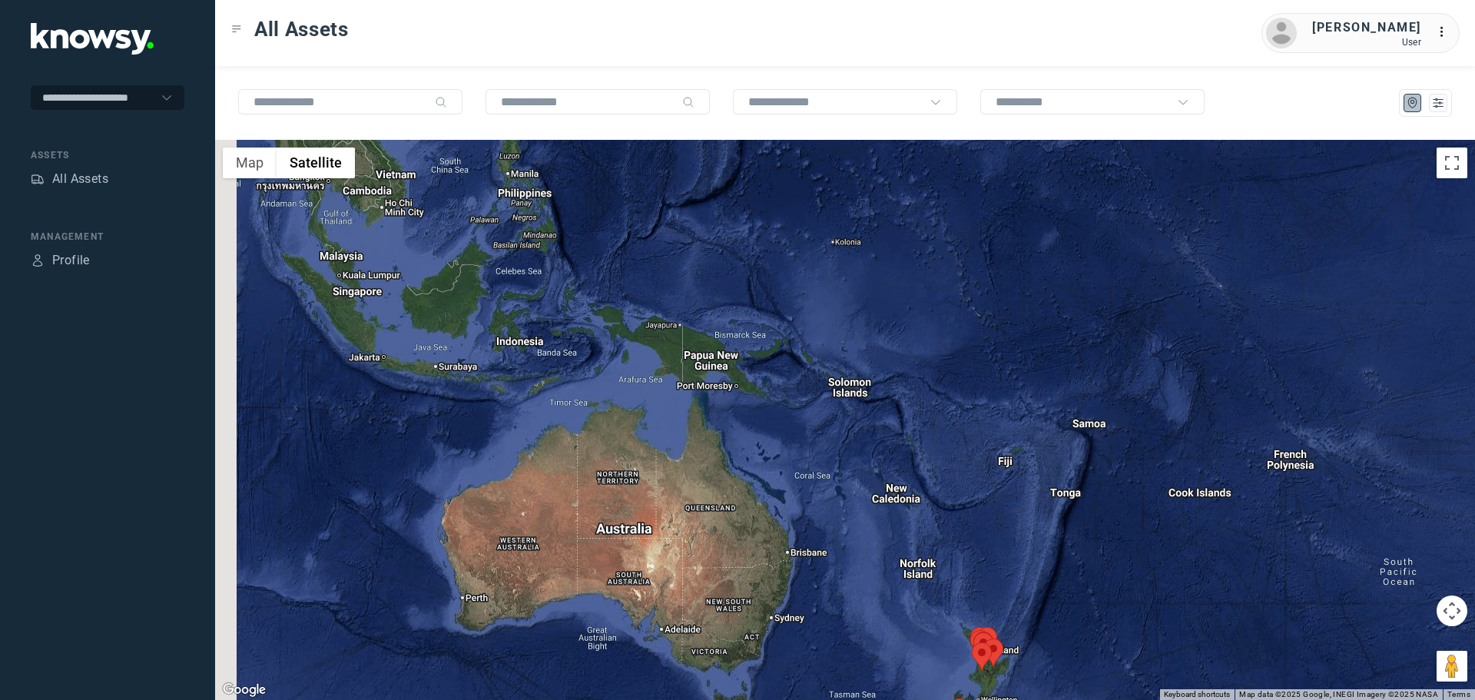
drag, startPoint x: 488, startPoint y: 499, endPoint x: 500, endPoint y: 514, distance: 19.7
click at [496, 509] on div at bounding box center [845, 420] width 1260 height 560
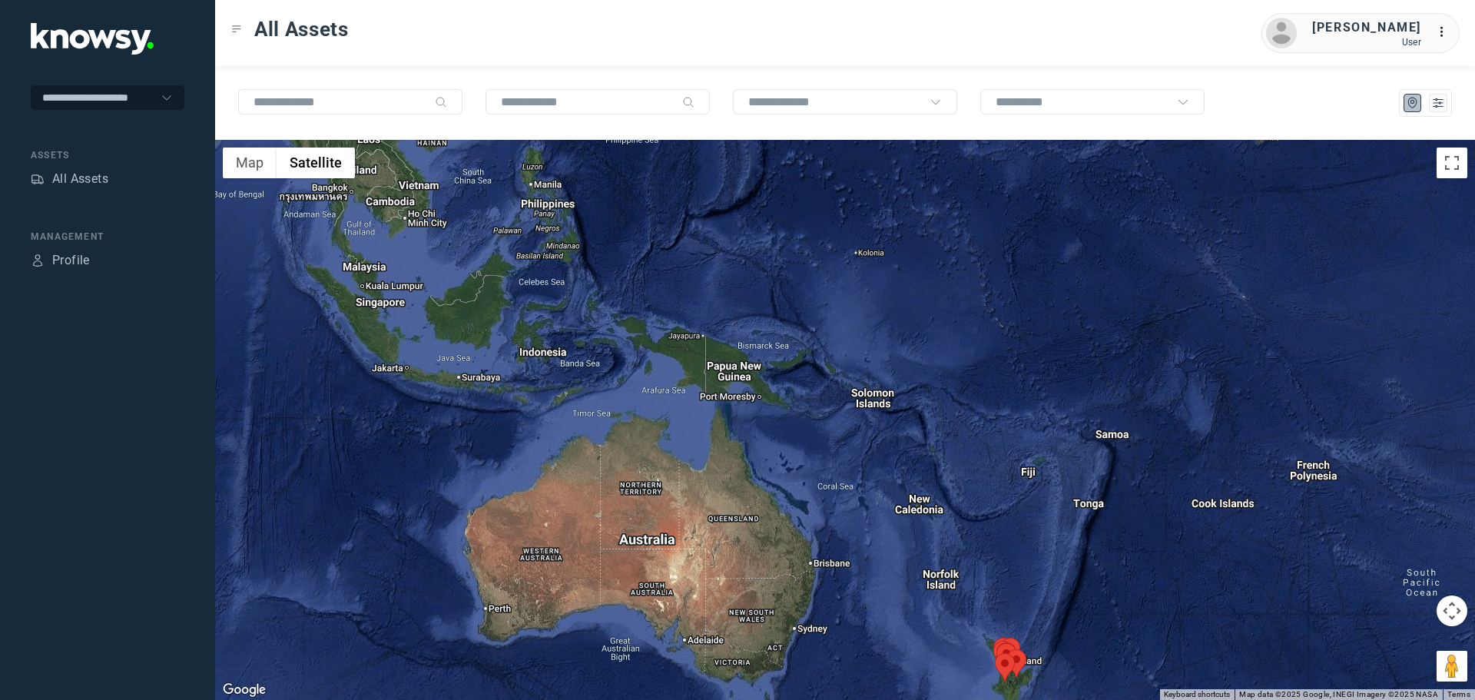
drag, startPoint x: 499, startPoint y: 506, endPoint x: 572, endPoint y: 340, distance: 180.3
click at [568, 357] on div at bounding box center [845, 420] width 1260 height 560
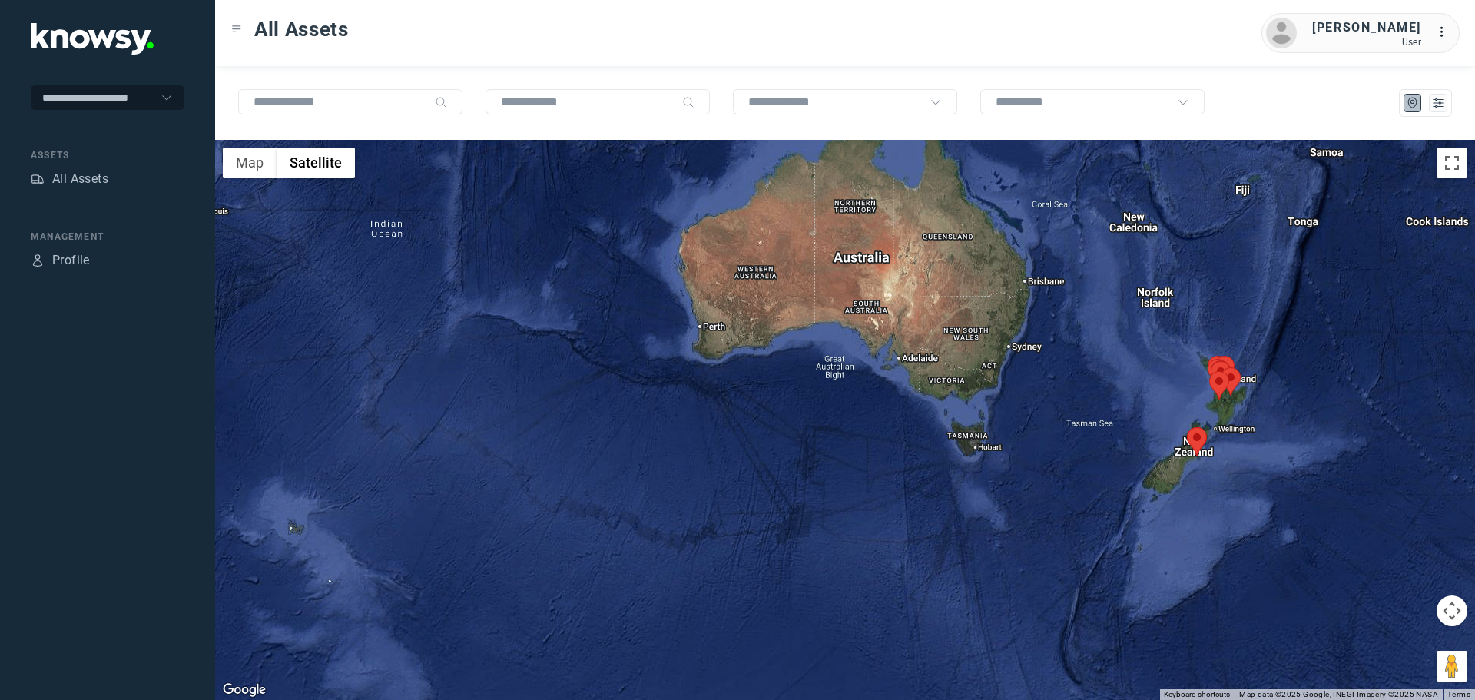
drag, startPoint x: 764, startPoint y: 625, endPoint x: 832, endPoint y: 568, distance: 89.4
click at [832, 569] on div at bounding box center [845, 420] width 1260 height 560
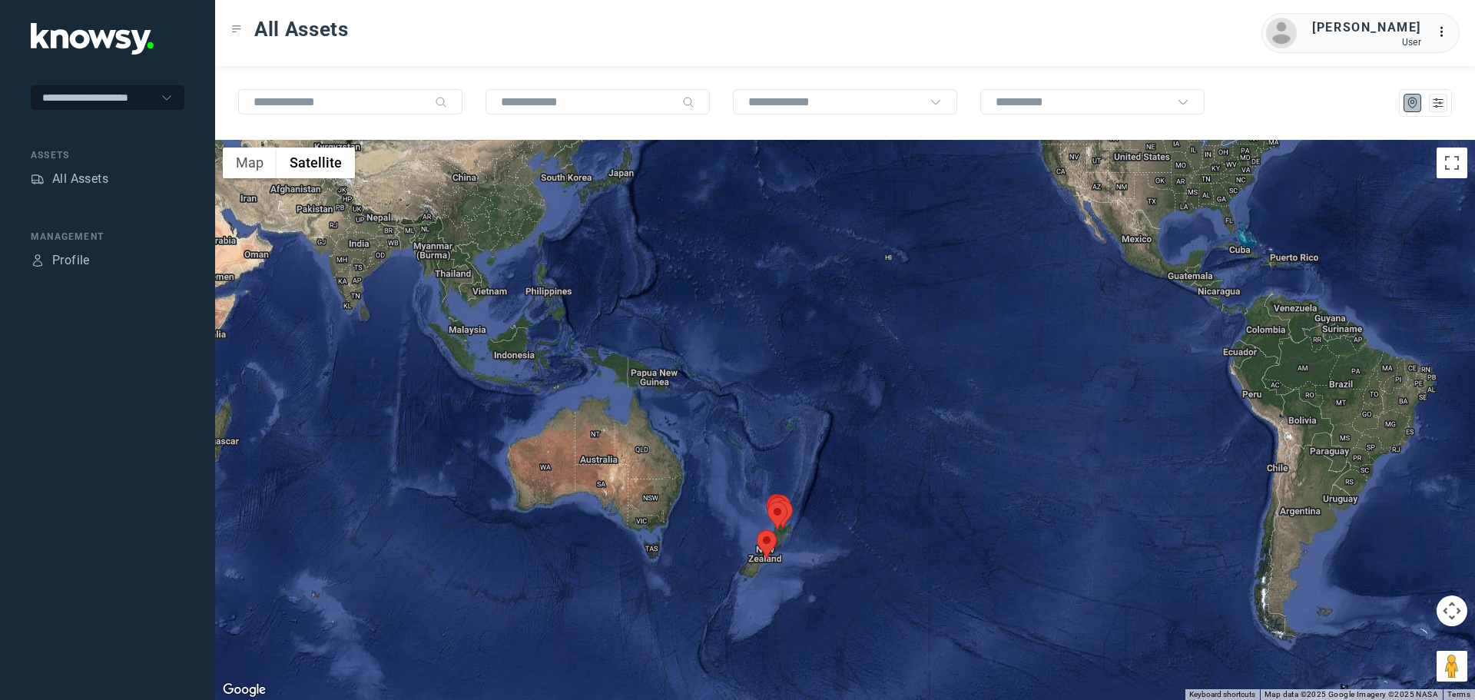
drag, startPoint x: 574, startPoint y: 357, endPoint x: 423, endPoint y: 409, distance: 159.4
click at [423, 409] on div at bounding box center [845, 420] width 1260 height 560
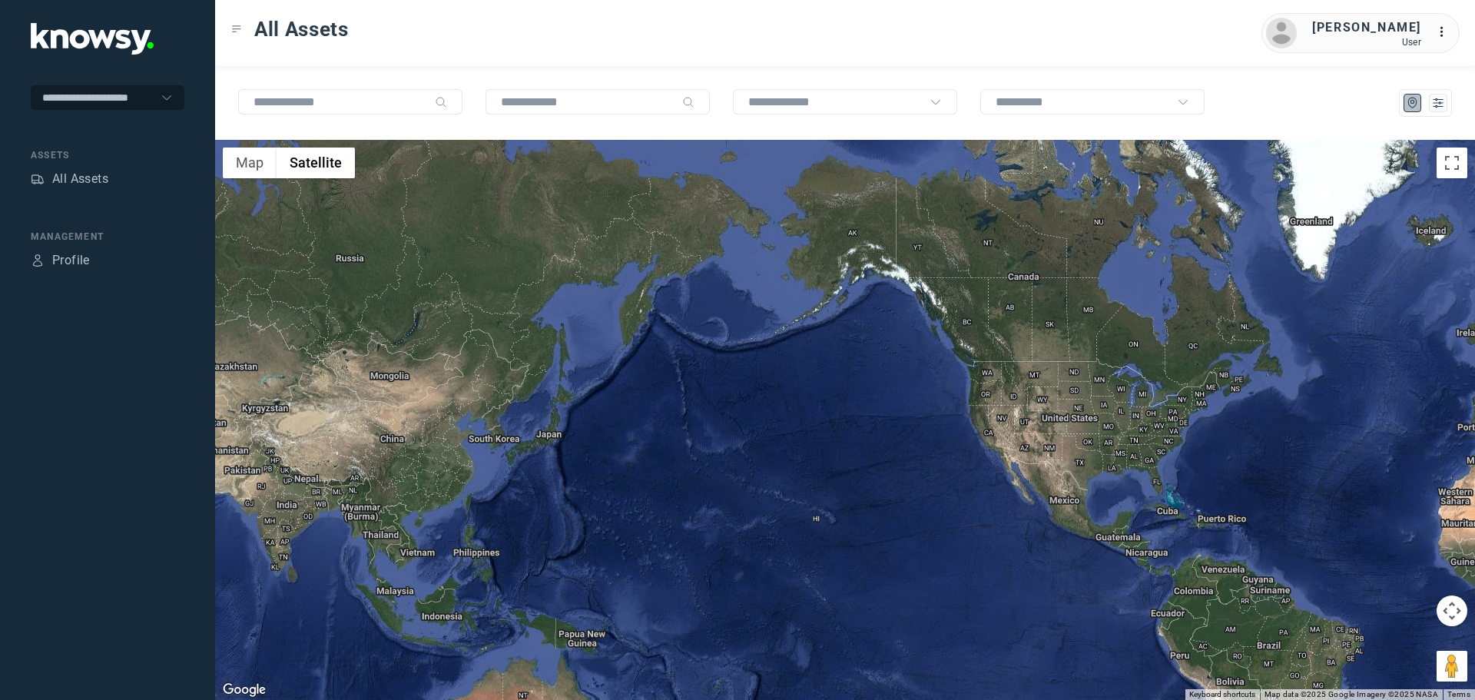
drag, startPoint x: 810, startPoint y: 289, endPoint x: 719, endPoint y: 518, distance: 246.3
click at [719, 518] on div at bounding box center [845, 420] width 1260 height 560
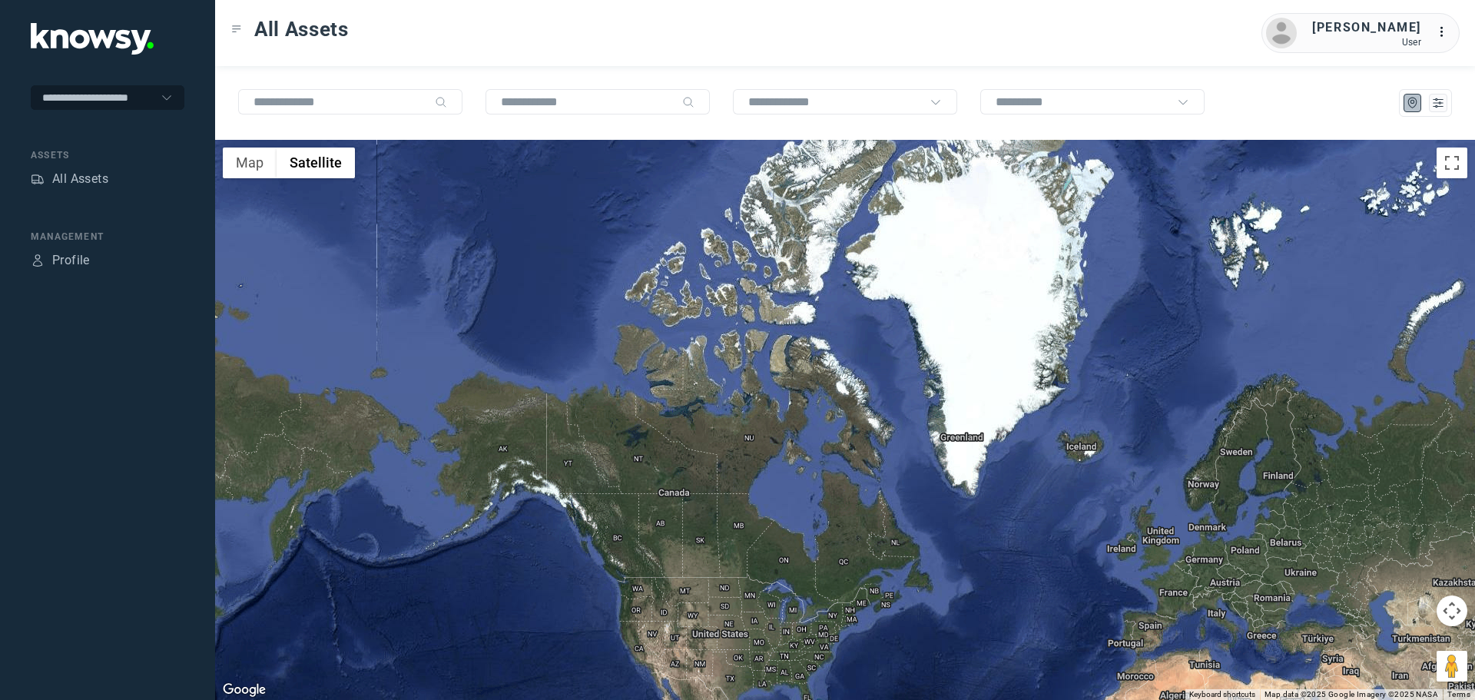
drag, startPoint x: 718, startPoint y: 314, endPoint x: 341, endPoint y: 414, distance: 389.5
click at [341, 414] on div at bounding box center [845, 420] width 1260 height 560
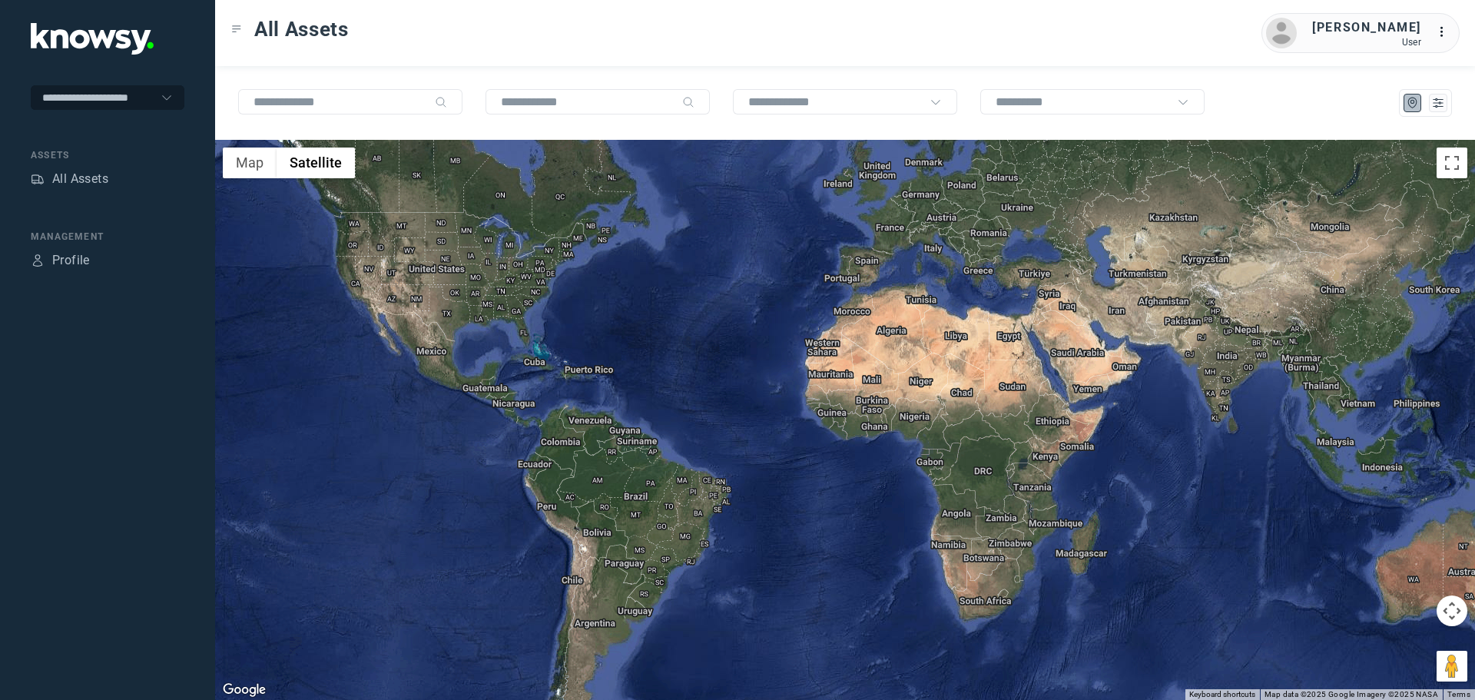
drag, startPoint x: 974, startPoint y: 562, endPoint x: 689, endPoint y: 196, distance: 464.3
click at [689, 196] on div at bounding box center [845, 420] width 1260 height 560
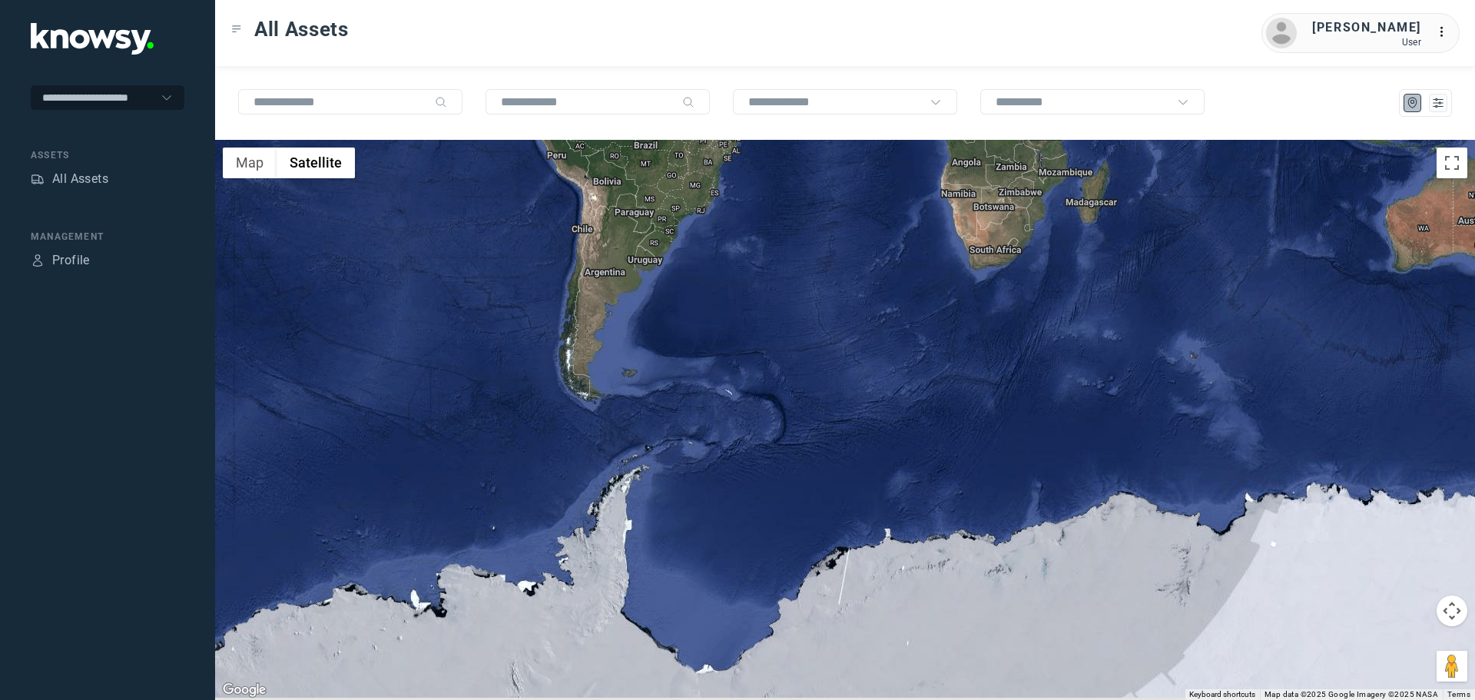
drag, startPoint x: 936, startPoint y: 642, endPoint x: 977, endPoint y: 307, distance: 336.8
click at [944, 287] on div at bounding box center [845, 420] width 1260 height 560
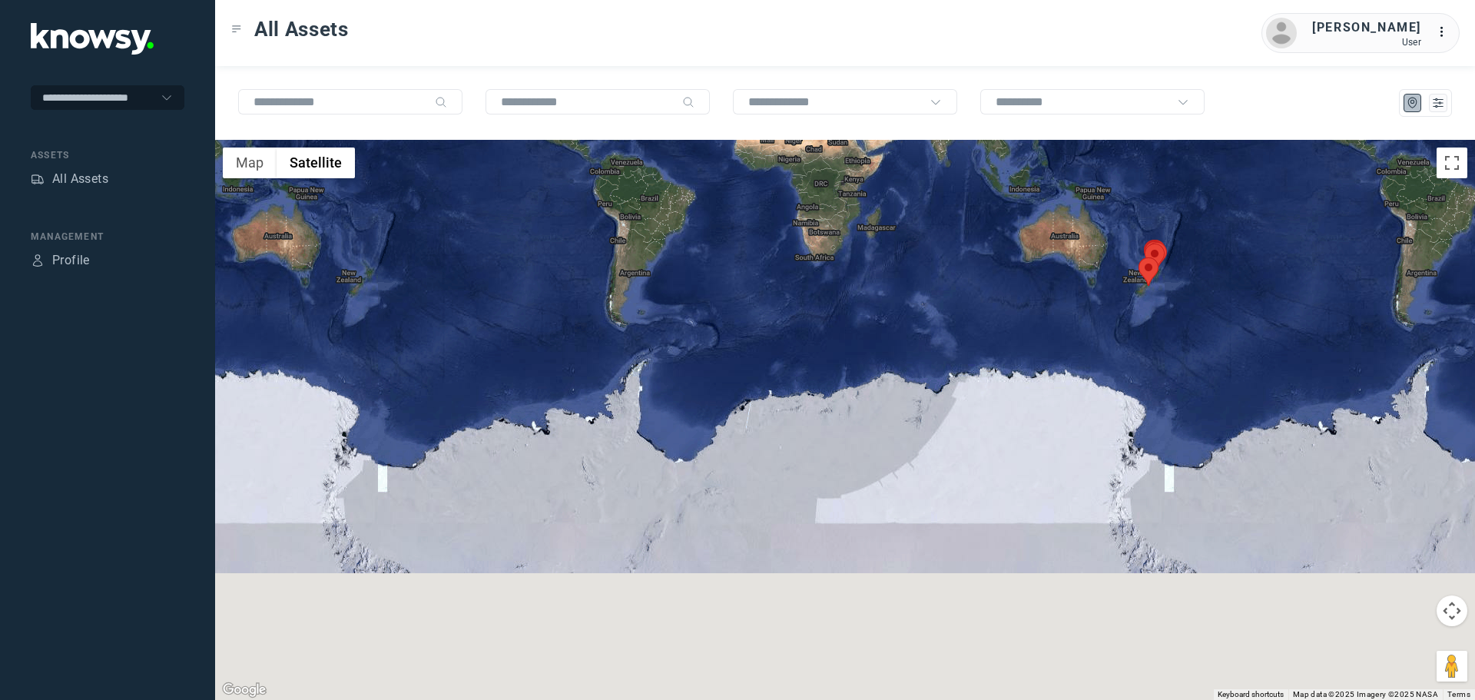
drag, startPoint x: 689, startPoint y: 585, endPoint x: 672, endPoint y: 494, distance: 93.1
click at [672, 494] on div at bounding box center [845, 420] width 1260 height 560
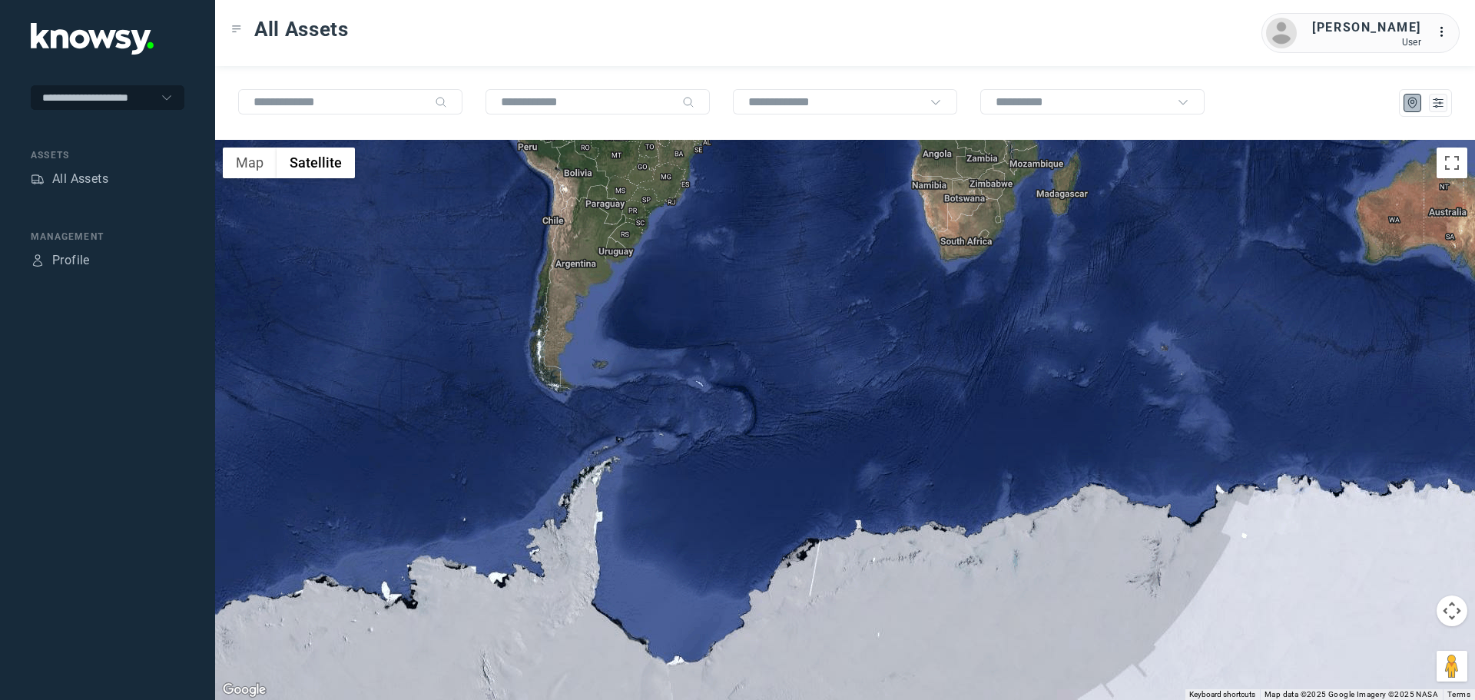
drag, startPoint x: 745, startPoint y: 373, endPoint x: 710, endPoint y: 488, distance: 120.3
click at [716, 530] on div at bounding box center [845, 420] width 1260 height 560
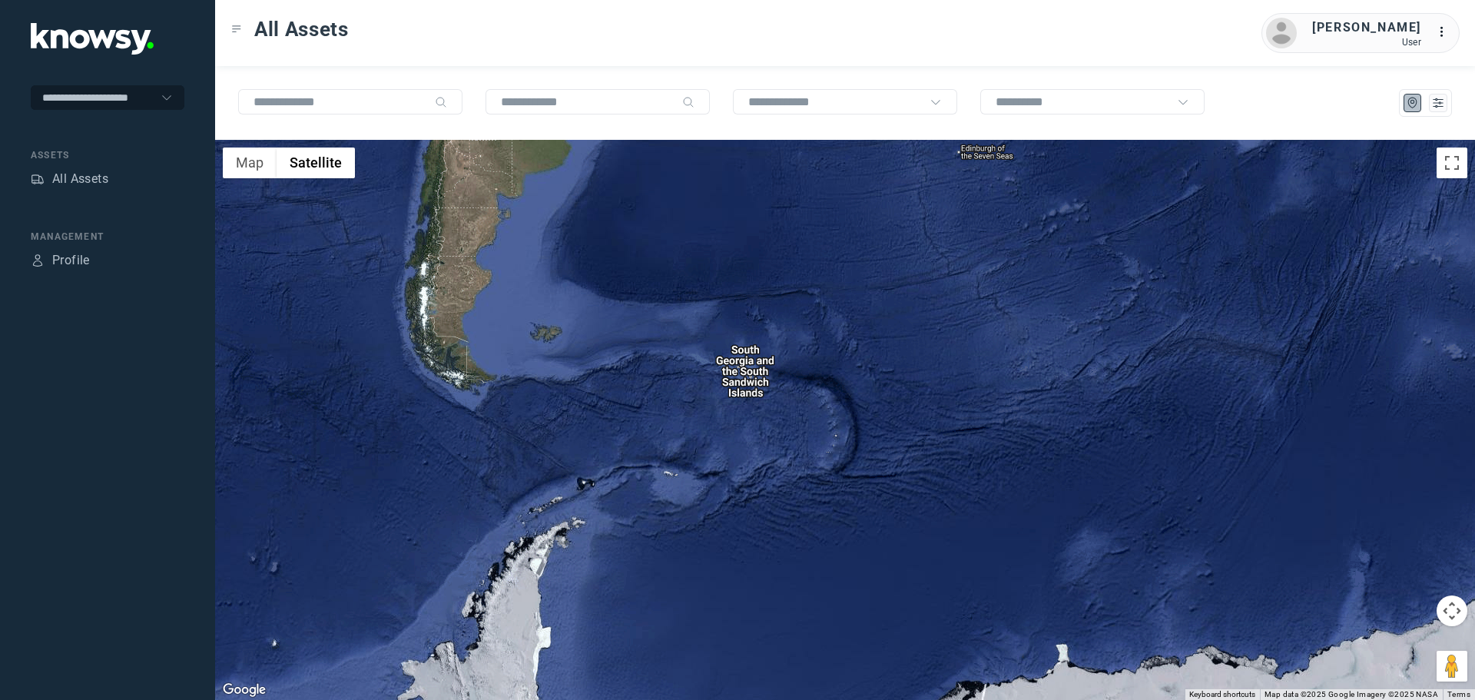
drag, startPoint x: 817, startPoint y: 466, endPoint x: 811, endPoint y: 512, distance: 47.3
click at [811, 512] on div at bounding box center [845, 420] width 1260 height 560
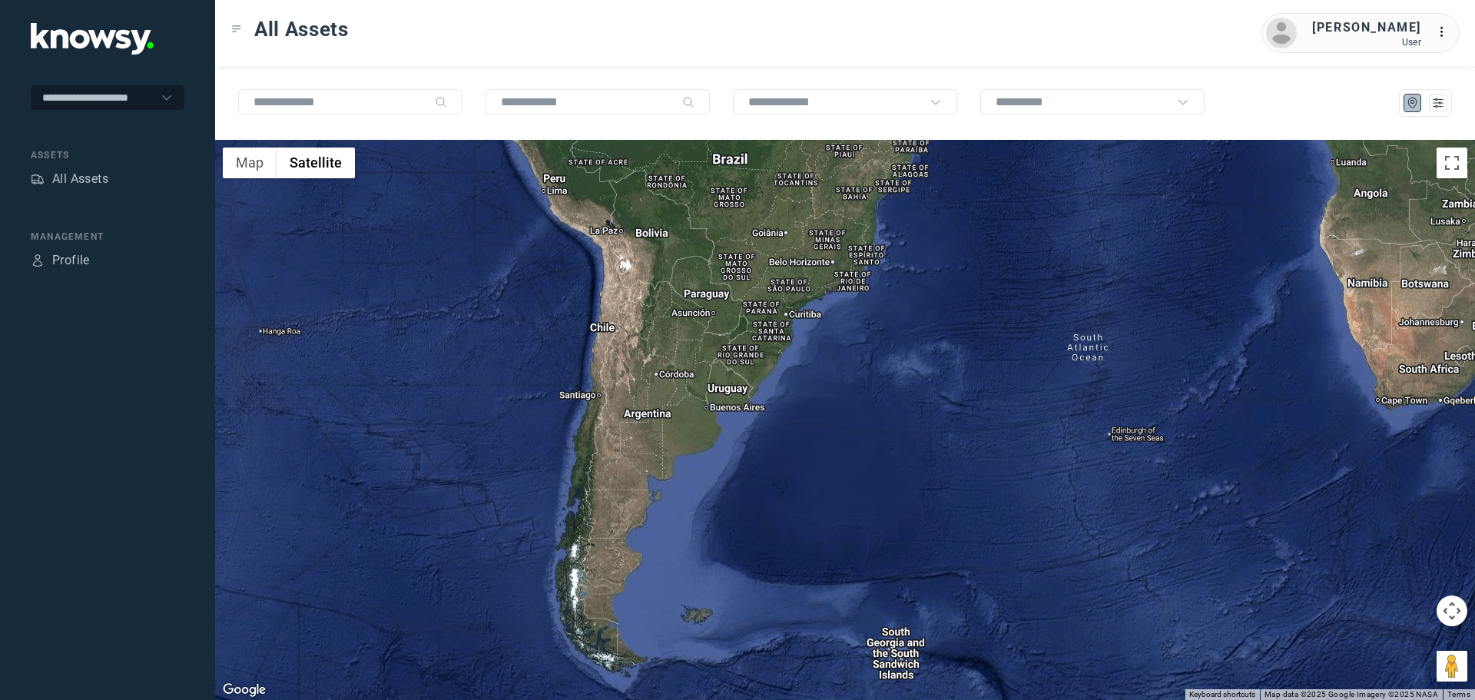
drag, startPoint x: 655, startPoint y: 364, endPoint x: 980, endPoint y: 618, distance: 412.8
click at [1043, 674] on div at bounding box center [845, 420] width 1260 height 560
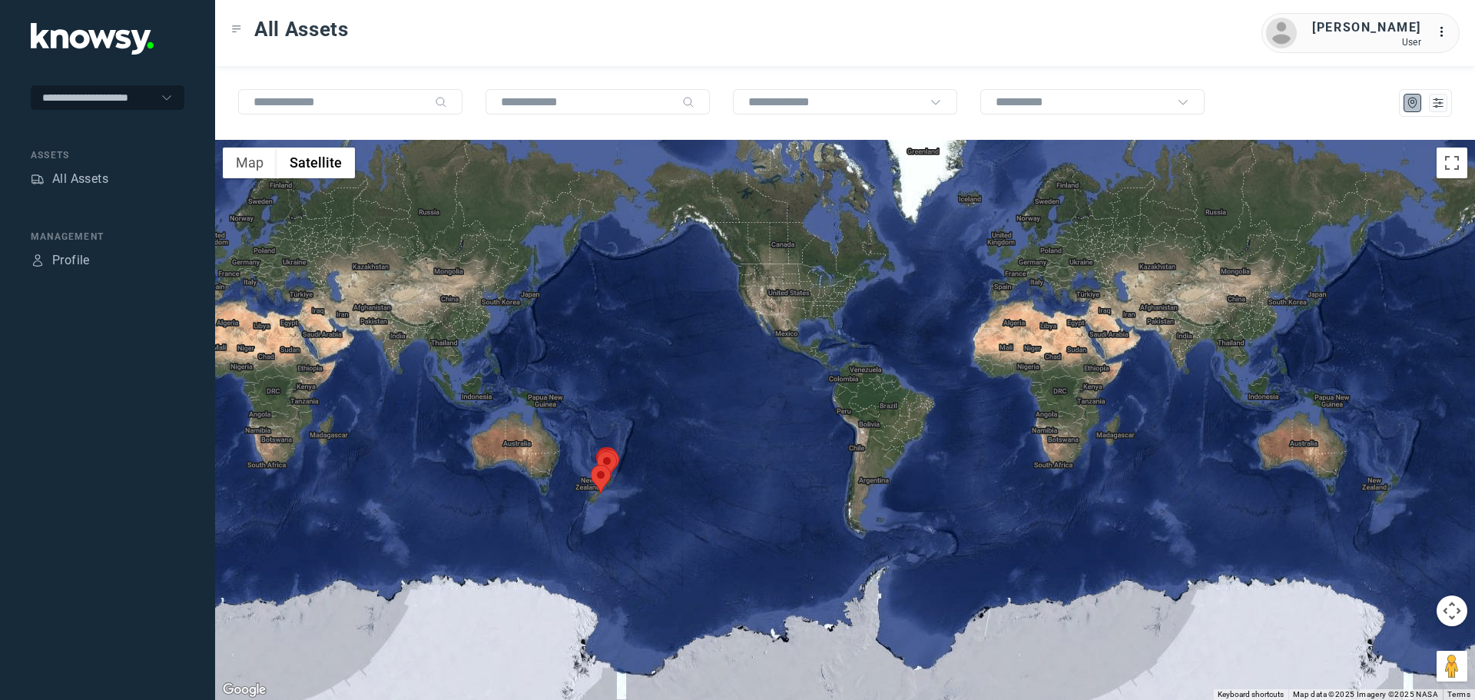
drag, startPoint x: 817, startPoint y: 562, endPoint x: 812, endPoint y: 473, distance: 88.5
click at [812, 473] on div at bounding box center [845, 420] width 1260 height 560
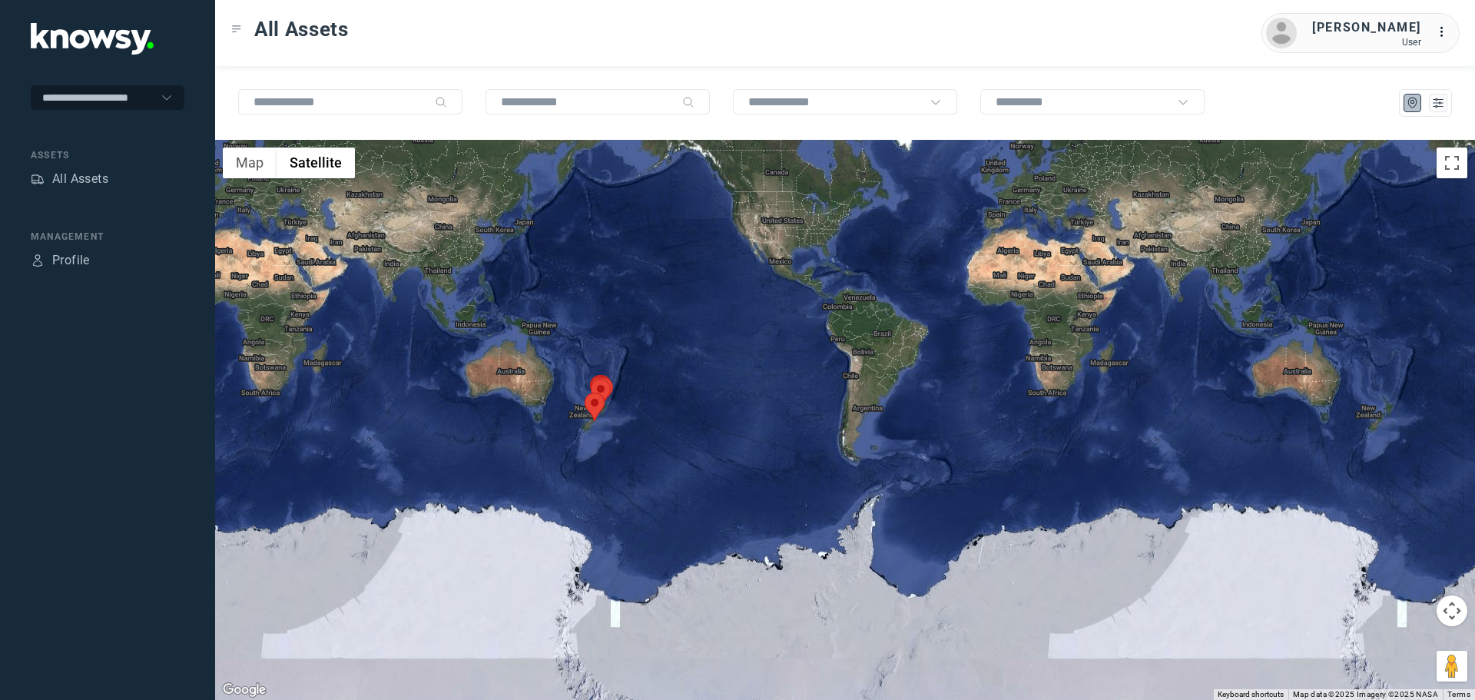
drag, startPoint x: 980, startPoint y: 456, endPoint x: 971, endPoint y: 381, distance: 75.1
click at [971, 381] on div at bounding box center [845, 420] width 1260 height 560
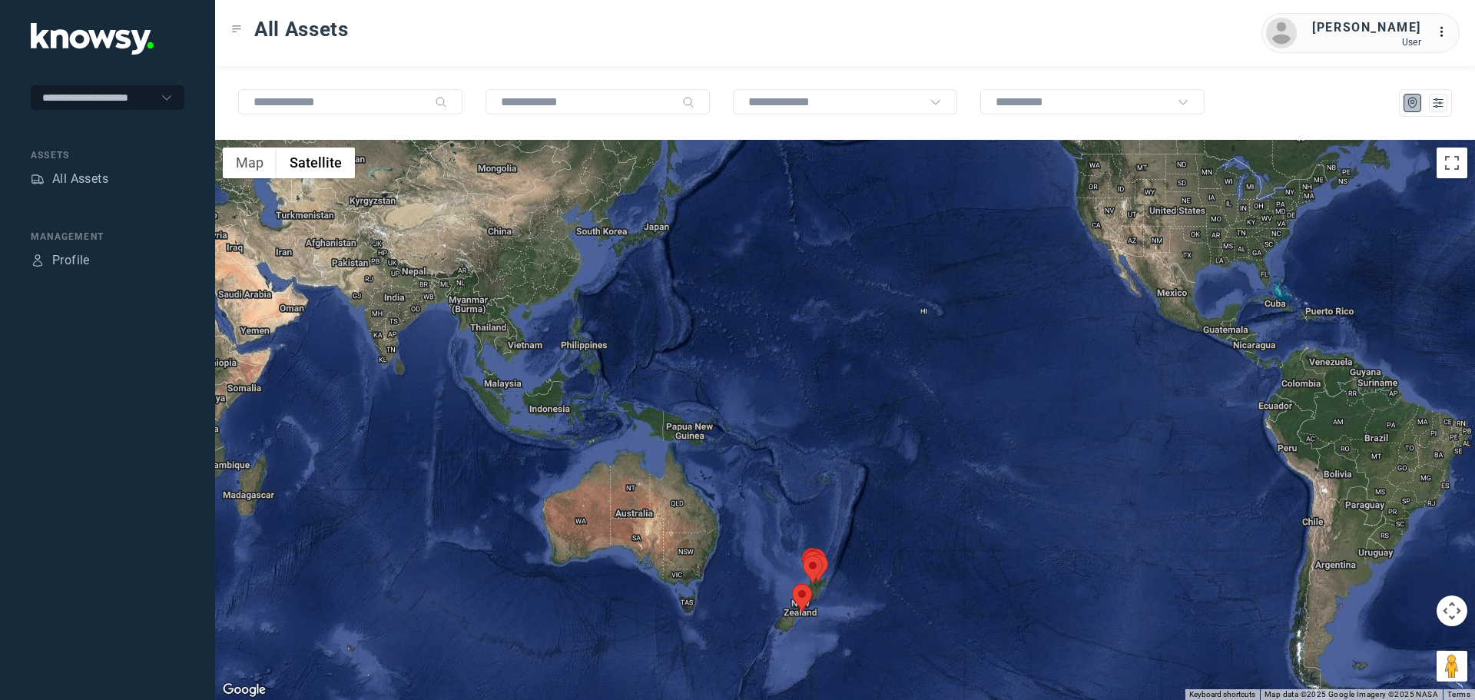
drag, startPoint x: 894, startPoint y: 327, endPoint x: 930, endPoint y: 499, distance: 175.9
click at [930, 499] on div at bounding box center [845, 420] width 1260 height 560
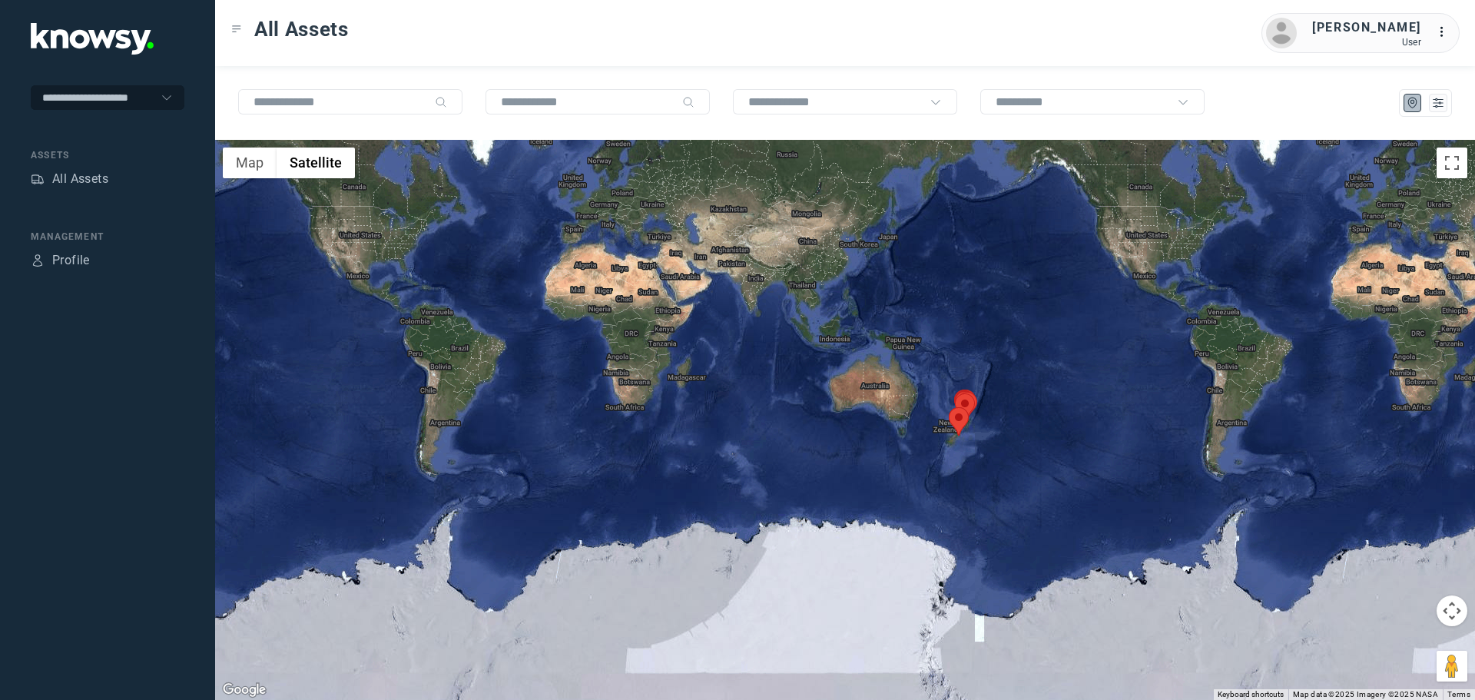
drag, startPoint x: 751, startPoint y: 575, endPoint x: 908, endPoint y: 318, distance: 301.8
click at [908, 318] on div at bounding box center [845, 420] width 1260 height 560
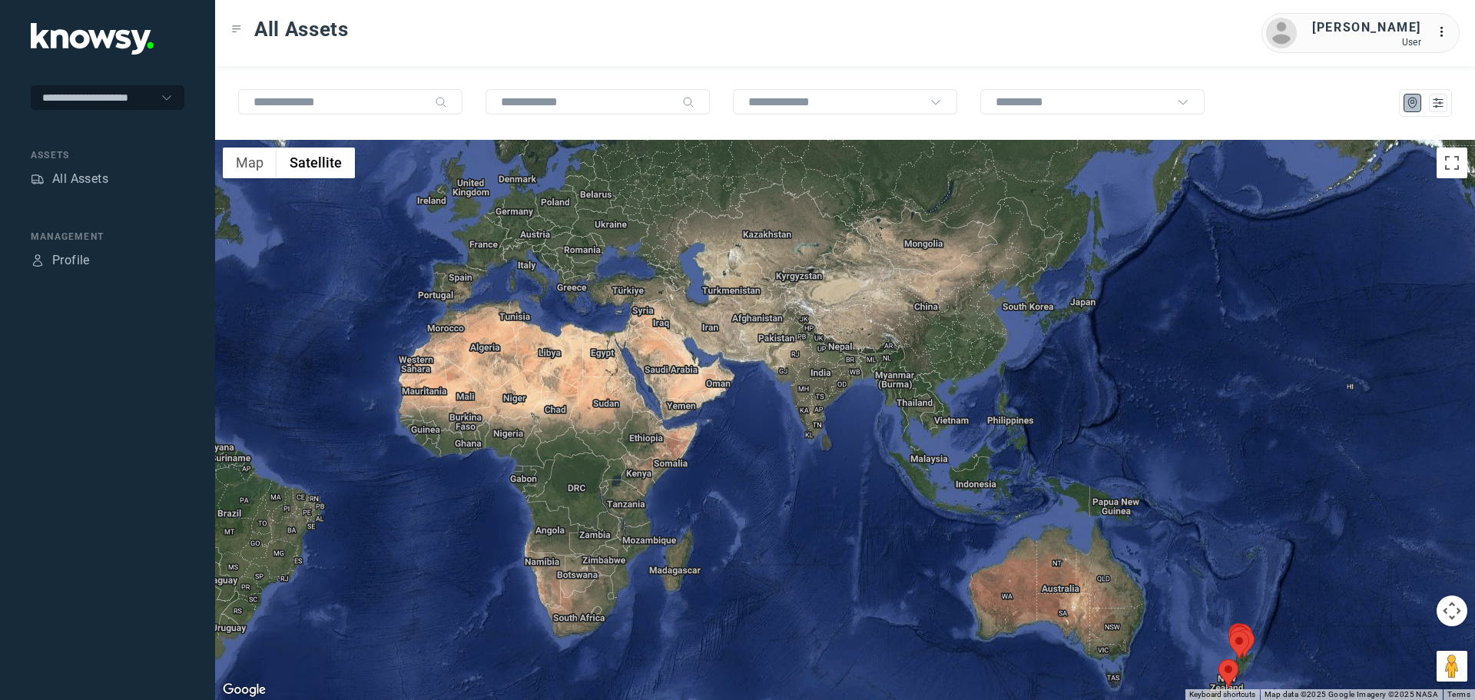
drag, startPoint x: 476, startPoint y: 330, endPoint x: 557, endPoint y: 228, distance: 129.6
click at [662, 526] on div at bounding box center [845, 420] width 1260 height 560
